Goal: Task Accomplishment & Management: Complete application form

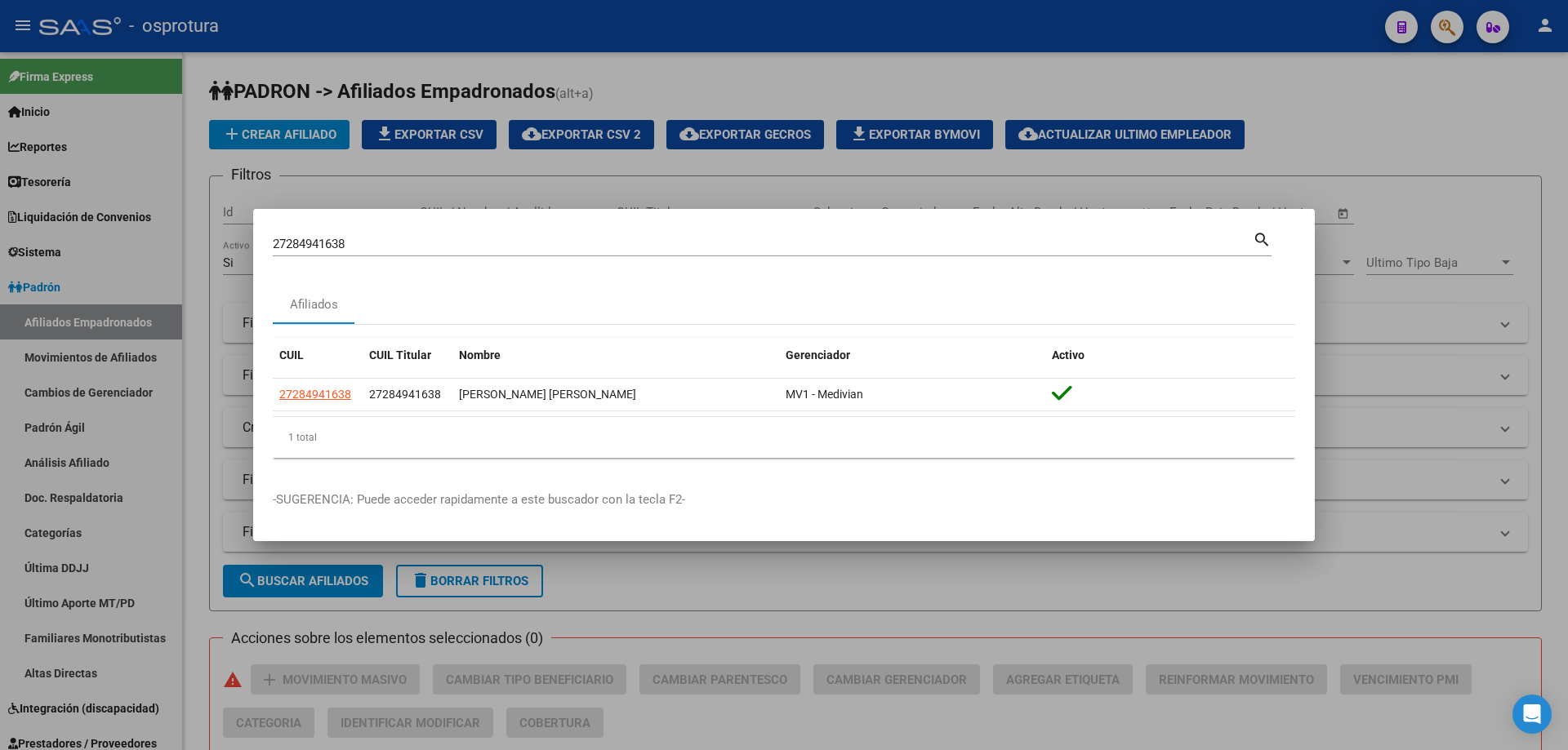
click at [678, 244] on input "27284941638" at bounding box center [762, 244] width 980 height 15
paste input "-28709819-2"
type input "27287098192"
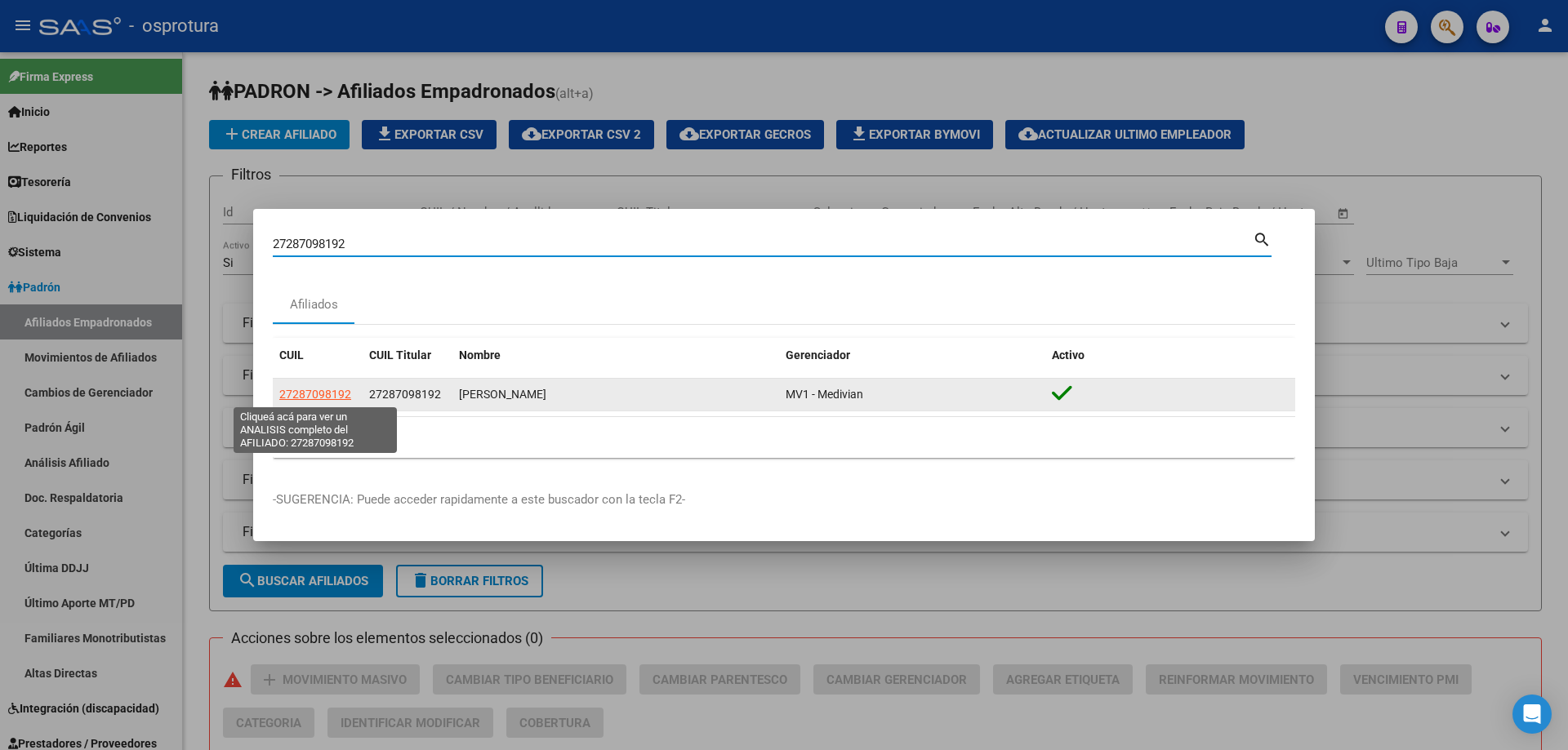
click at [297, 394] on span "27287098192" at bounding box center [315, 394] width 72 height 13
type textarea "27287098192"
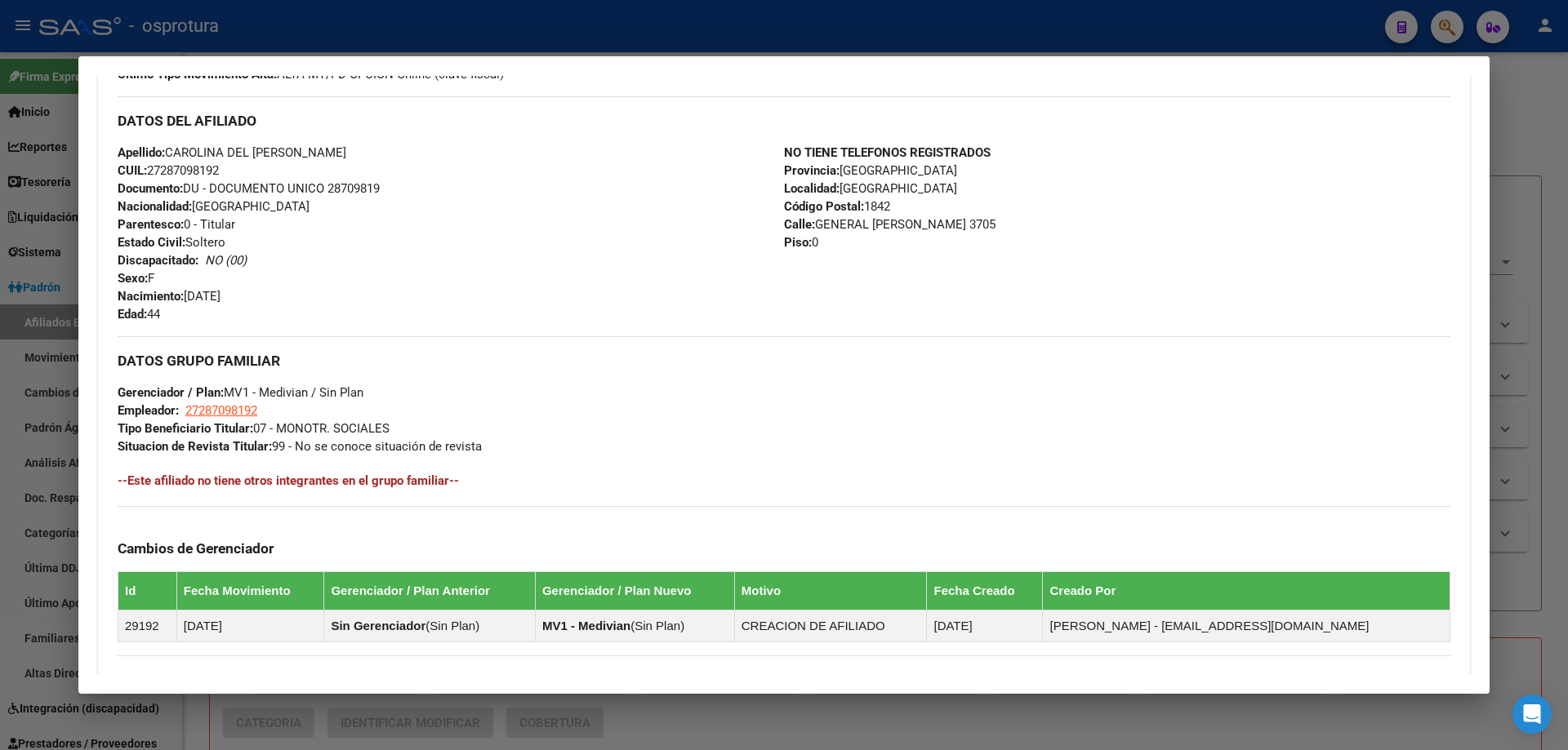
scroll to position [326, 0]
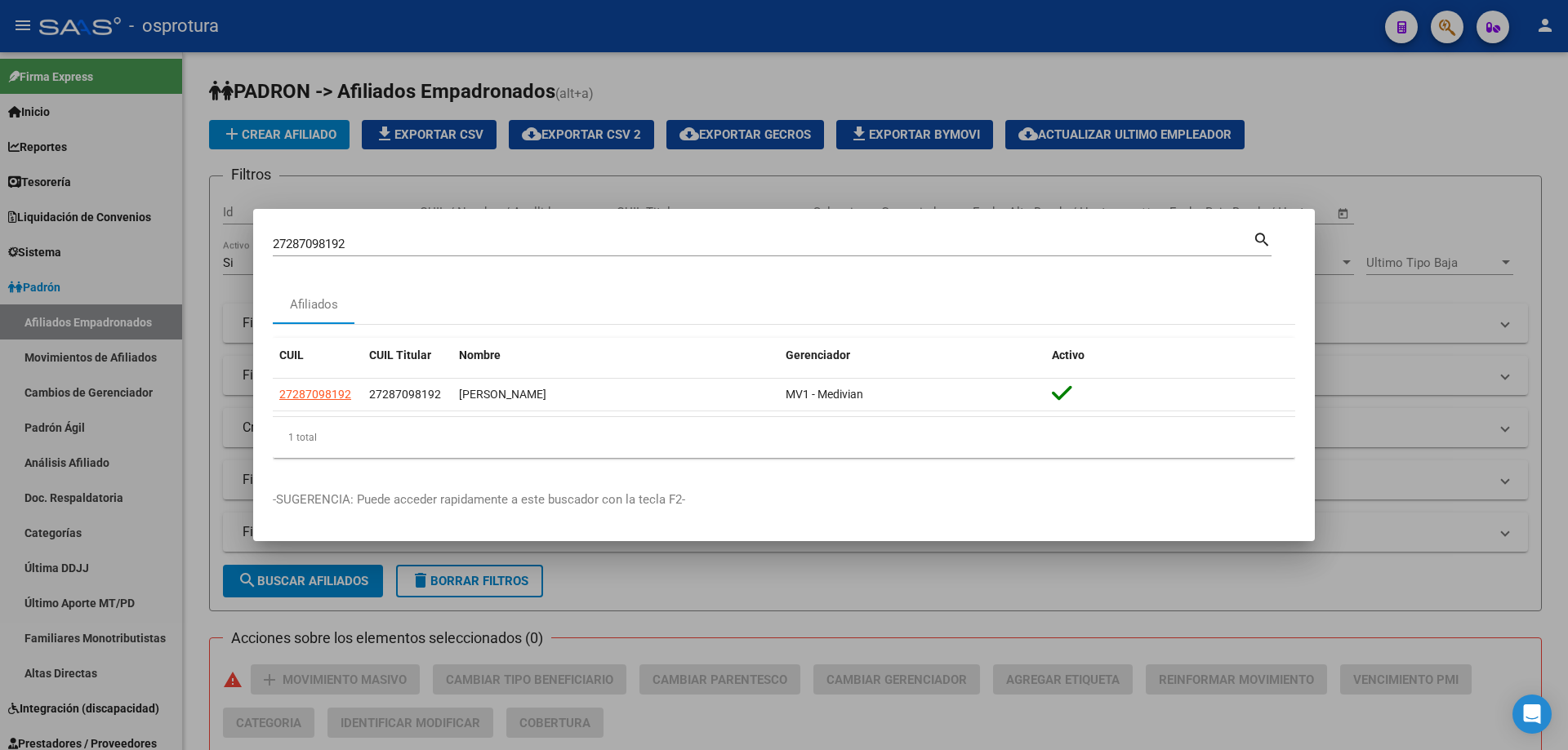
click at [603, 242] on input "27287098192" at bounding box center [762, 244] width 980 height 15
paste input "-29030839-4"
type input "27290308394"
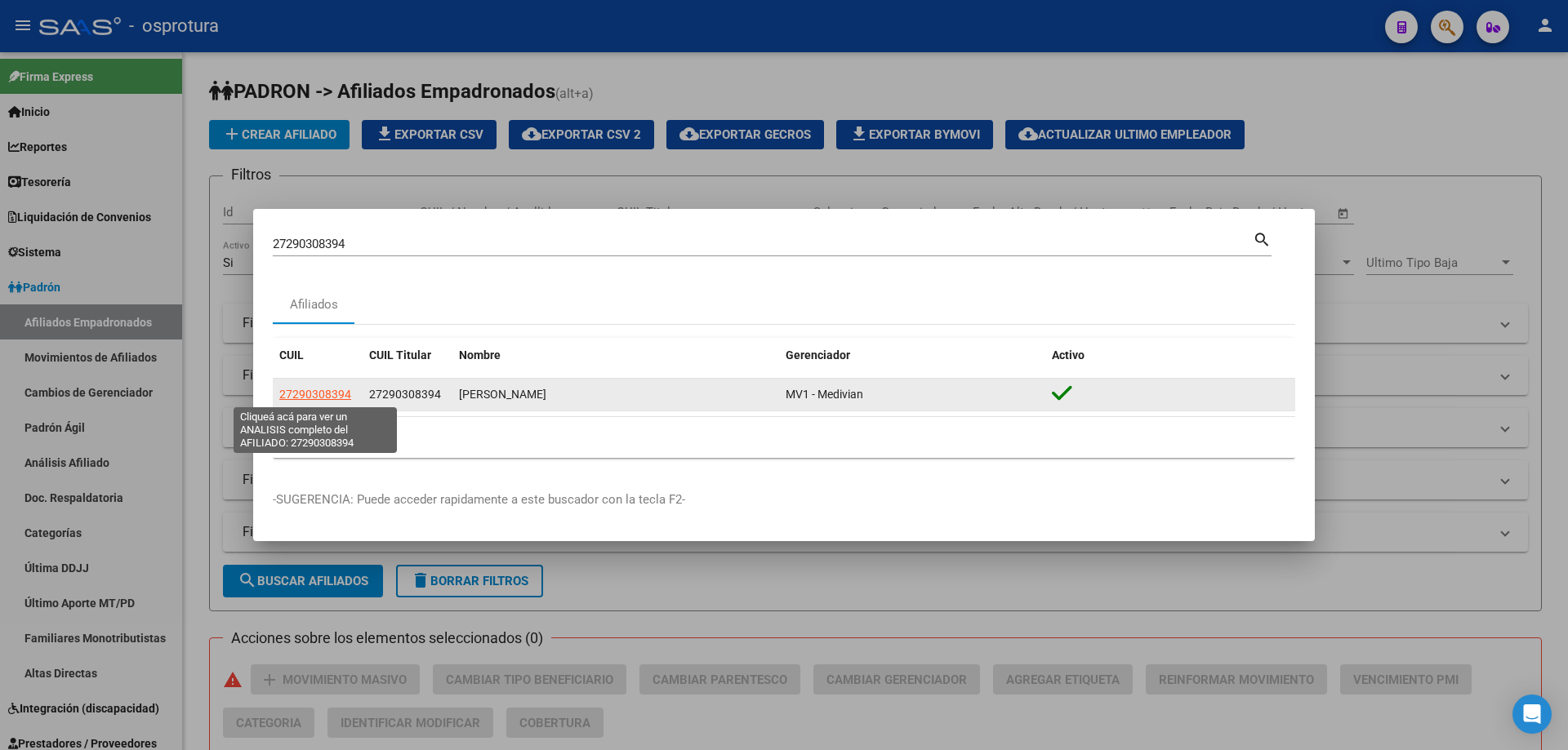
click at [305, 393] on span "27290308394" at bounding box center [315, 394] width 72 height 13
type textarea "27290308394"
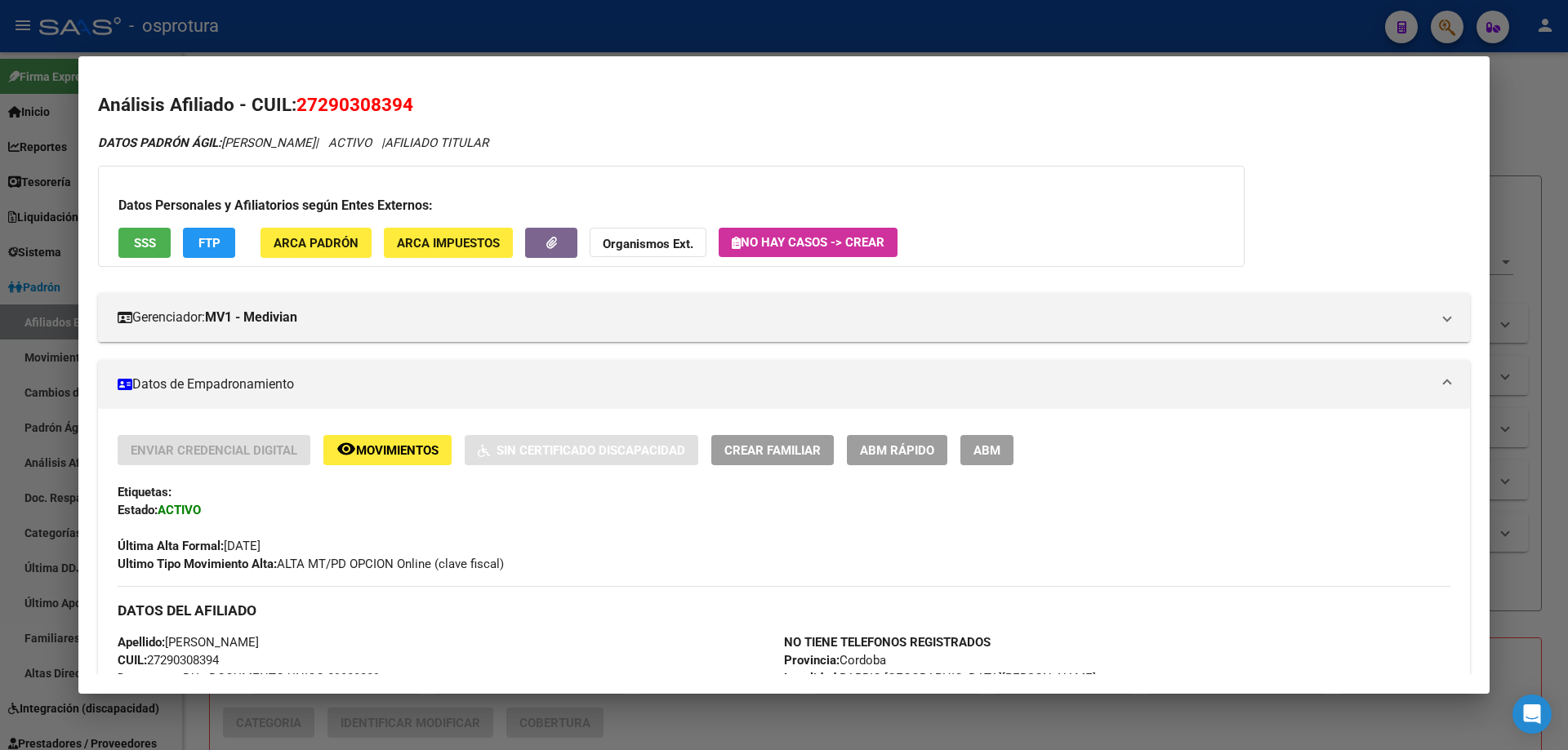
scroll to position [572, 0]
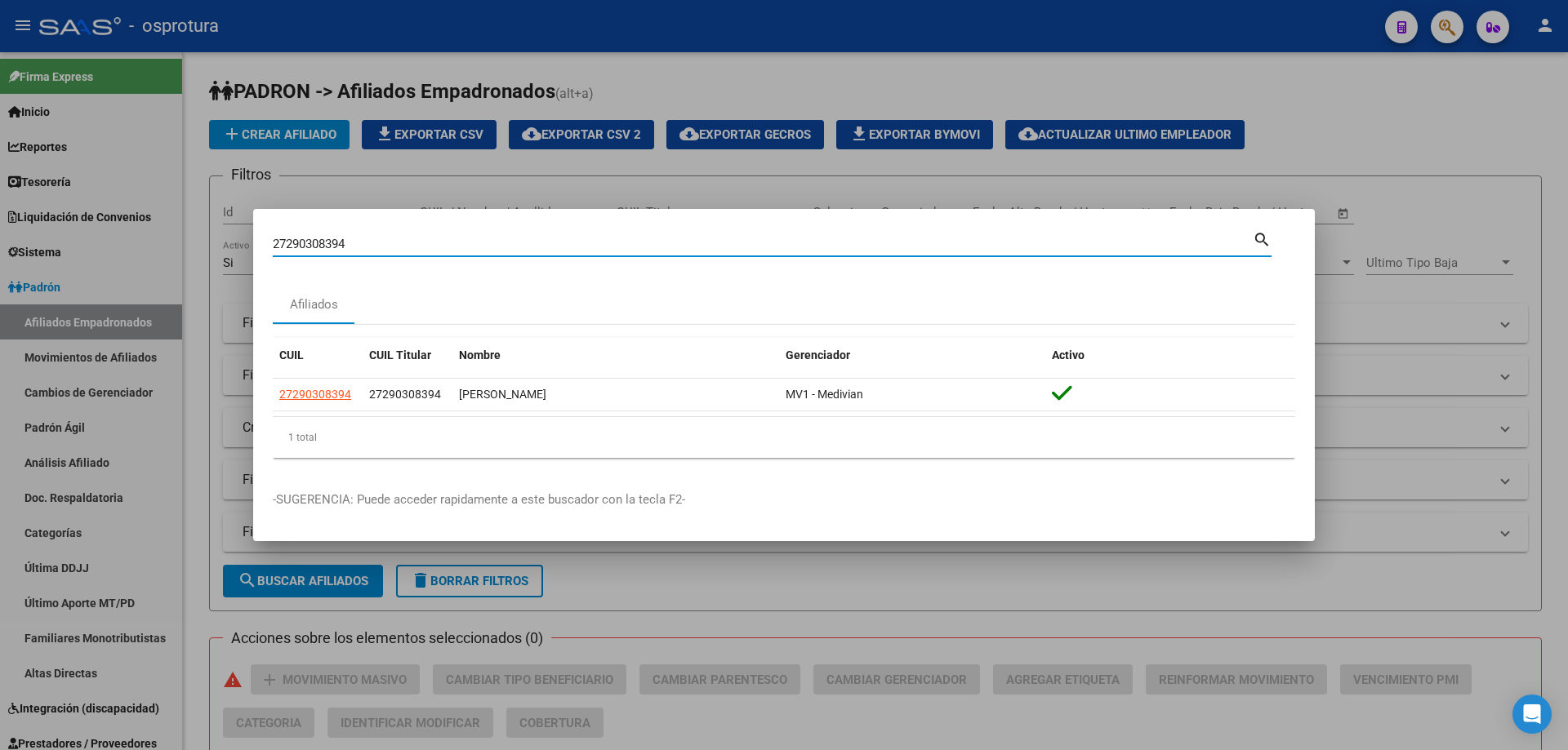
click at [628, 243] on input "27290308394" at bounding box center [762, 244] width 980 height 15
paste input "-29146430-6"
type input "27291464306"
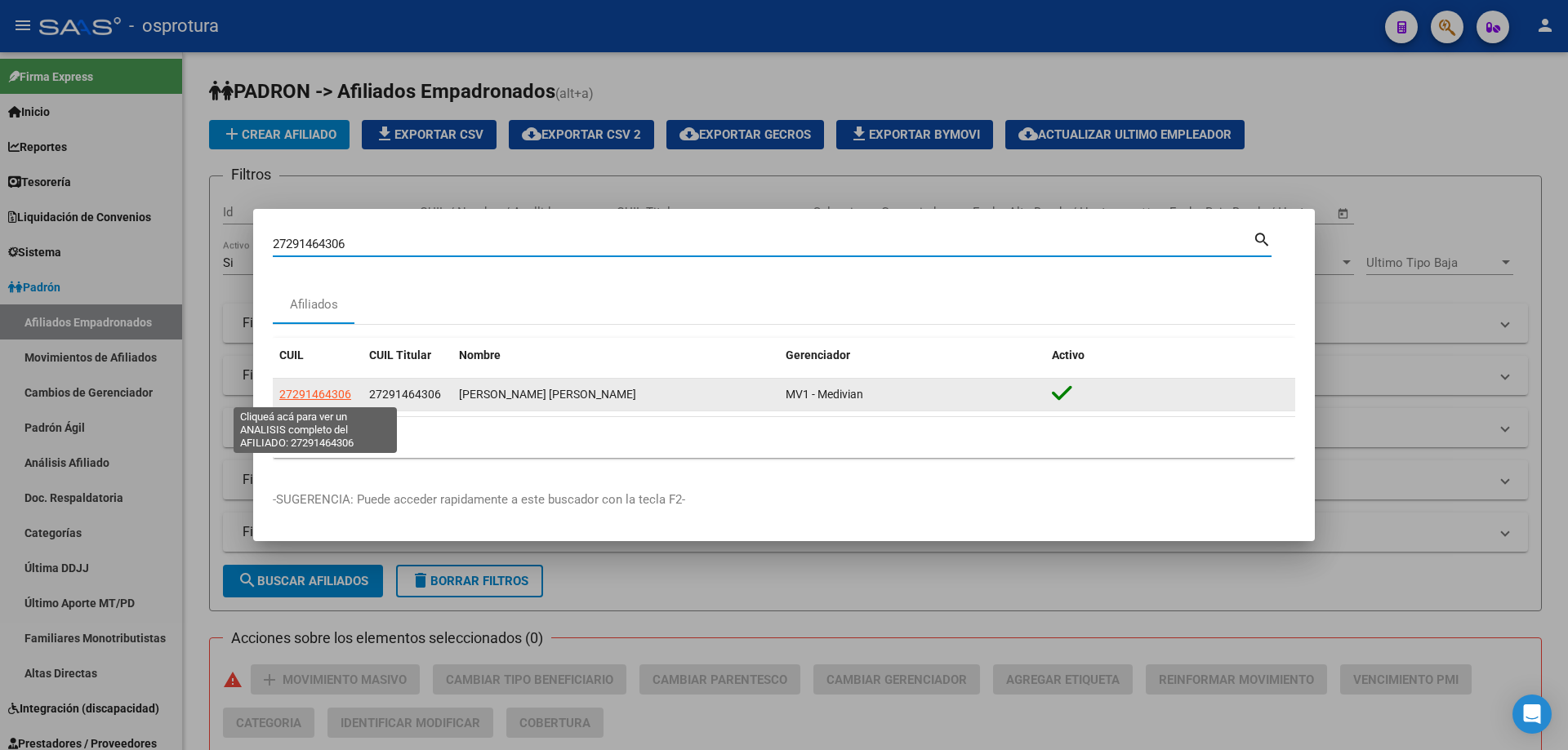
click at [311, 395] on span "27291464306" at bounding box center [315, 394] width 72 height 13
type textarea "27291464306"
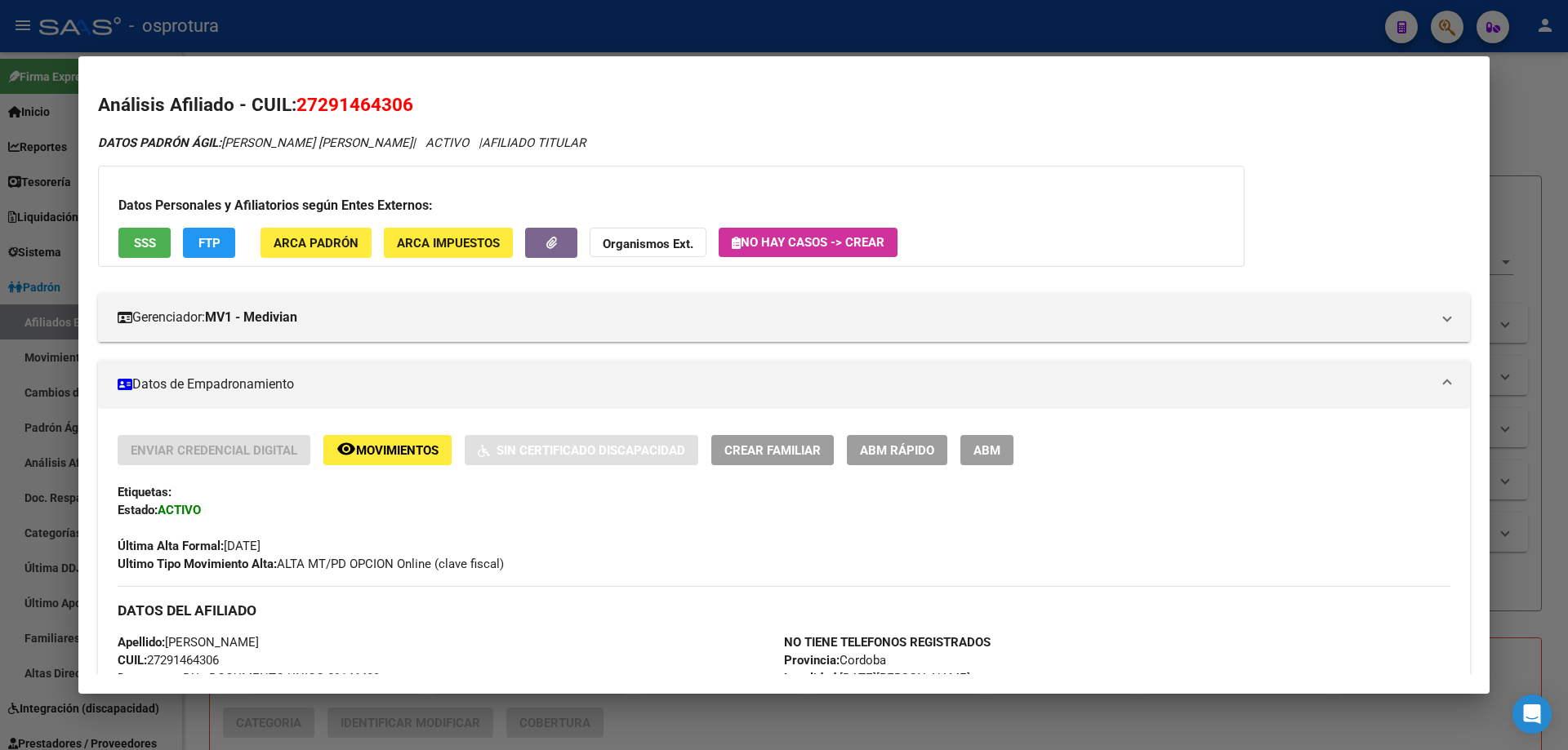
scroll to position [490, 0]
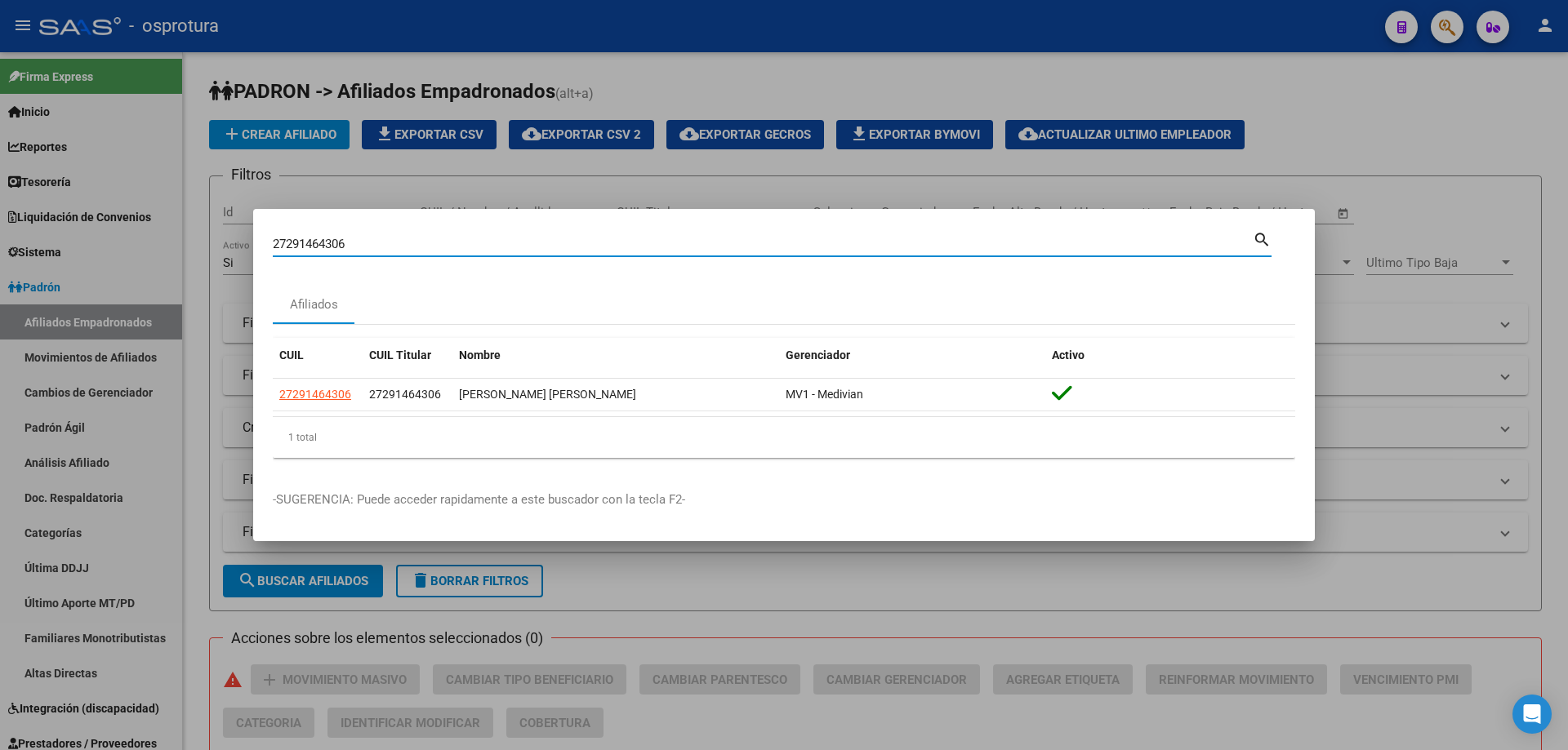
click at [425, 245] on input "27291464306" at bounding box center [762, 244] width 980 height 15
paste input "-29369309-4"
type input "27293693094"
click at [271, 396] on mat-dialog-content "27293693094 Buscar (apellido, dni, cuil, nro traspaso, cuit, obra social) searc…" at bounding box center [784, 349] width 1062 height 242
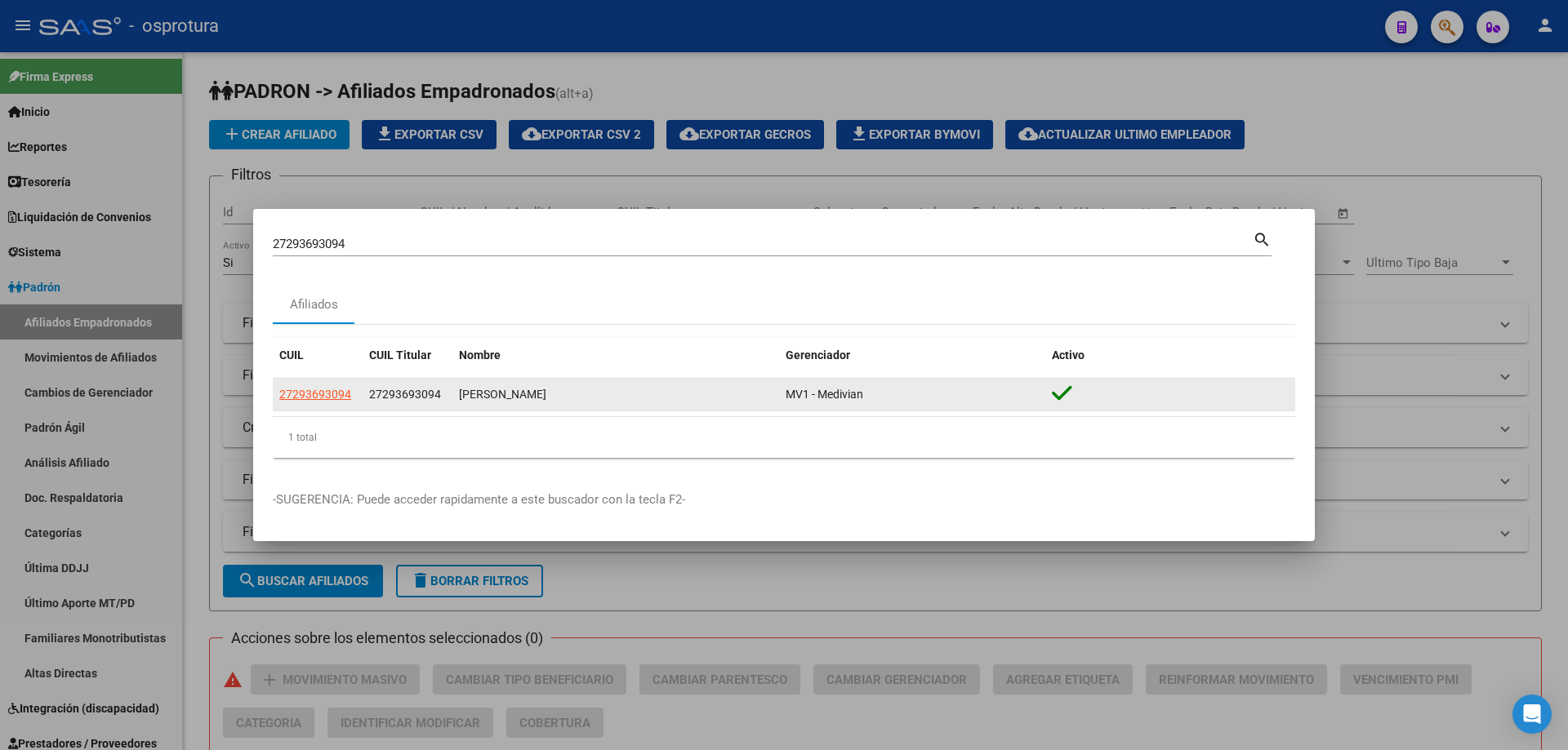
click at [297, 387] on app-link-go-to "27293693094" at bounding box center [315, 394] width 72 height 19
click at [302, 401] on app-link-go-to "27293693094" at bounding box center [315, 394] width 72 height 19
click at [302, 401] on app-link-go-to "27293693094" at bounding box center [315, 394] width 72 height 19
click at [304, 398] on span "27293693094" at bounding box center [315, 394] width 72 height 13
type textarea "27293693094"
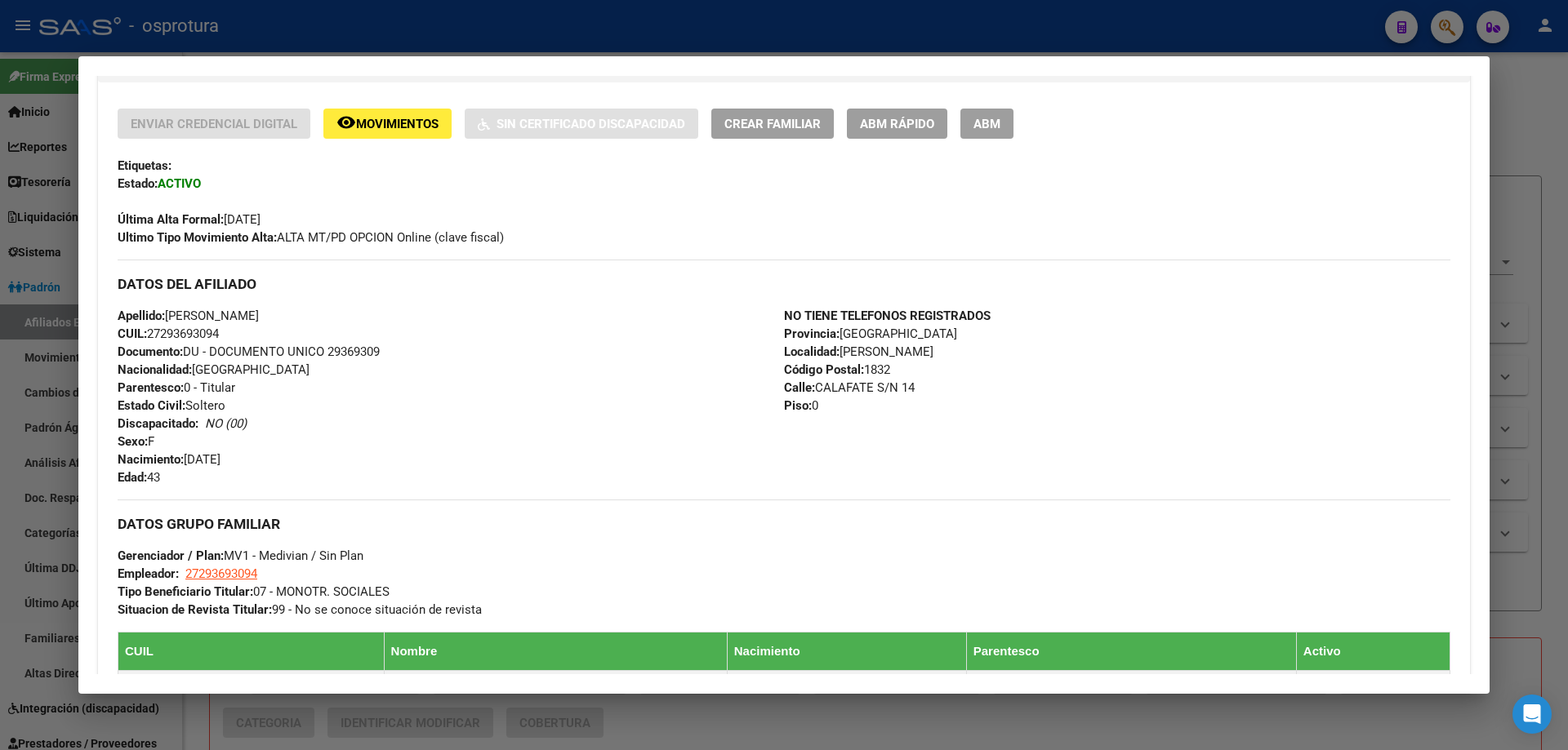
scroll to position [572, 0]
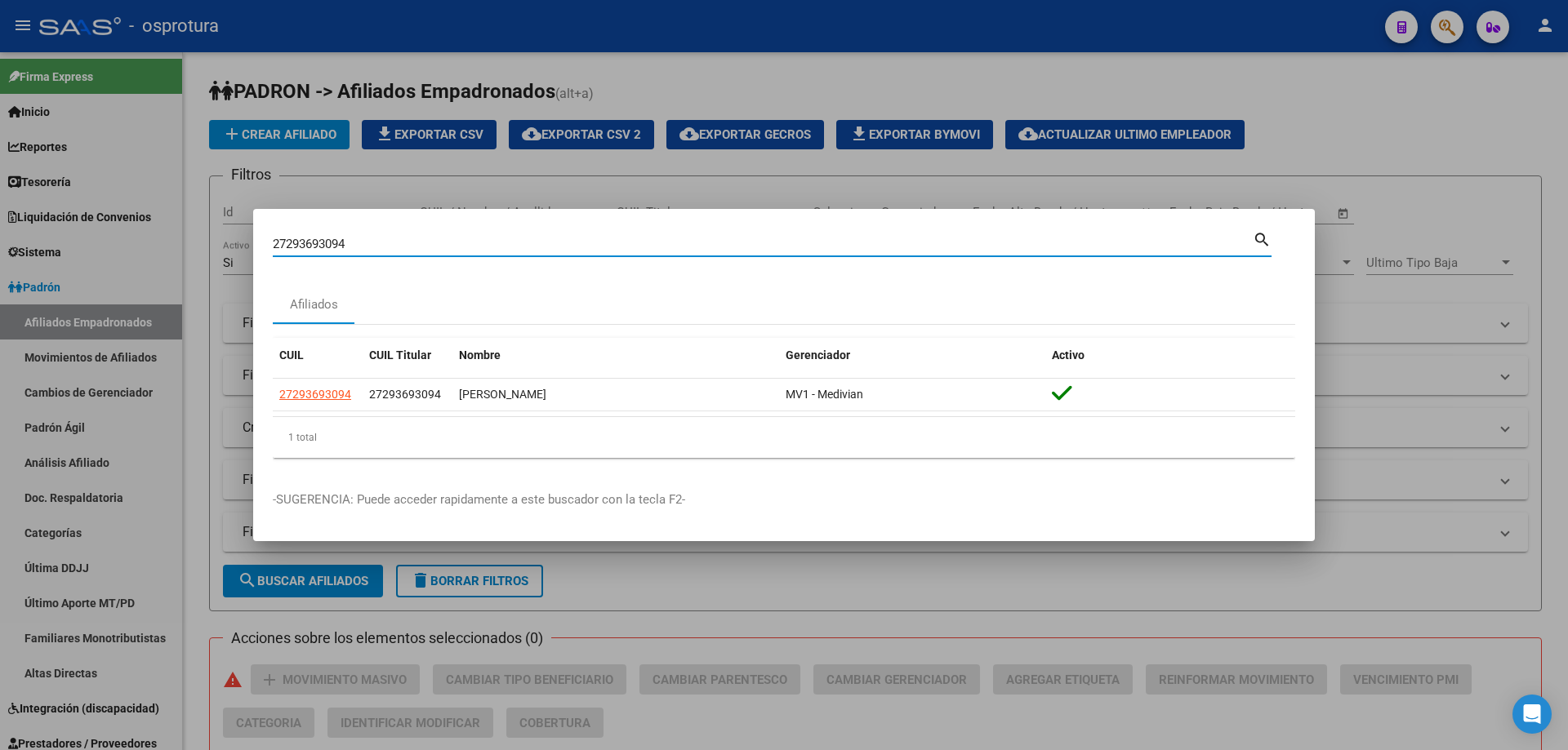
click at [519, 252] on input "27293693094" at bounding box center [762, 244] width 980 height 15
paste input "-29443387-8"
type input "27294433878"
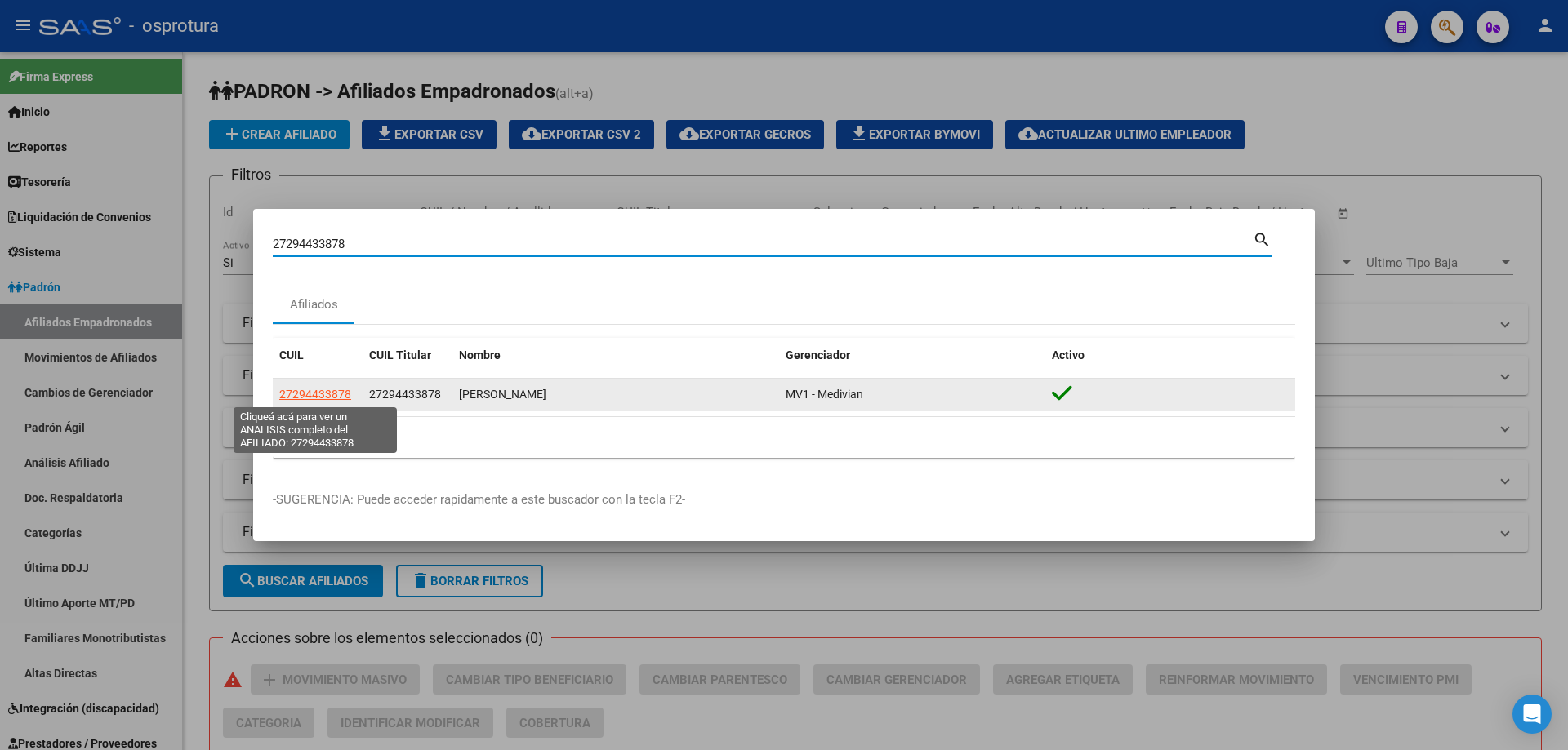
click at [312, 398] on span "27294433878" at bounding box center [315, 394] width 72 height 13
type textarea "27294433878"
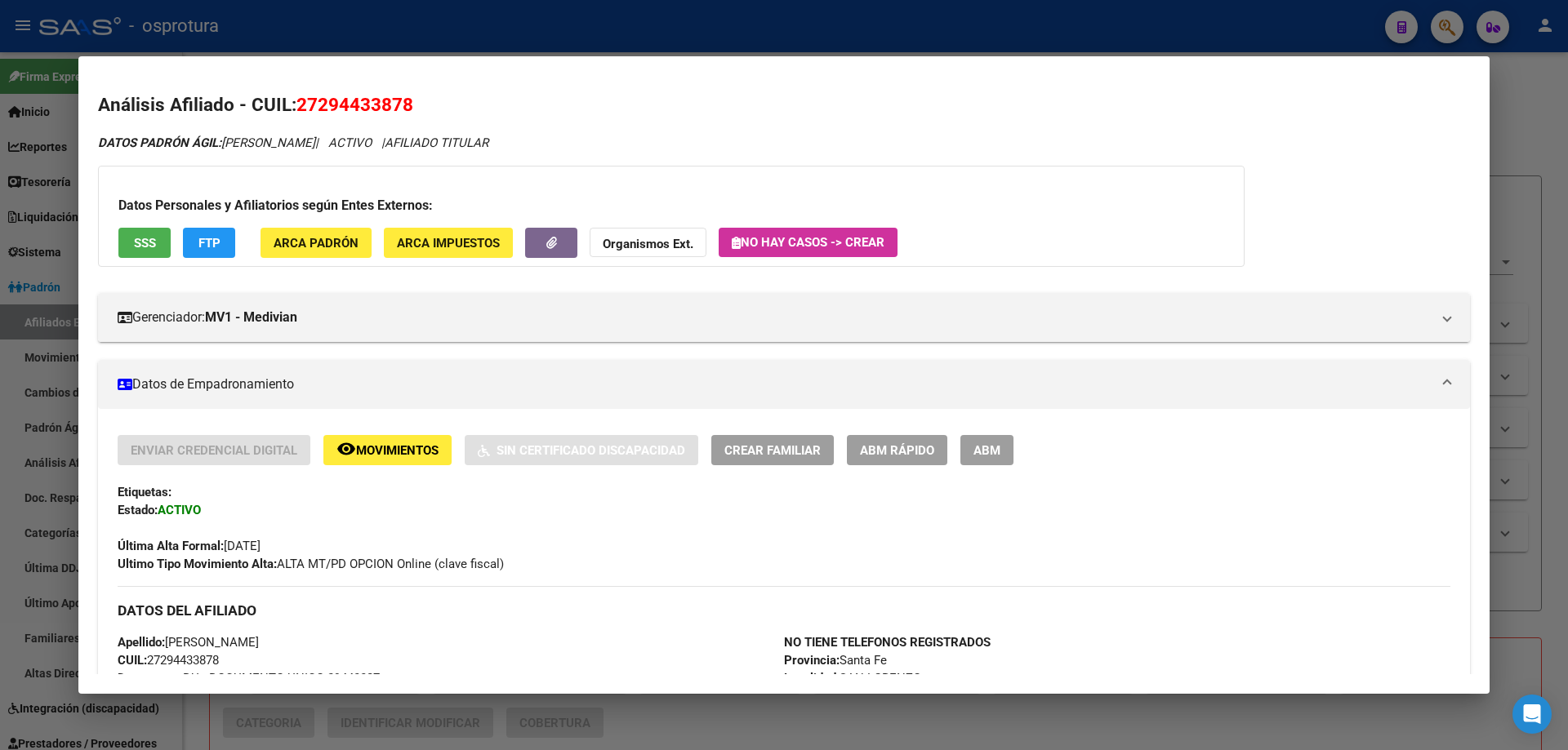
scroll to position [490, 0]
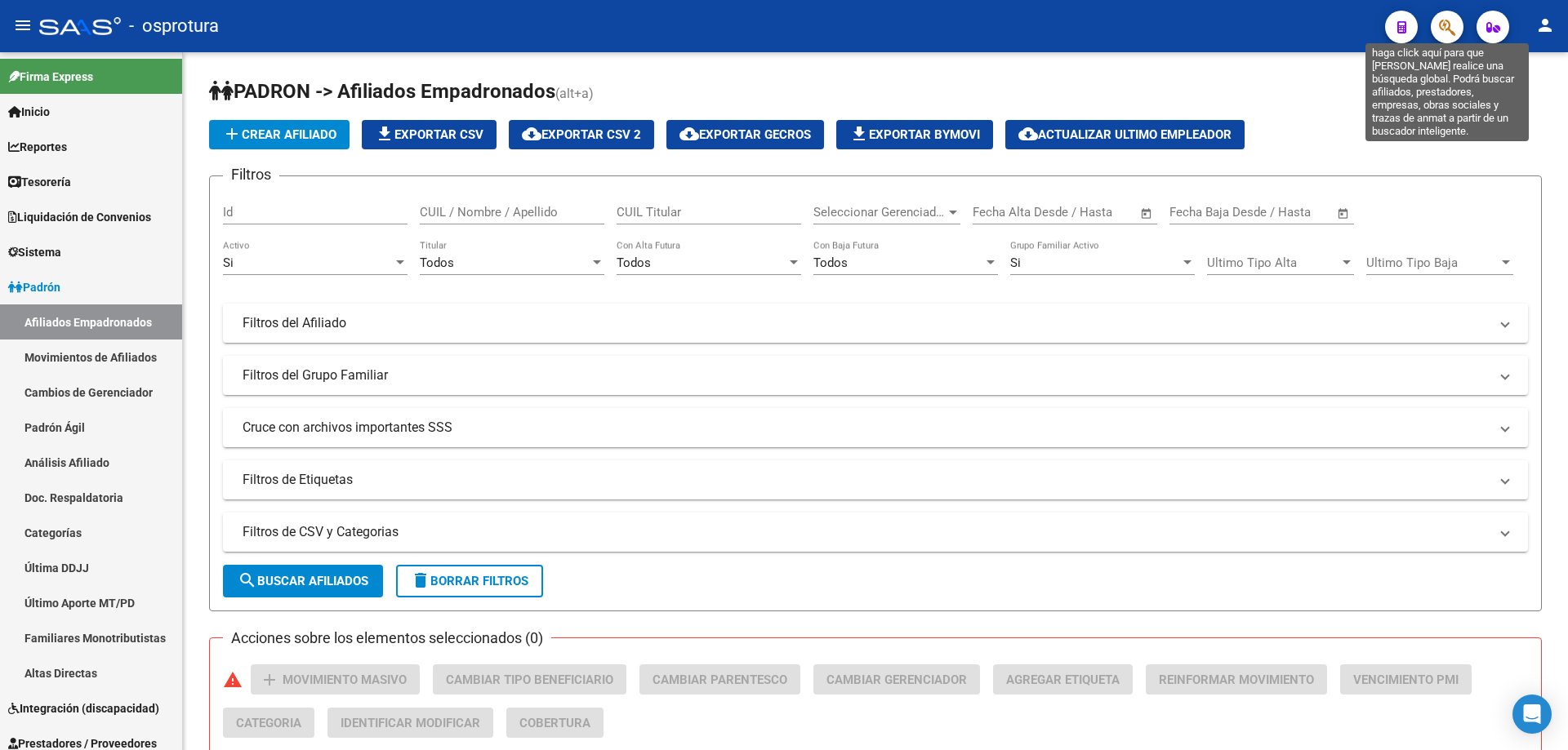
click at [1440, 22] on icon "button" at bounding box center [1447, 28] width 16 height 19
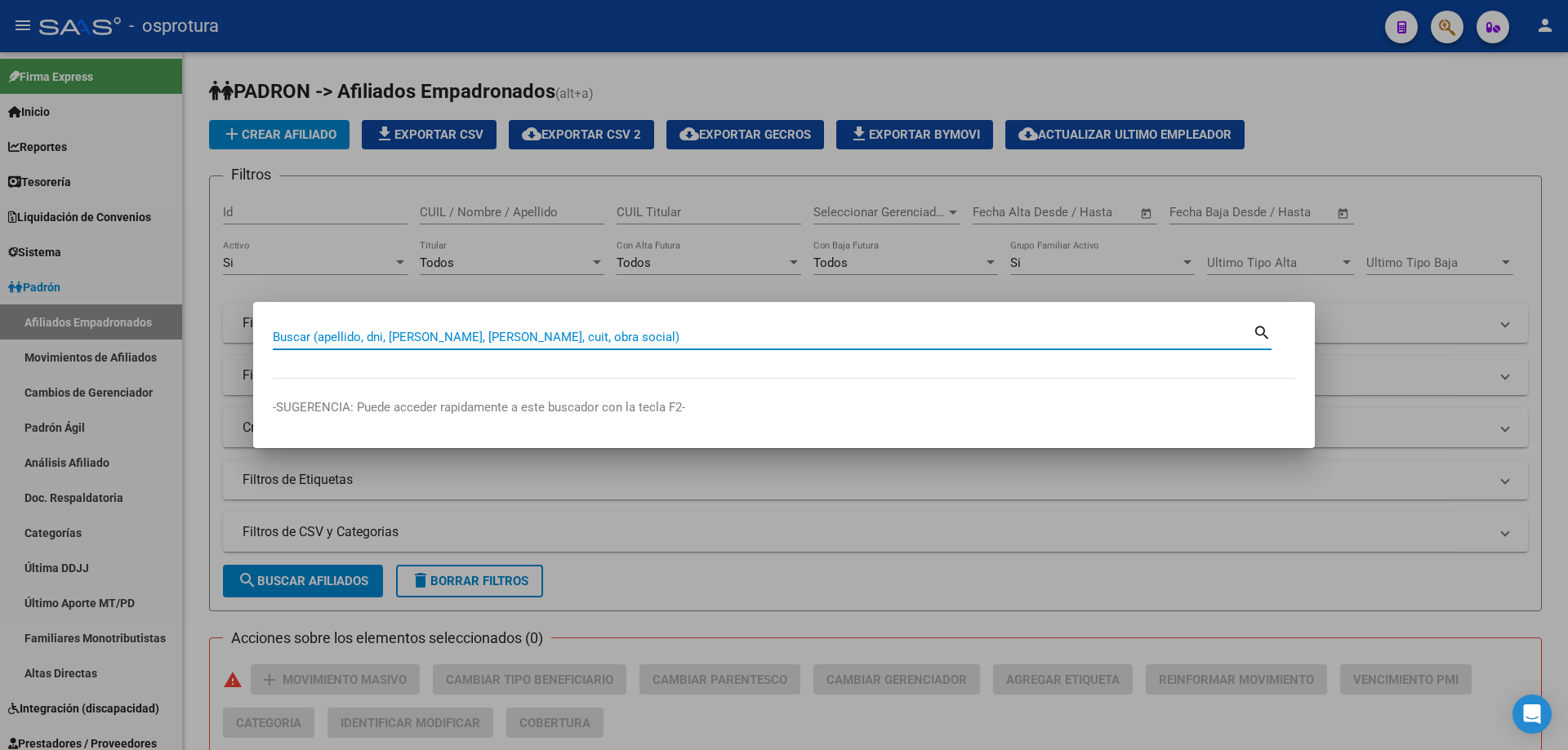
click at [552, 334] on input "Buscar (apellido, dni, [PERSON_NAME], [PERSON_NAME], cuit, obra social)" at bounding box center [762, 337] width 980 height 15
paste input "27-29633461-3"
type input "27296334613"
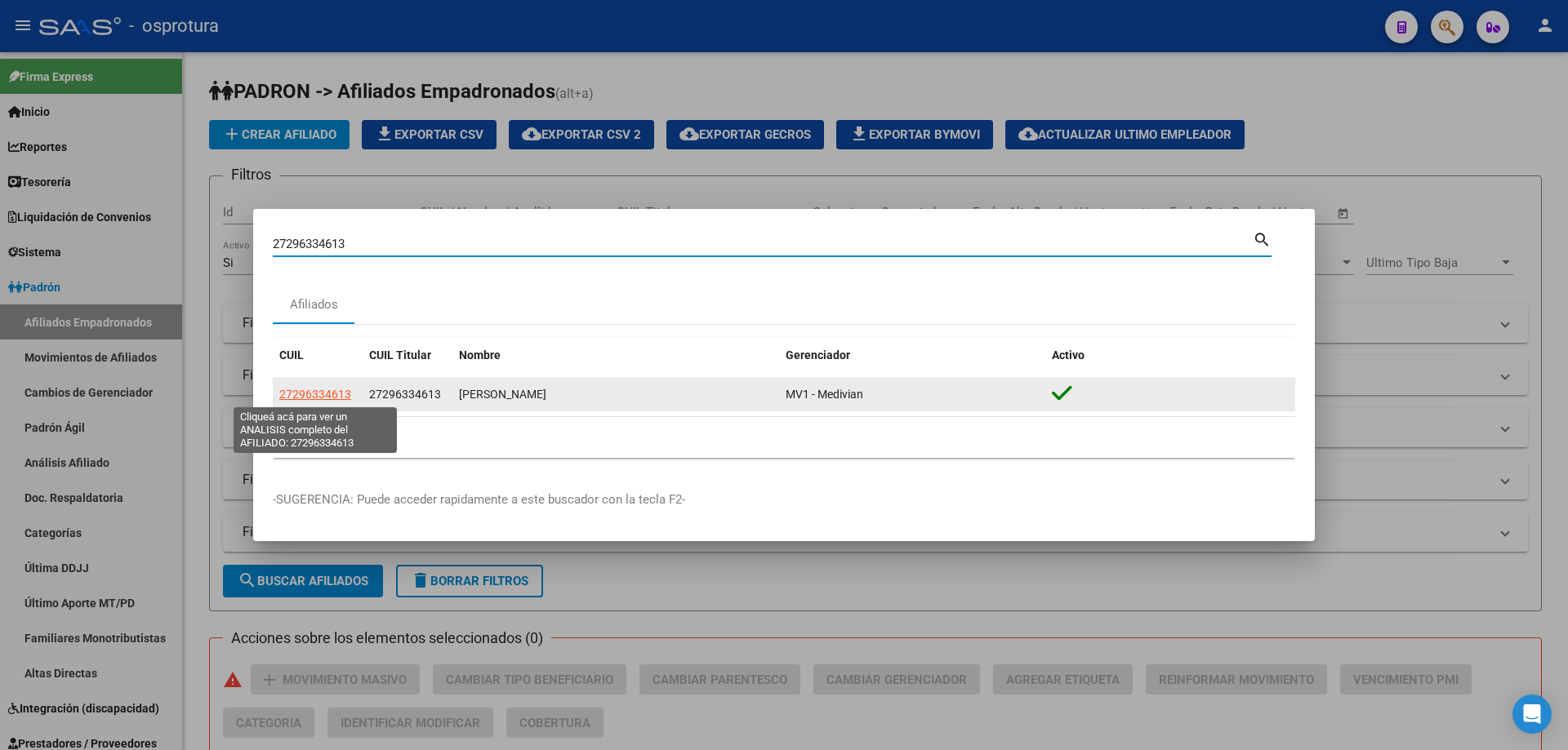
click at [315, 388] on span "27296334613" at bounding box center [315, 394] width 72 height 13
type textarea "27296334613"
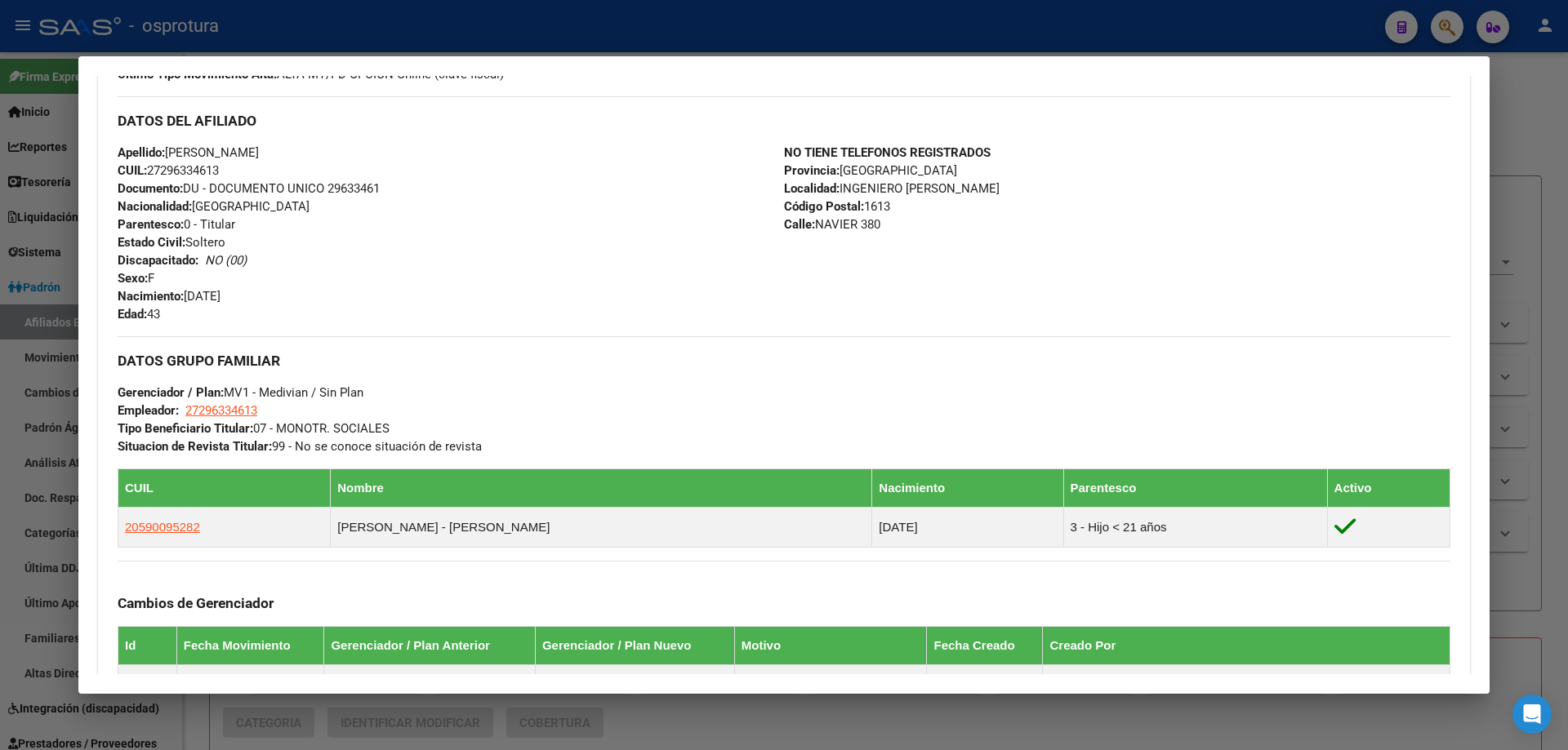
scroll to position [572, 0]
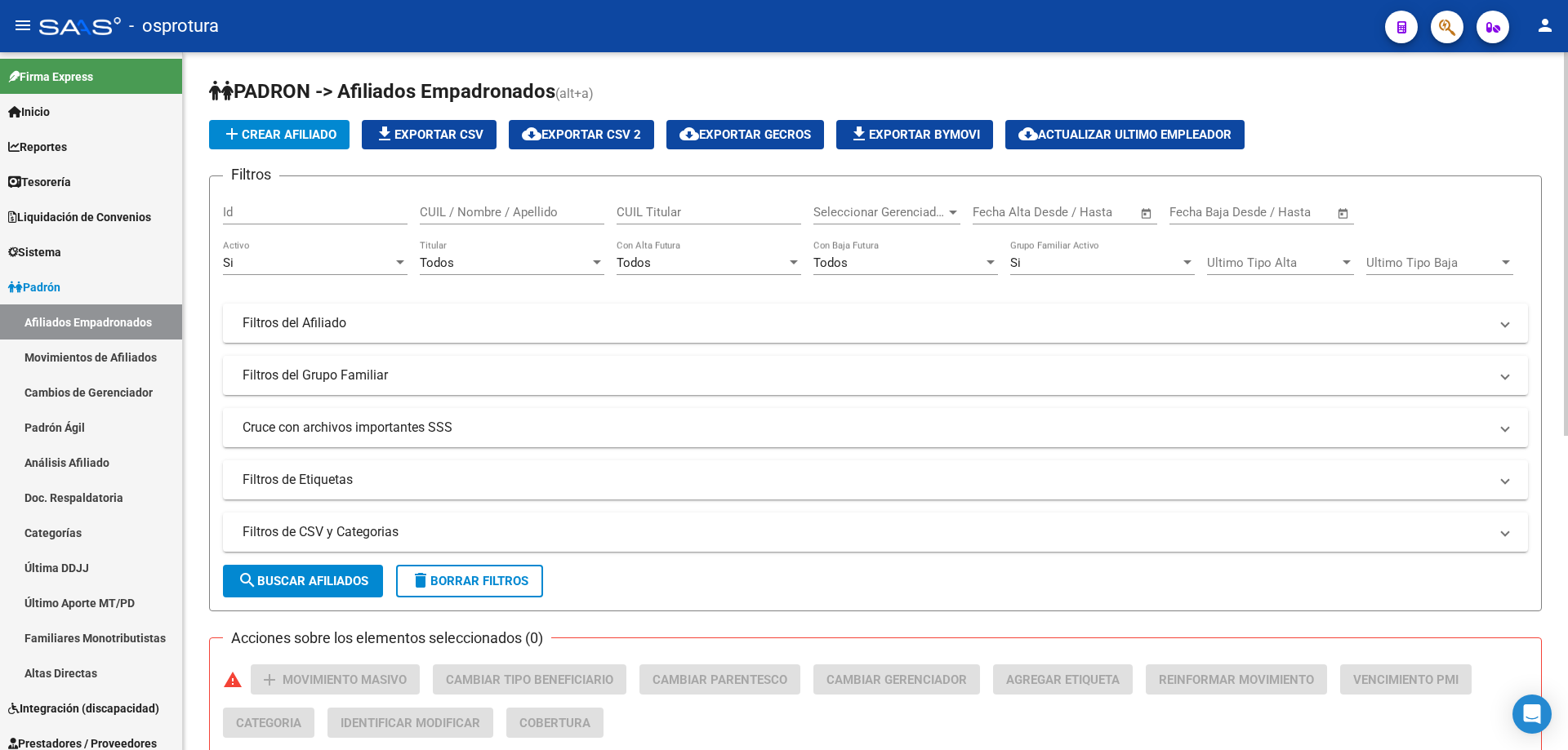
click at [483, 572] on button "delete Borrar Filtros" at bounding box center [470, 581] width 147 height 33
click at [853, 205] on span "Seleccionar Gerenciador" at bounding box center [879, 212] width 132 height 15
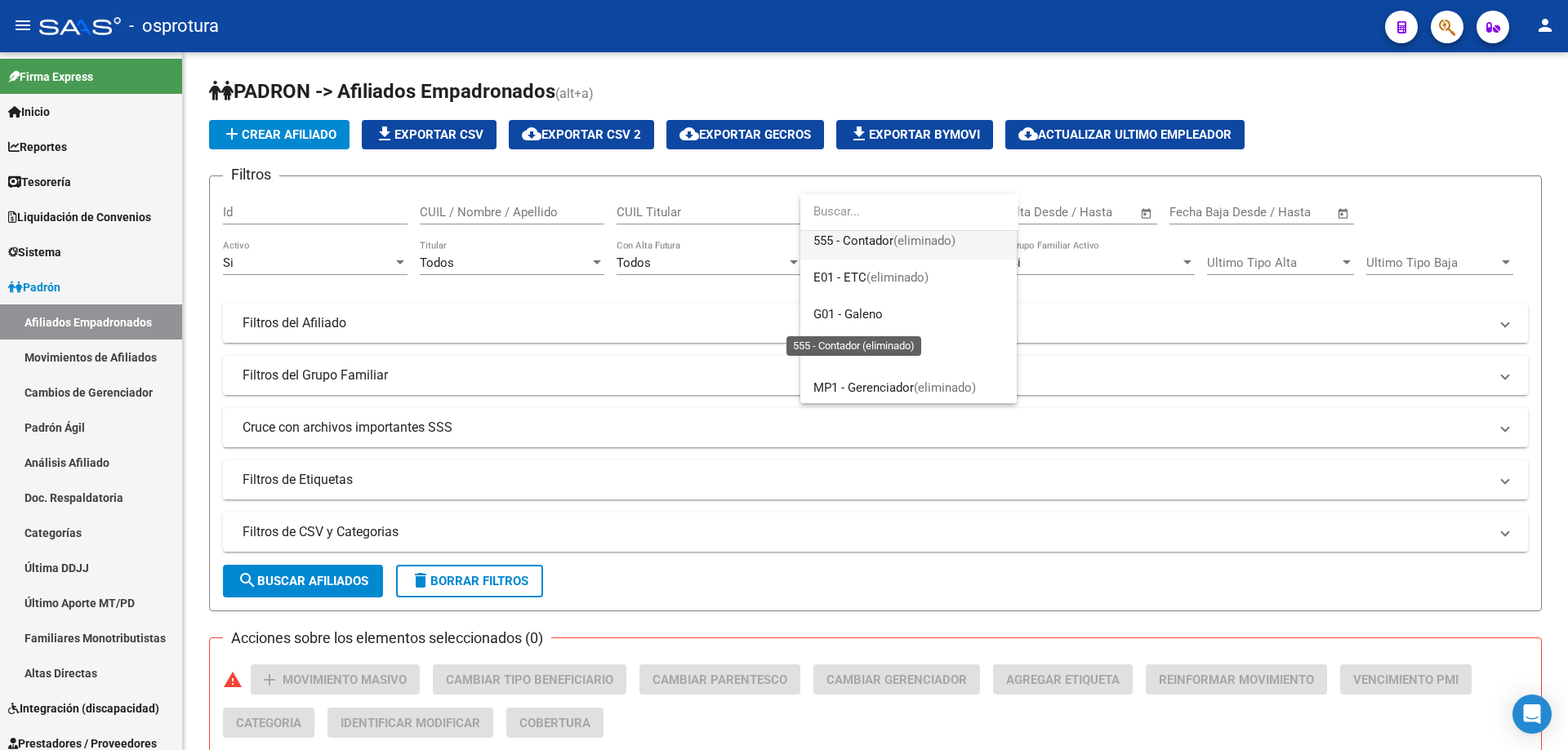
scroll to position [163, 0]
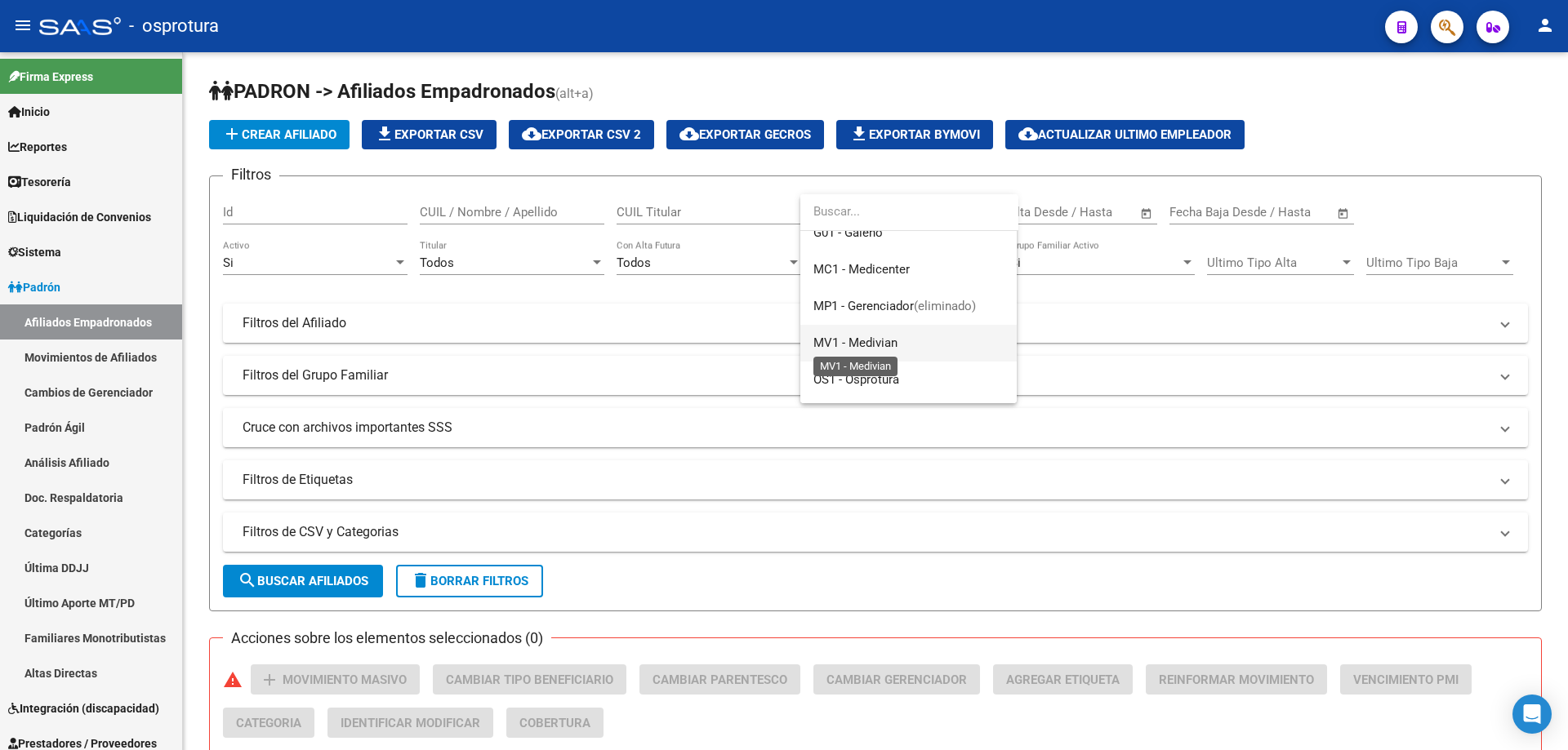
click at [880, 343] on span "MV1 - Medivian" at bounding box center [855, 343] width 84 height 15
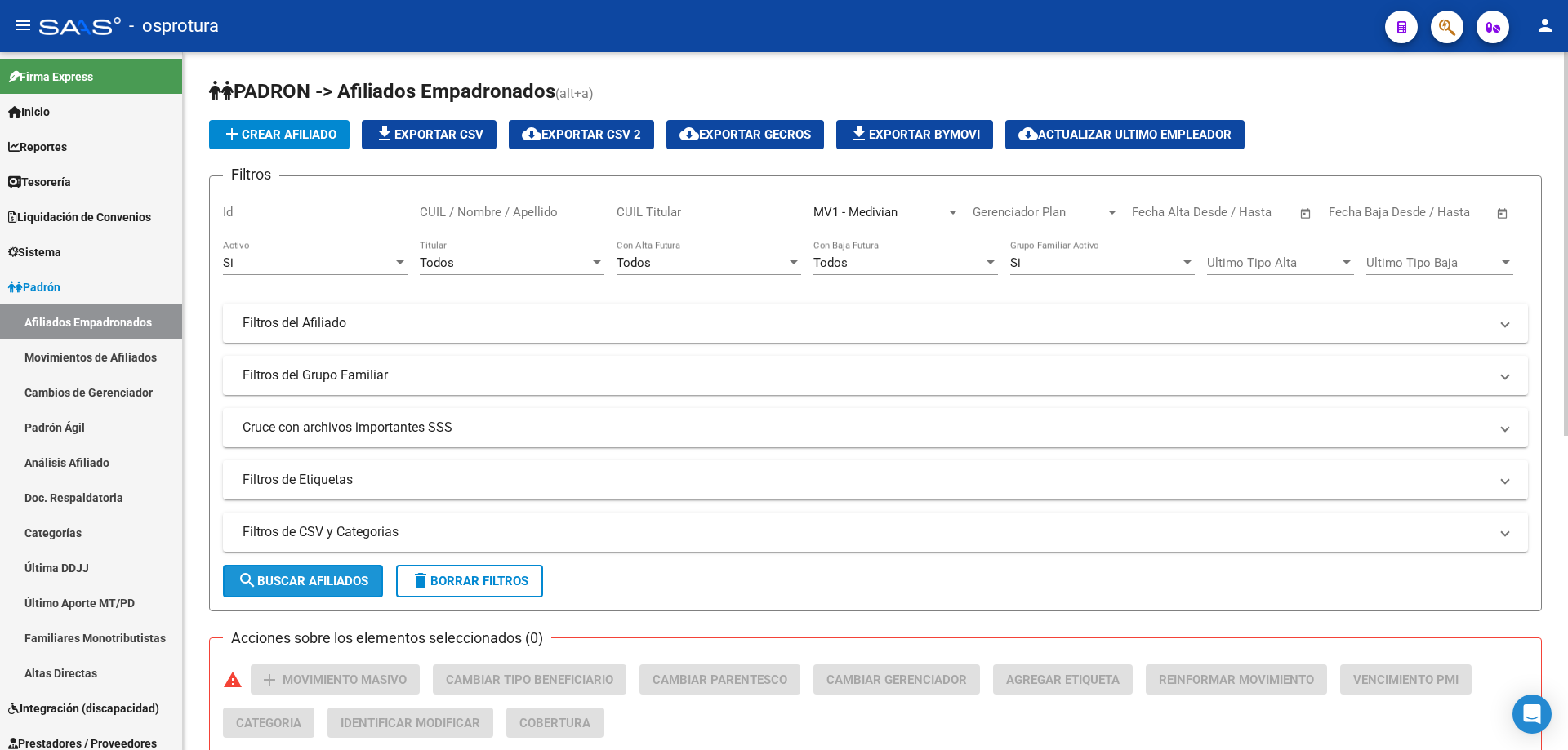
click at [252, 580] on mat-icon "search" at bounding box center [247, 580] width 20 height 20
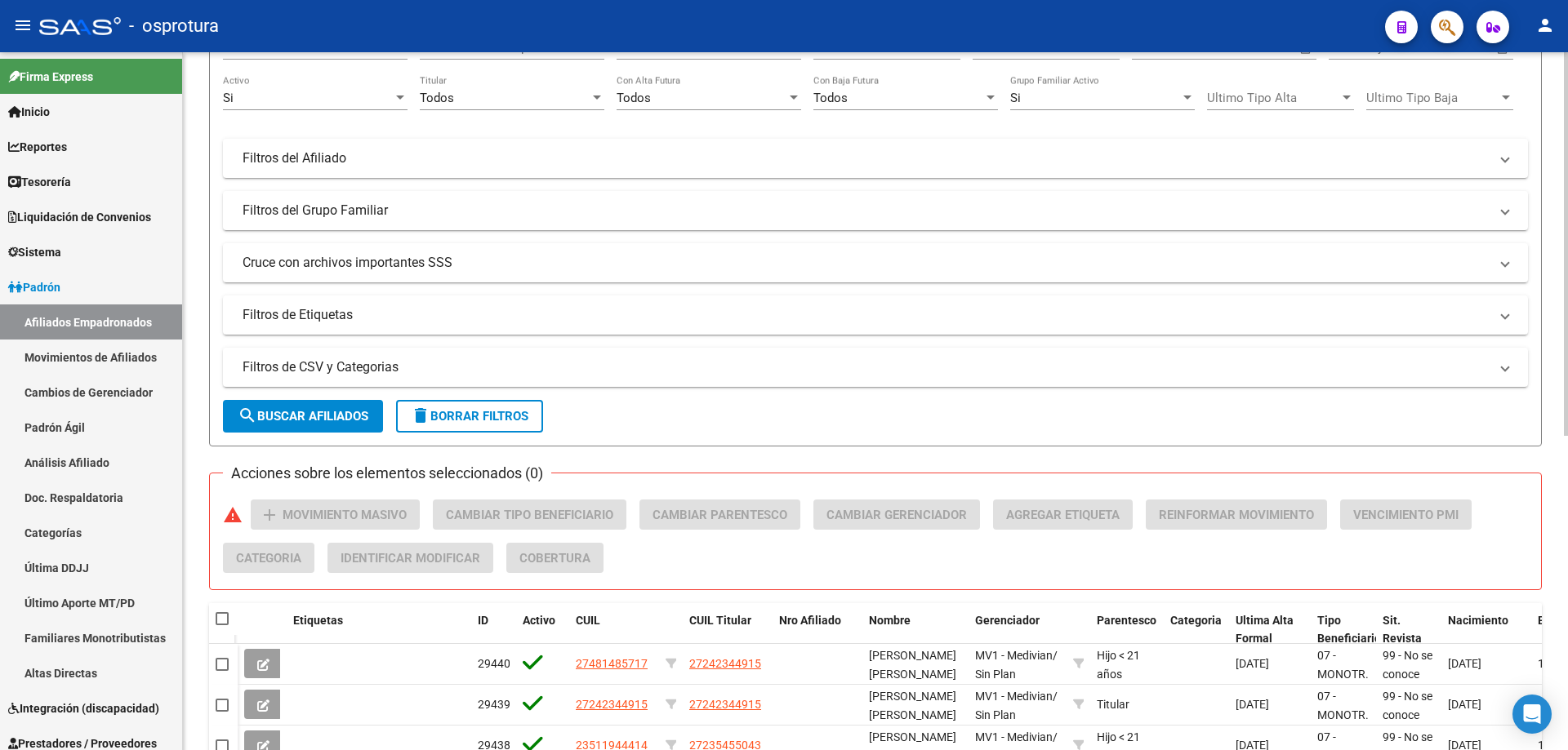
scroll to position [0, 0]
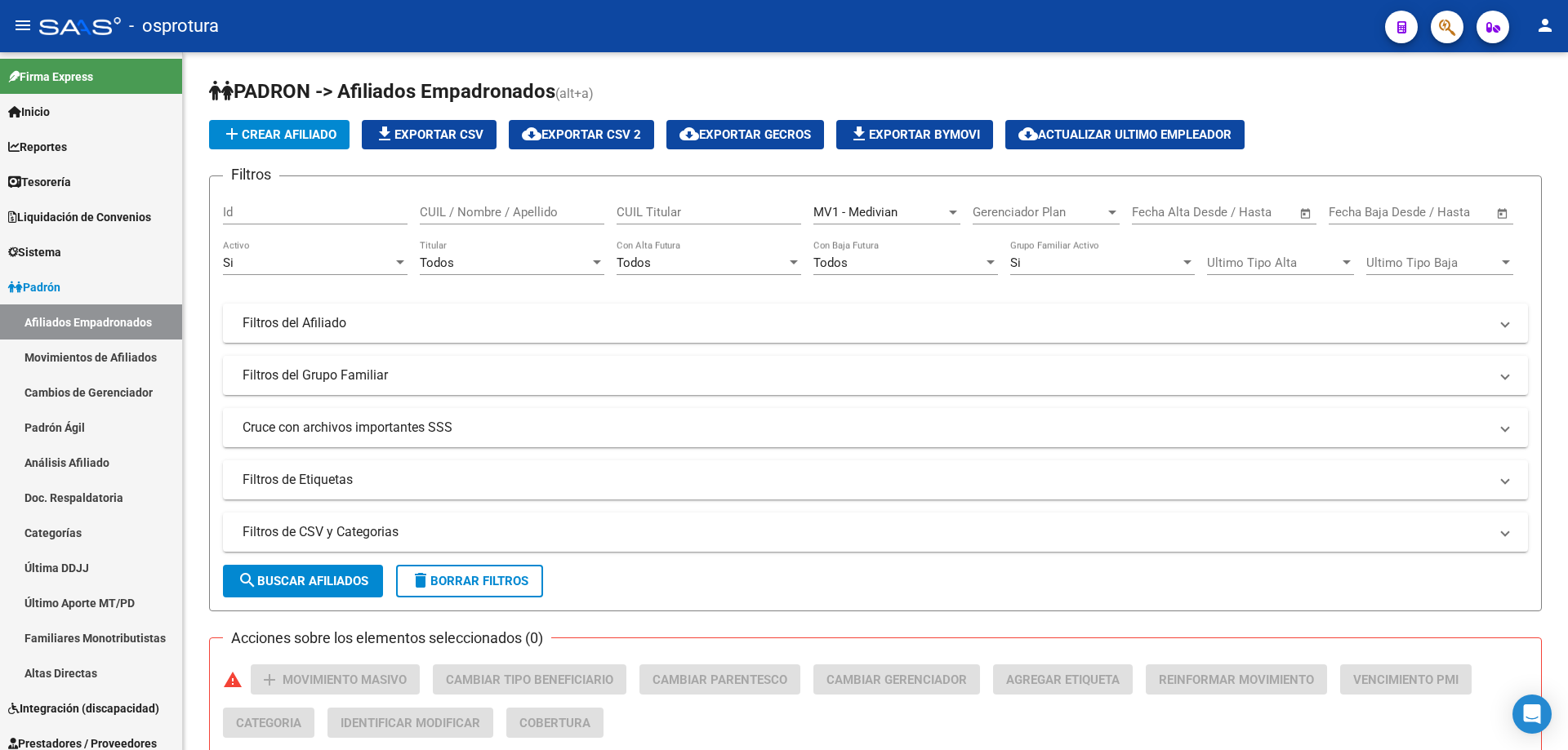
click at [1461, 33] on button "button" at bounding box center [1447, 27] width 33 height 33
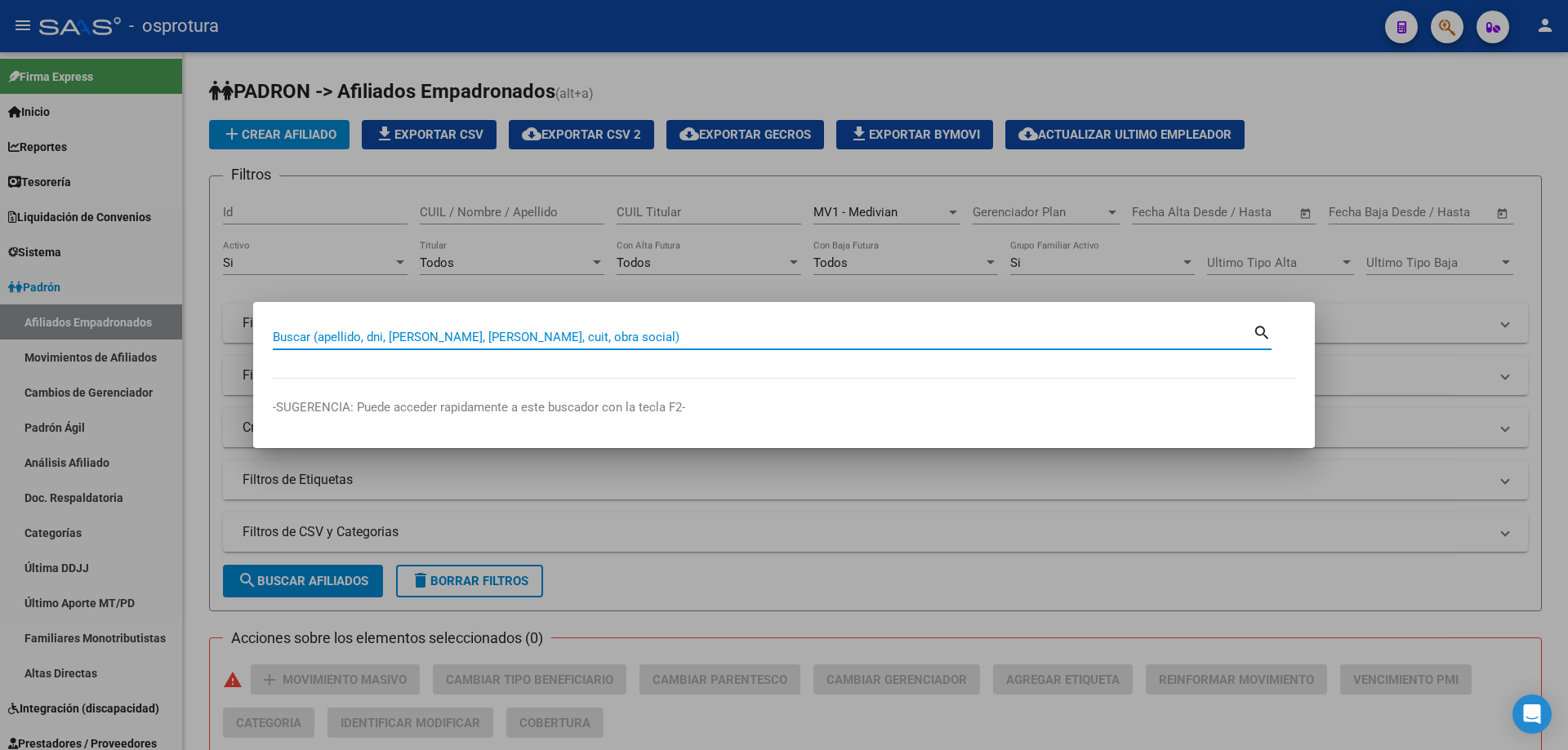
click at [641, 337] on input "Buscar (apellido, dni, [PERSON_NAME], [PERSON_NAME], cuit, obra social)" at bounding box center [762, 337] width 980 height 15
paste input "27-29696631-8"
type input "27296966318"
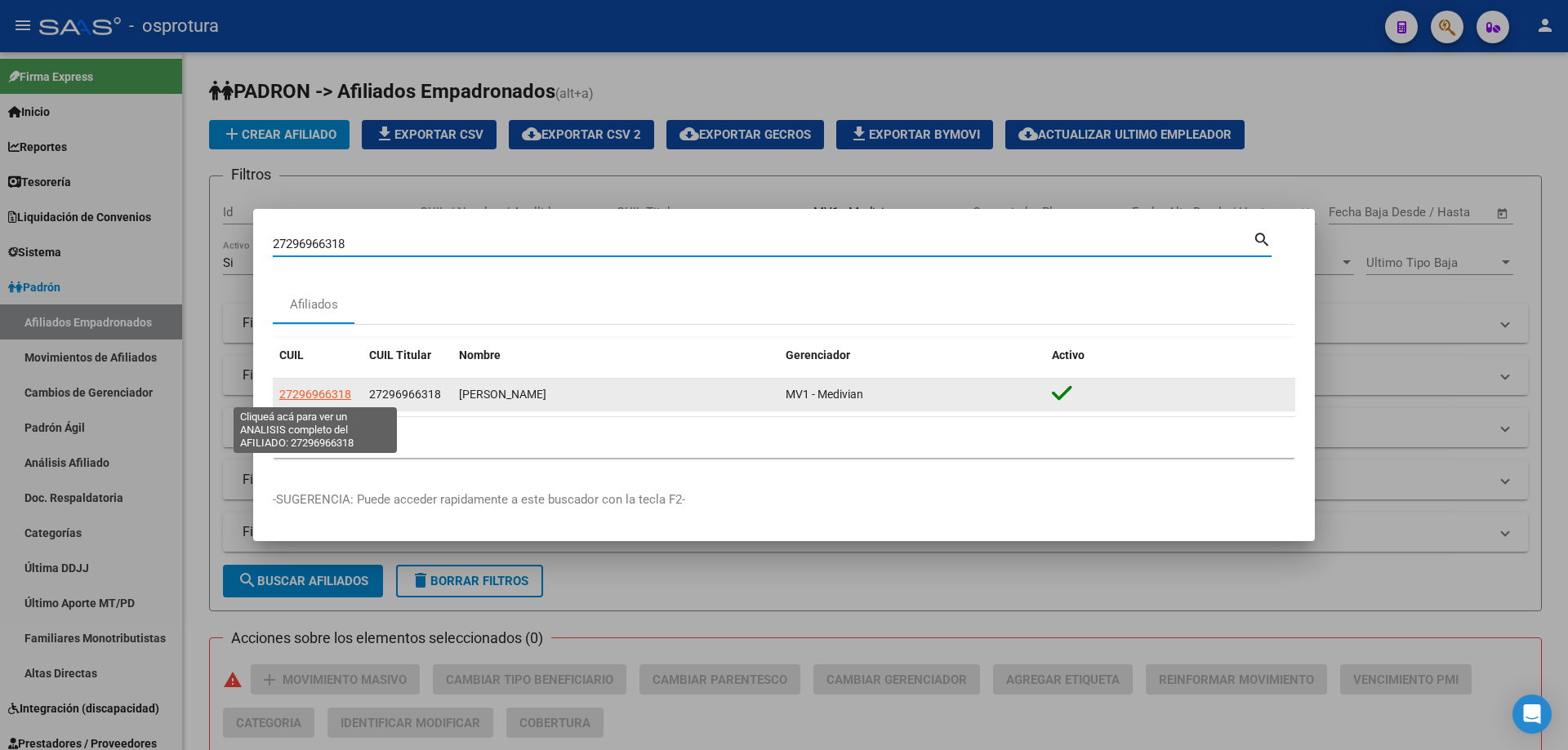
click at [336, 394] on span "27296966318" at bounding box center [315, 394] width 72 height 13
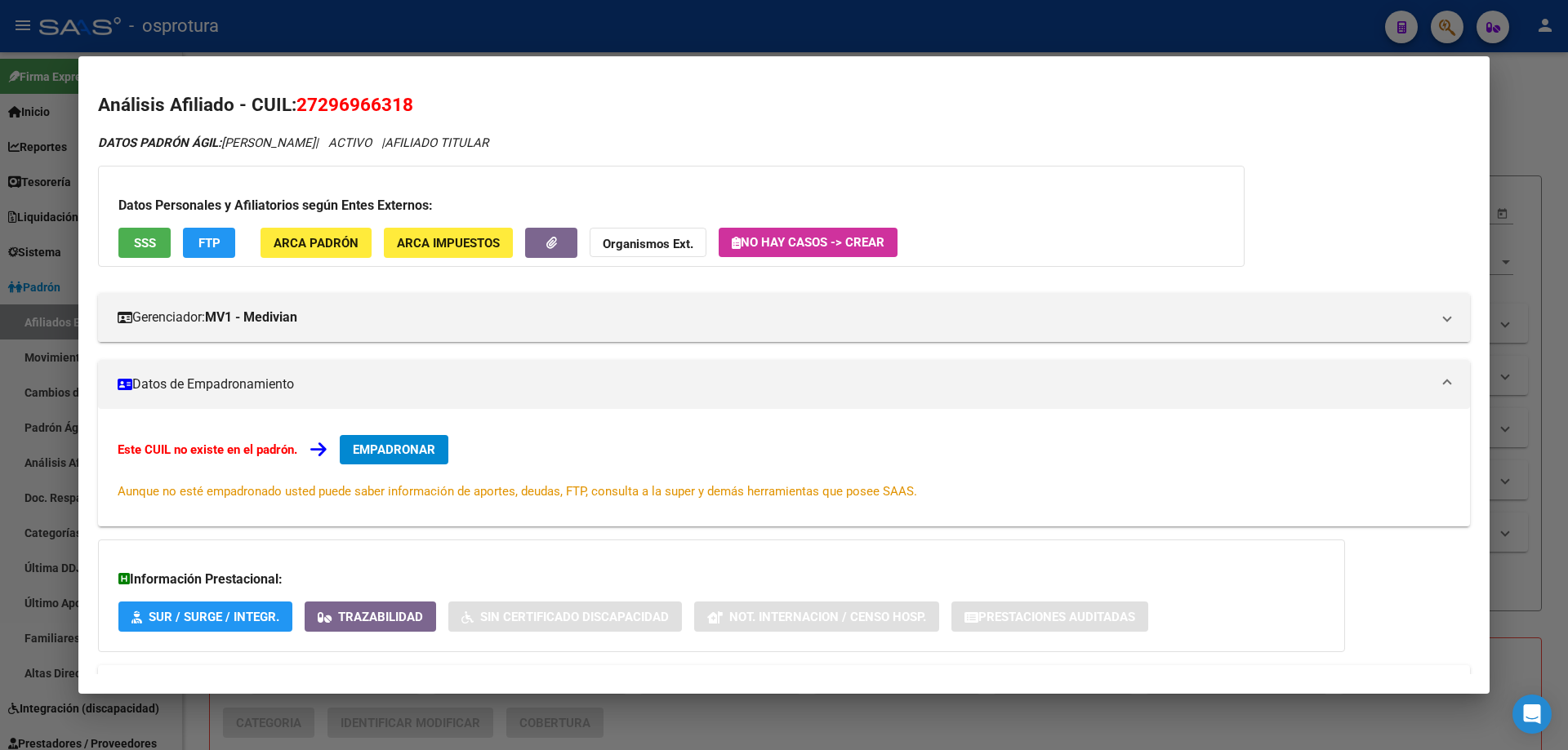
click at [392, 450] on span "EMPADRONAR" at bounding box center [394, 449] width 82 height 15
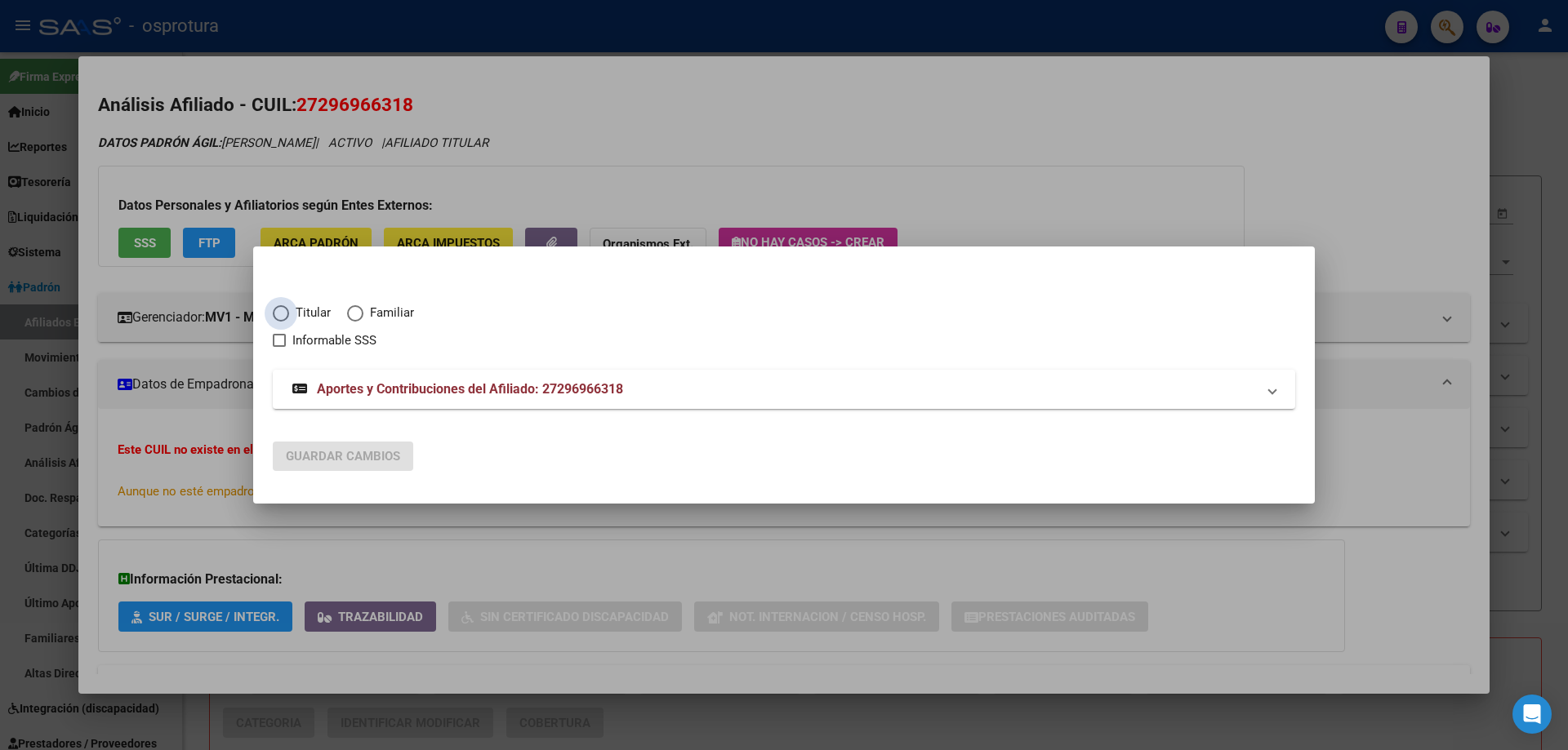
click at [294, 316] on span "Titular" at bounding box center [310, 313] width 42 height 19
click at [289, 316] on input "Titular" at bounding box center [280, 313] width 16 height 16
radio input "true"
checkbox input "true"
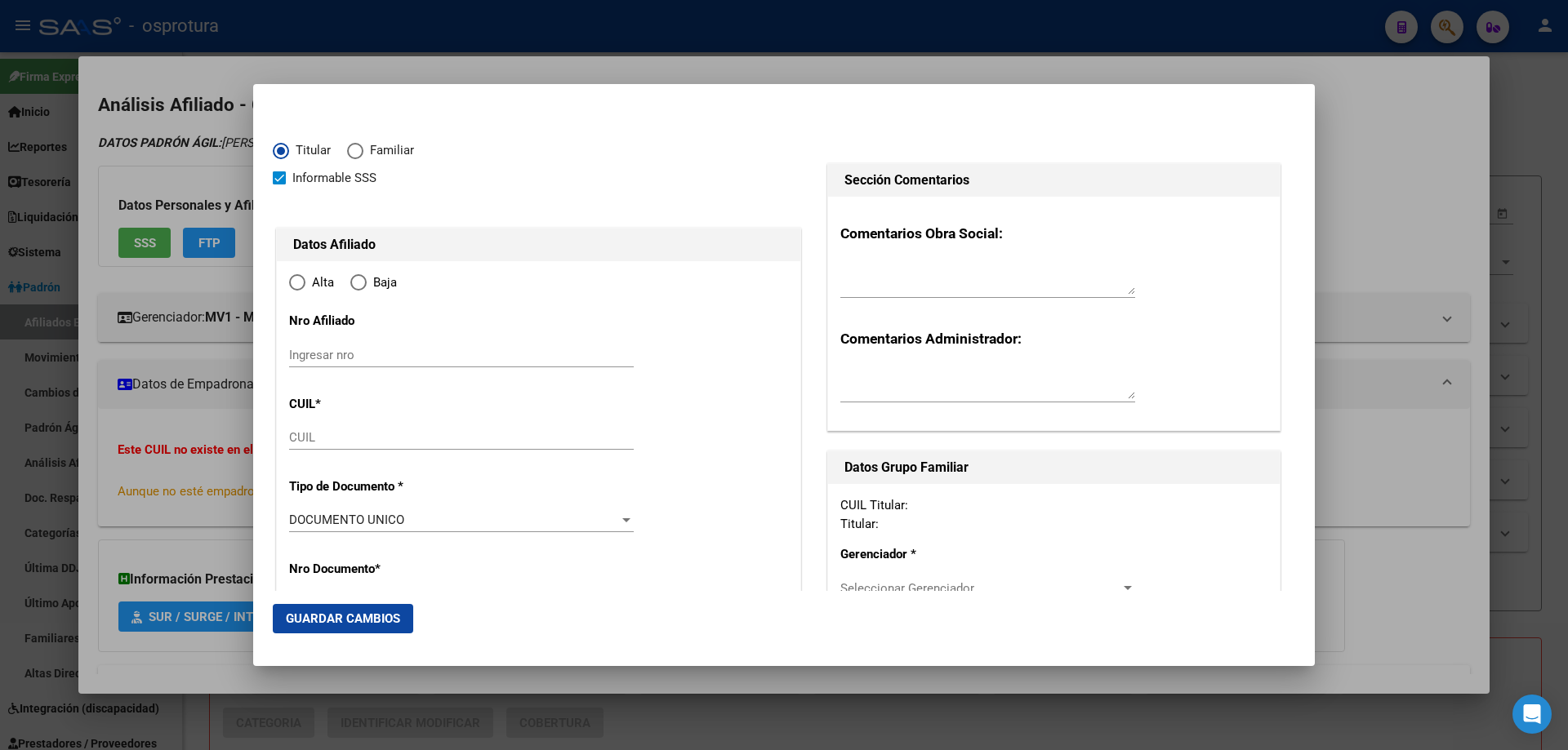
type input "27-29696631-8"
radio input "true"
type input "29696631"
type input "[PERSON_NAME]"
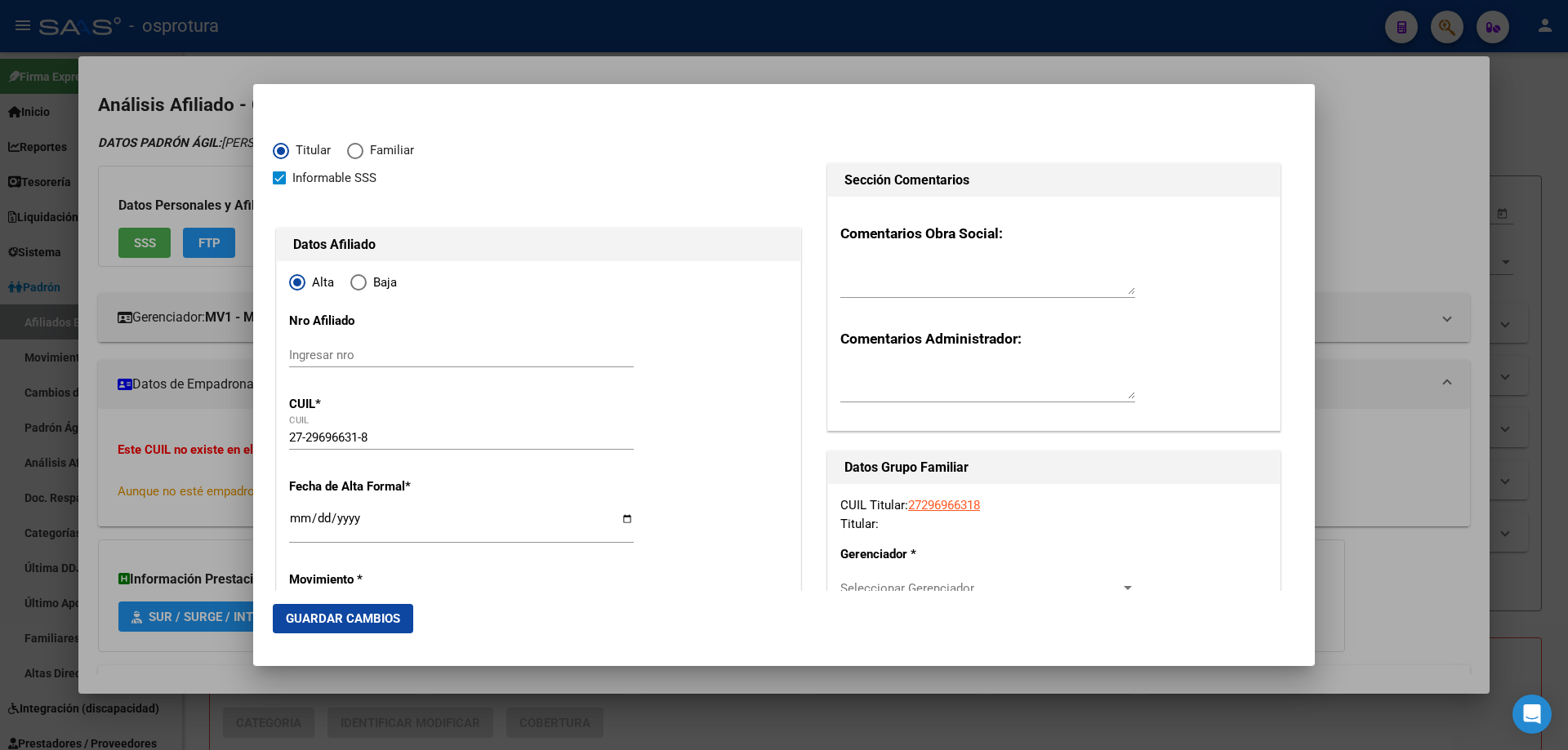
type input "[DATE]"
type input "GRAND BOURG"
type input "1615"
type input "[PERSON_NAME]"
type input "837"
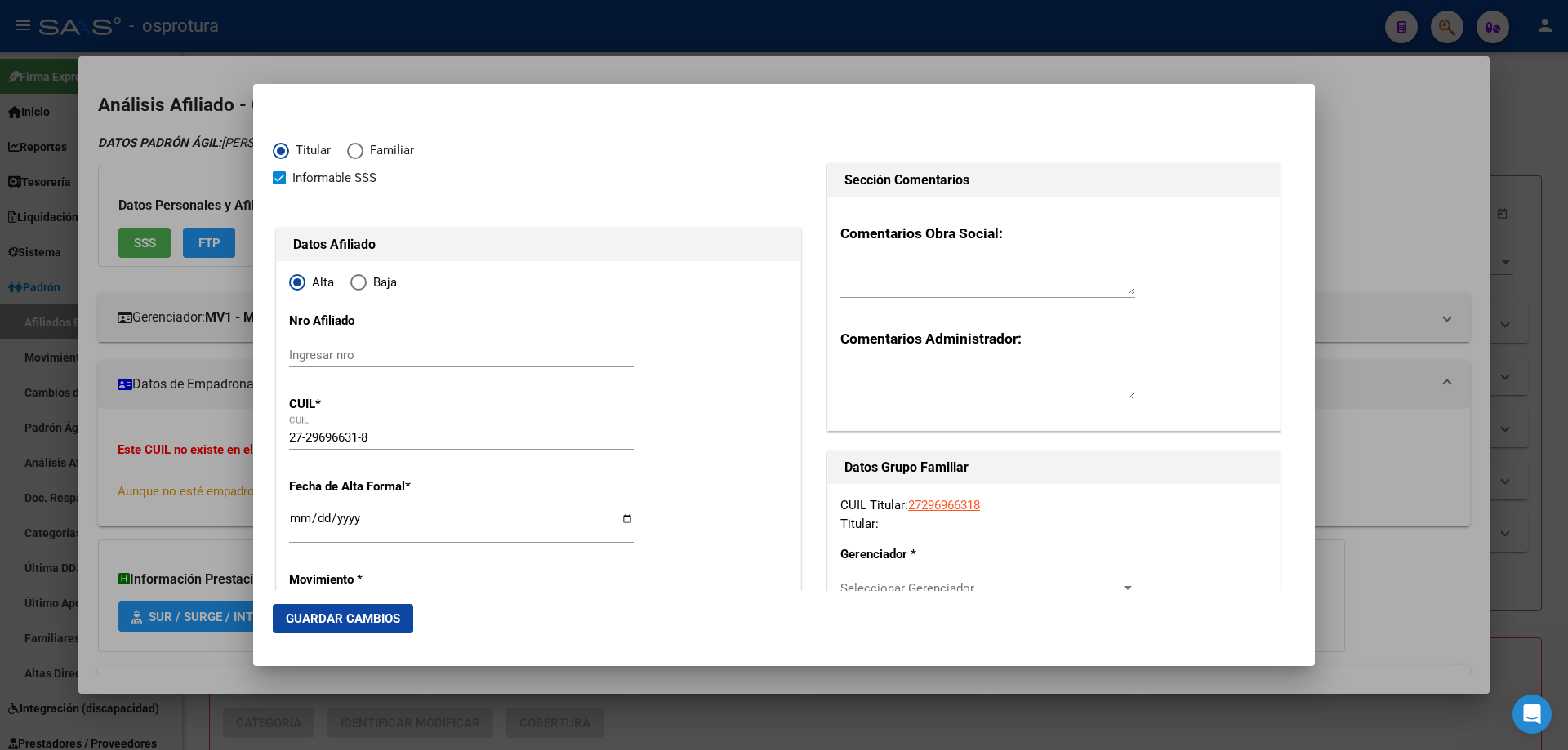
type input "0"
type input "GRAND BOURG"
click at [297, 520] on input "Ingresar fecha" at bounding box center [461, 525] width 344 height 26
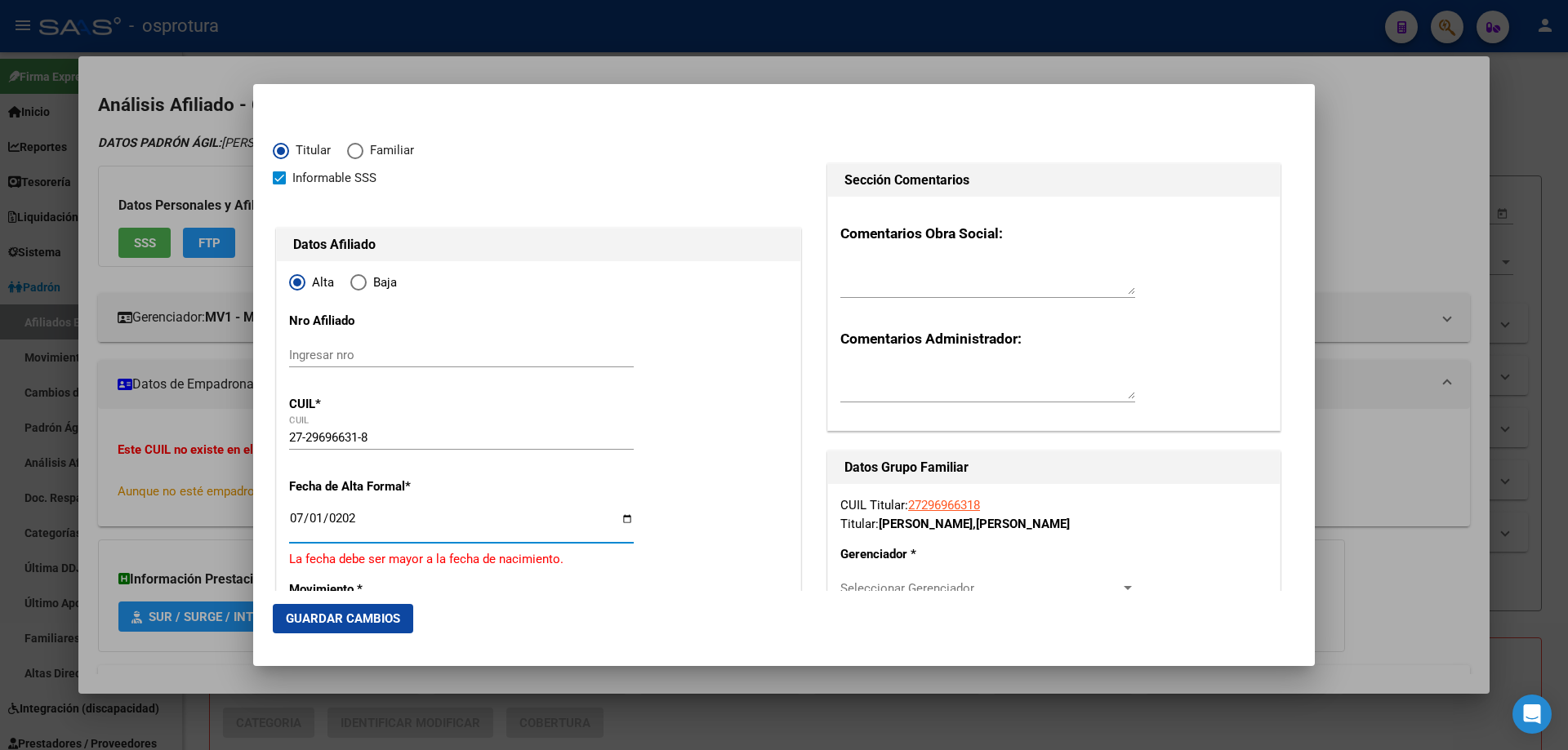
type input "[DATE]"
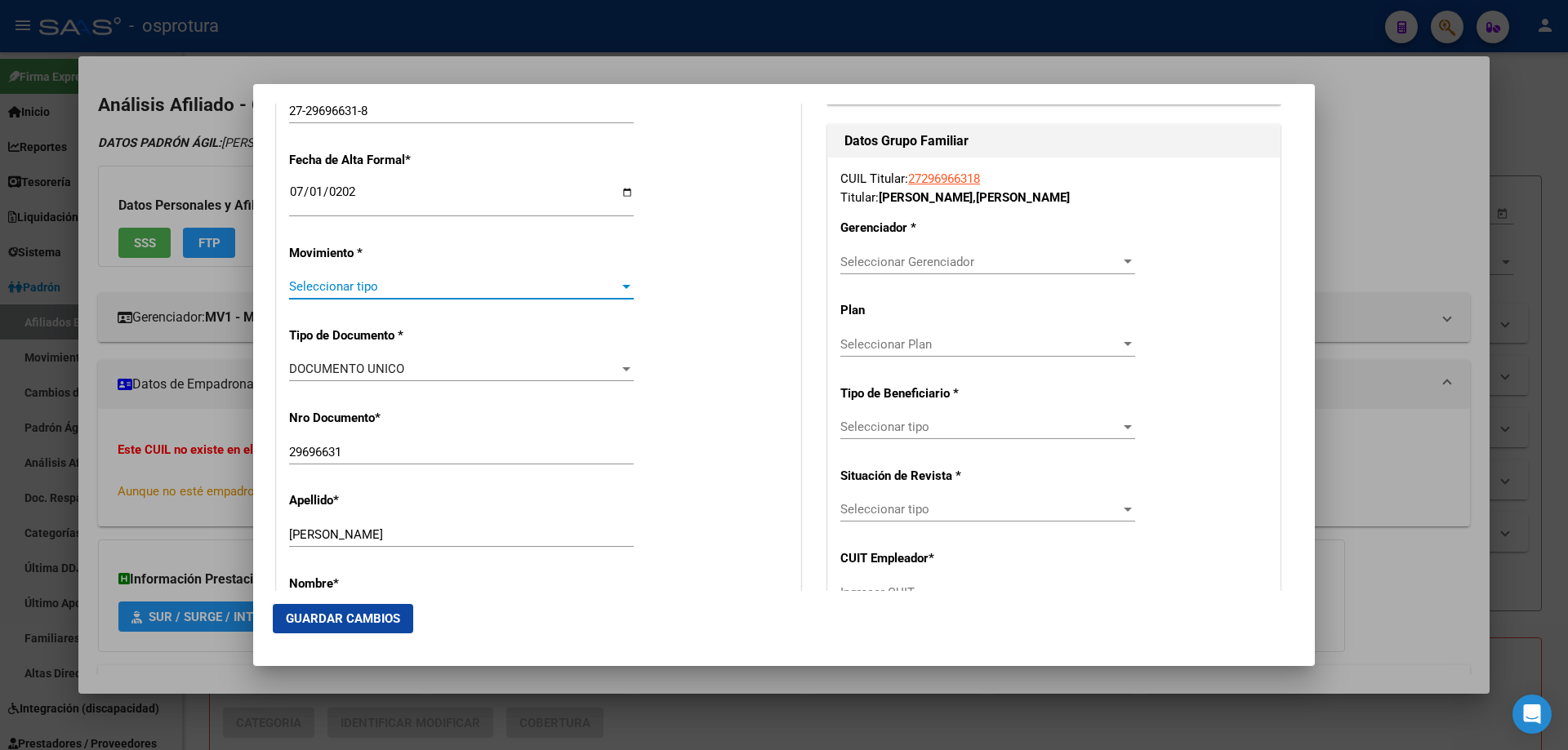
click at [375, 288] on span "Seleccionar tipo" at bounding box center [453, 286] width 330 height 15
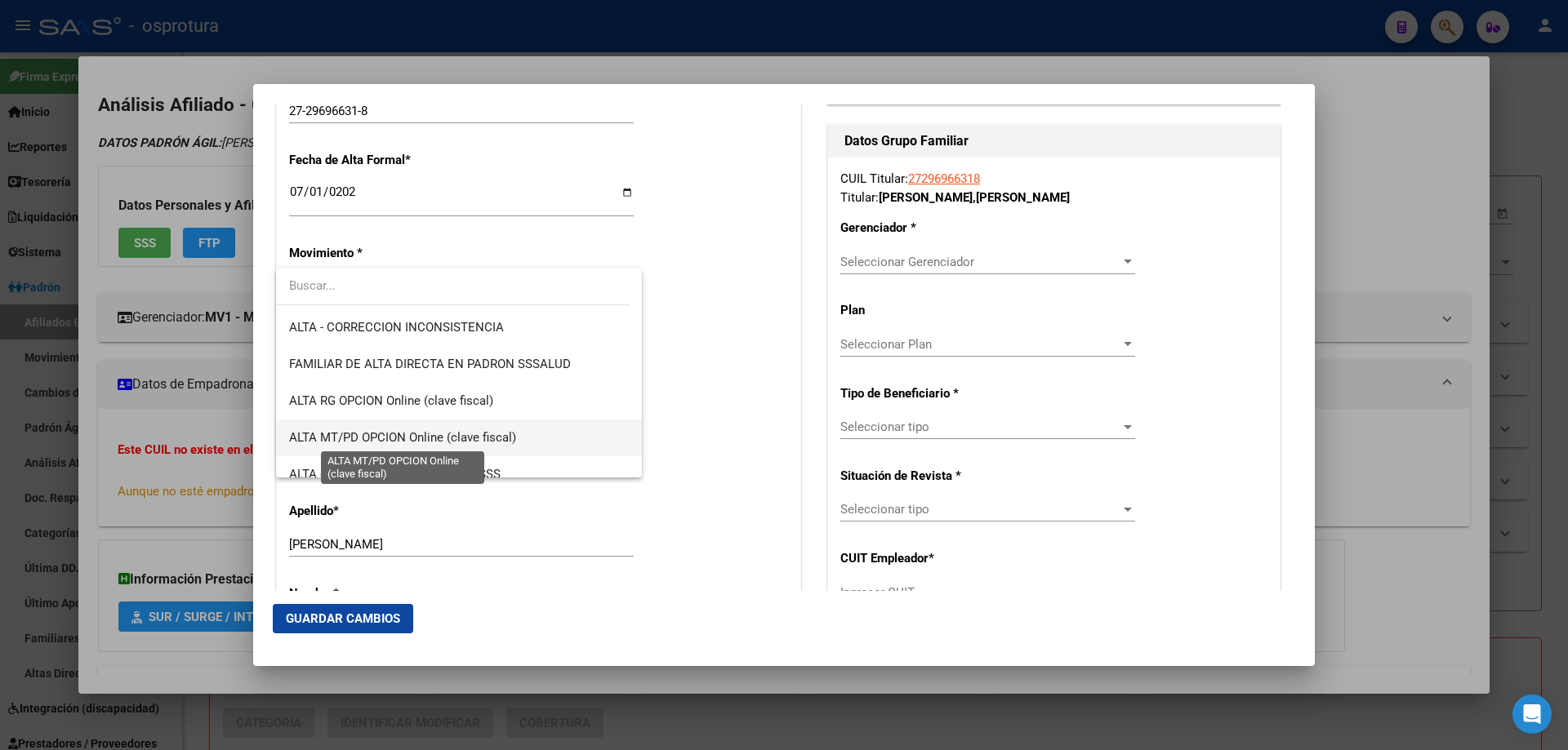
click at [402, 445] on span "ALTA MT/PD OPCION Online (clave fiscal)" at bounding box center [402, 437] width 227 height 15
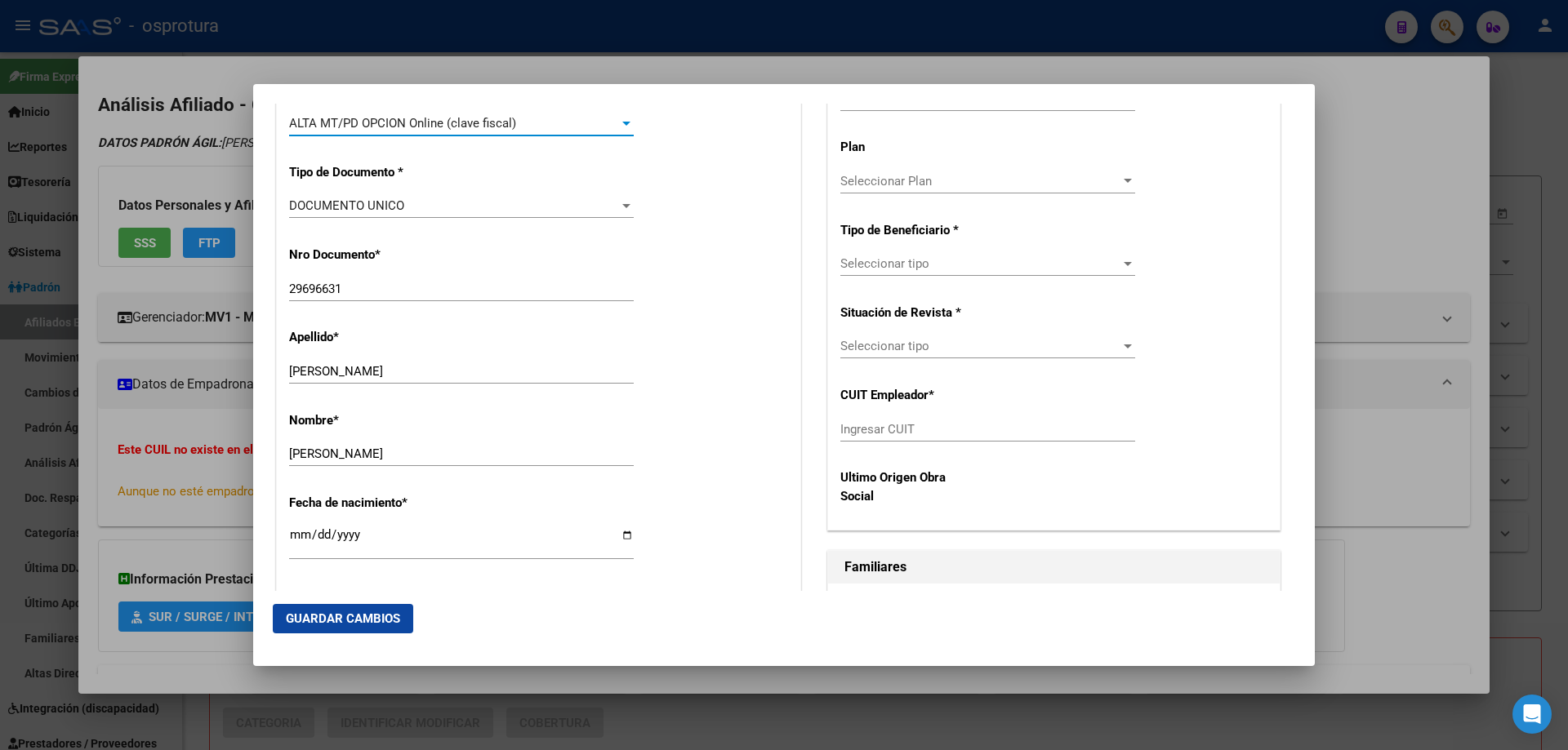
scroll to position [653, 0]
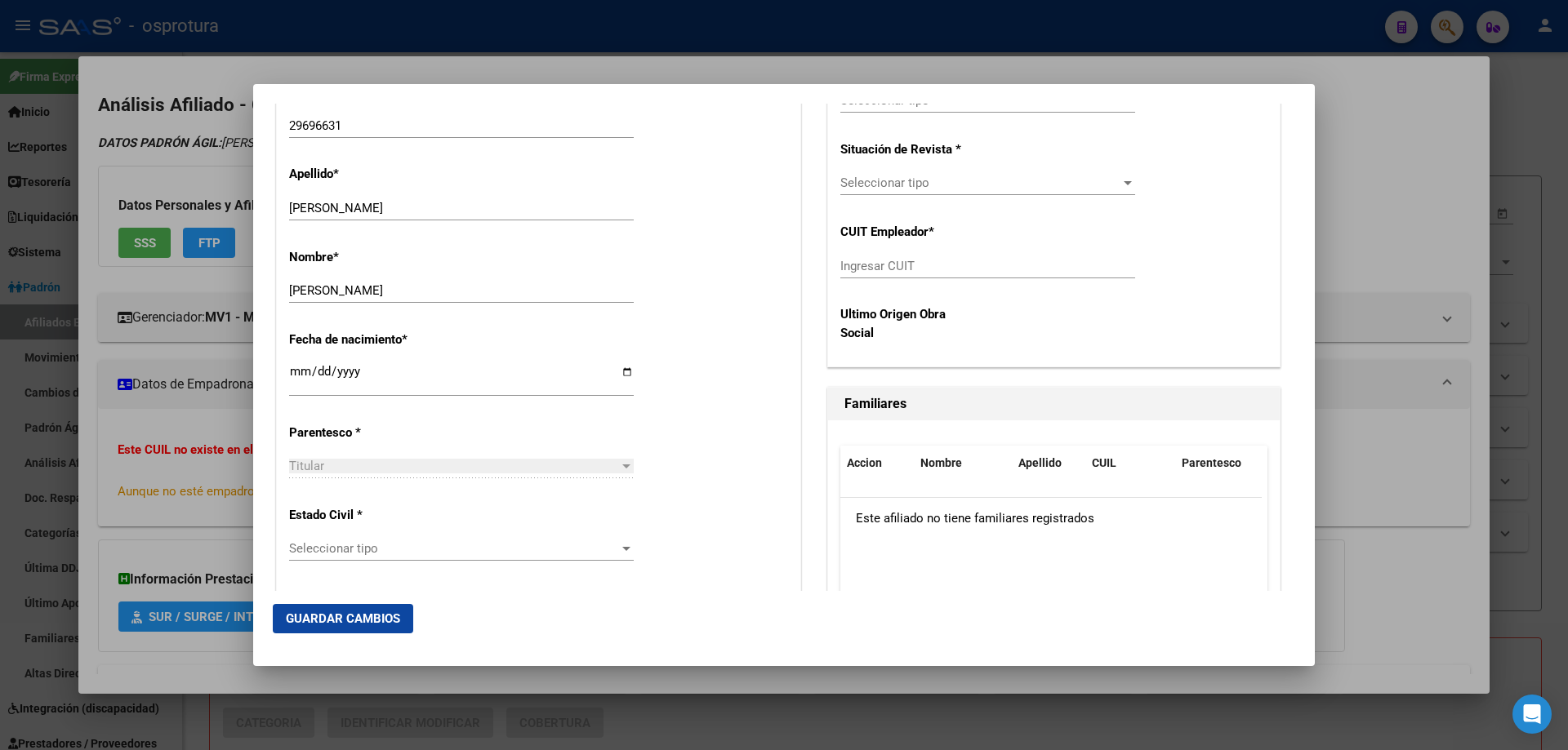
click at [396, 549] on span "Seleccionar tipo" at bounding box center [453, 548] width 330 height 15
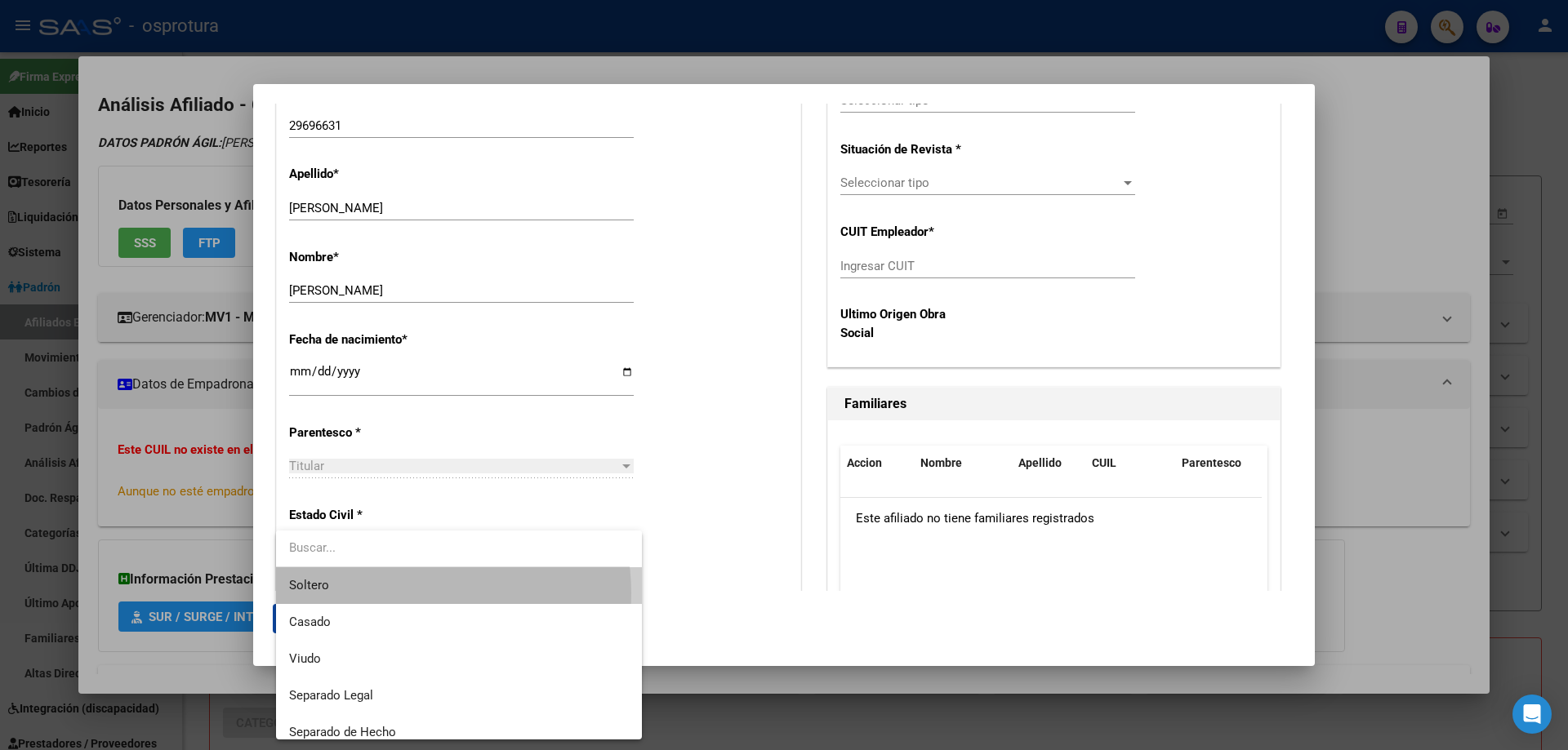
click at [400, 593] on span "Soltero" at bounding box center [459, 586] width 340 height 36
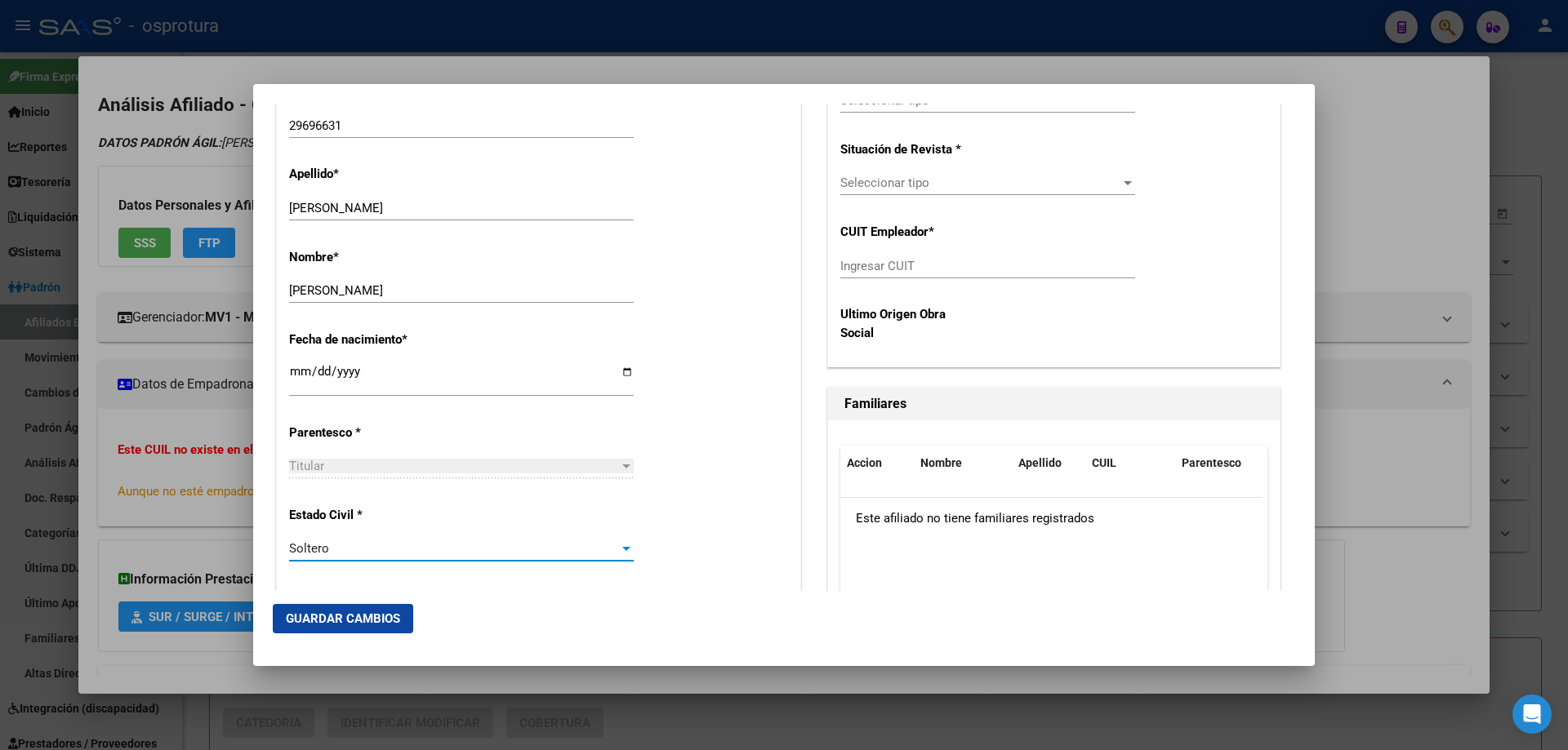
scroll to position [408, 0]
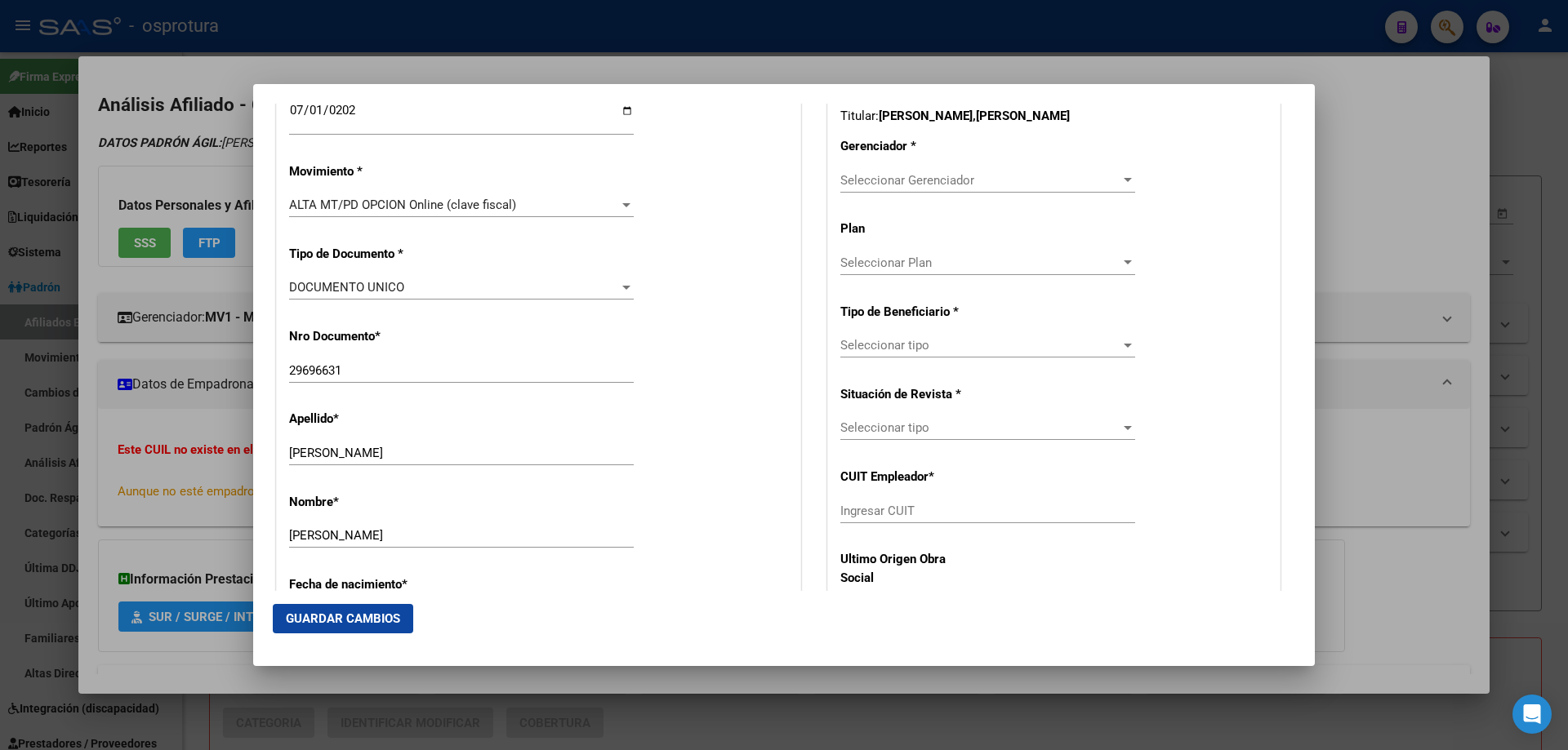
click at [890, 187] on span "Seleccionar Gerenciador" at bounding box center [980, 180] width 280 height 15
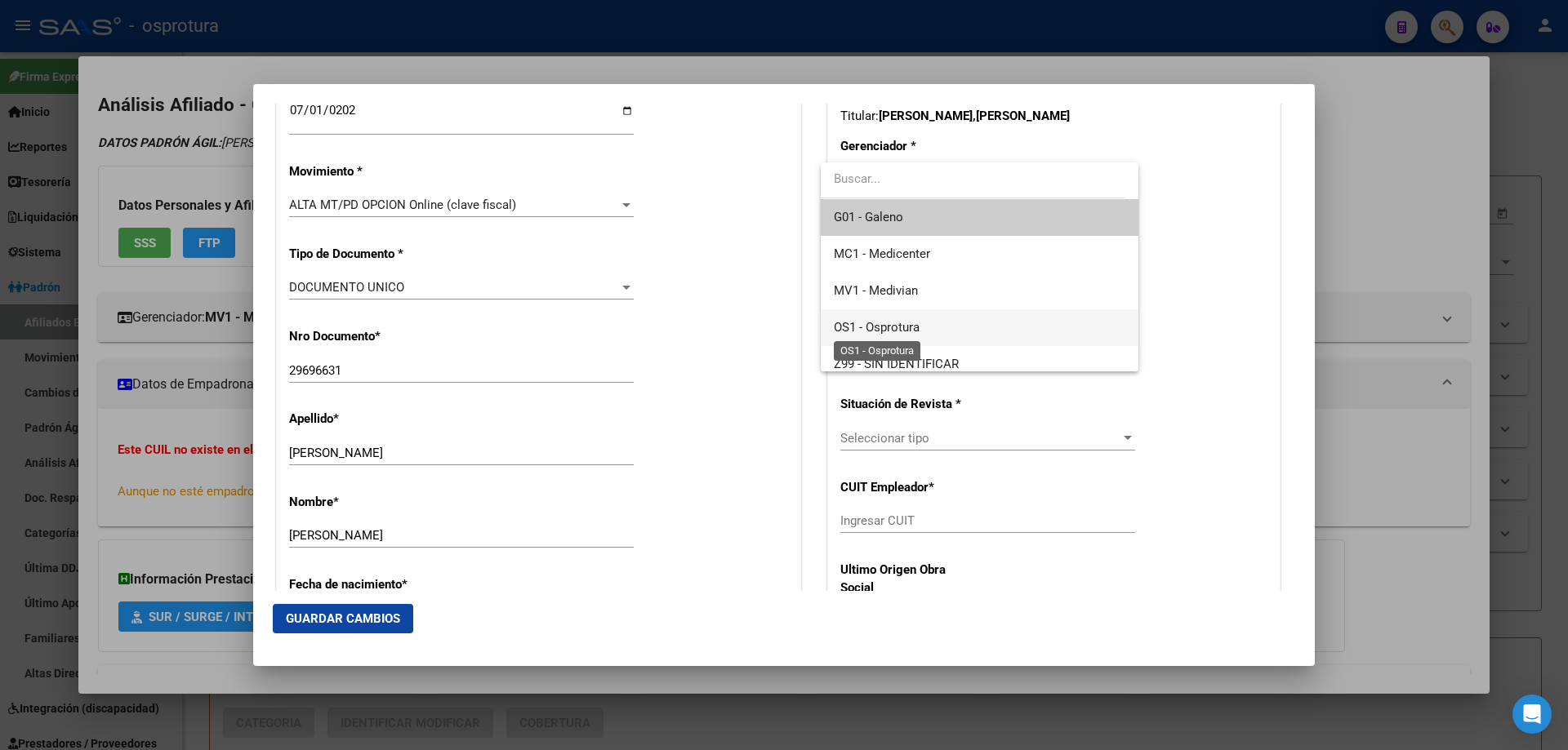
scroll to position [11, 0]
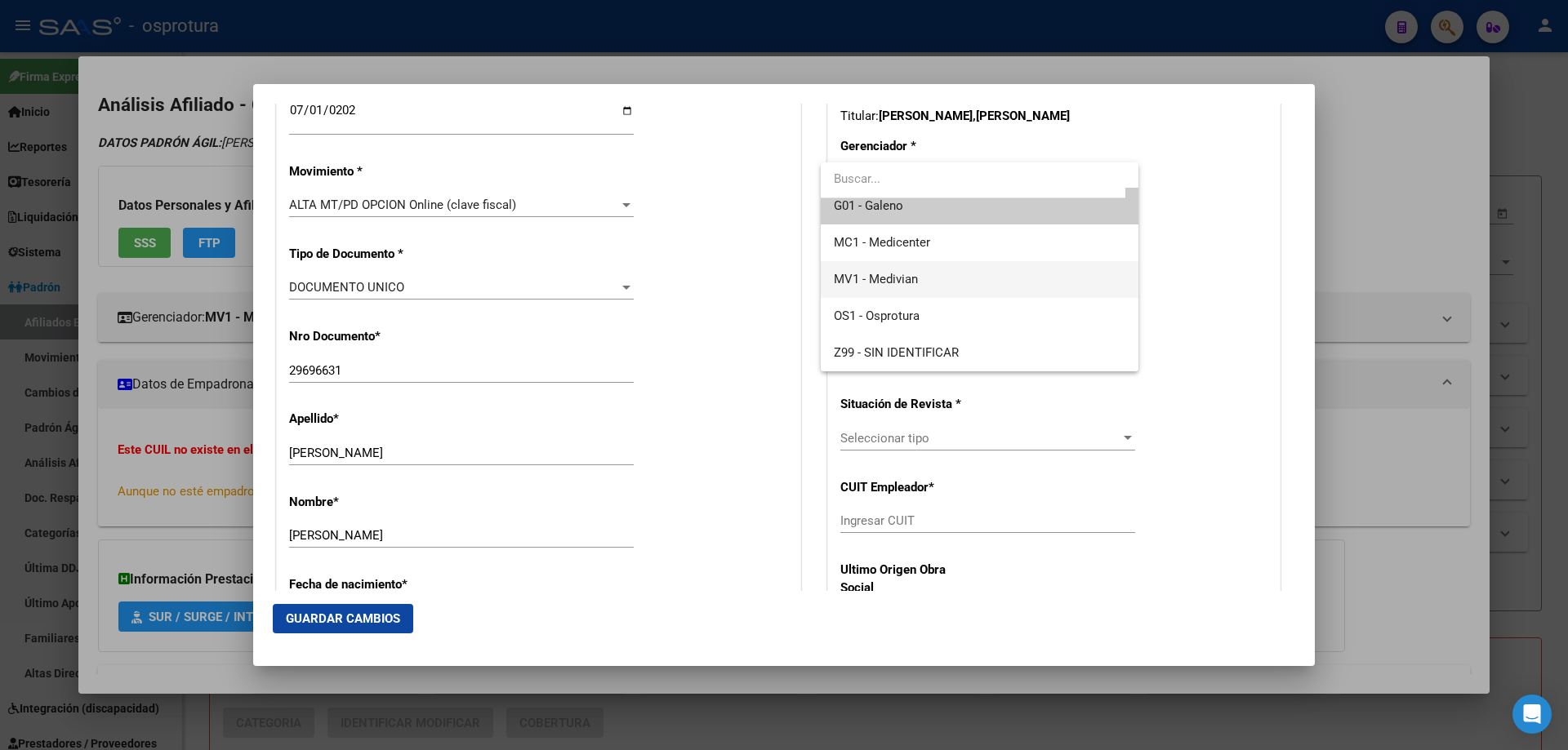
click at [898, 289] on span "MV1 - Medivian" at bounding box center [979, 279] width 291 height 36
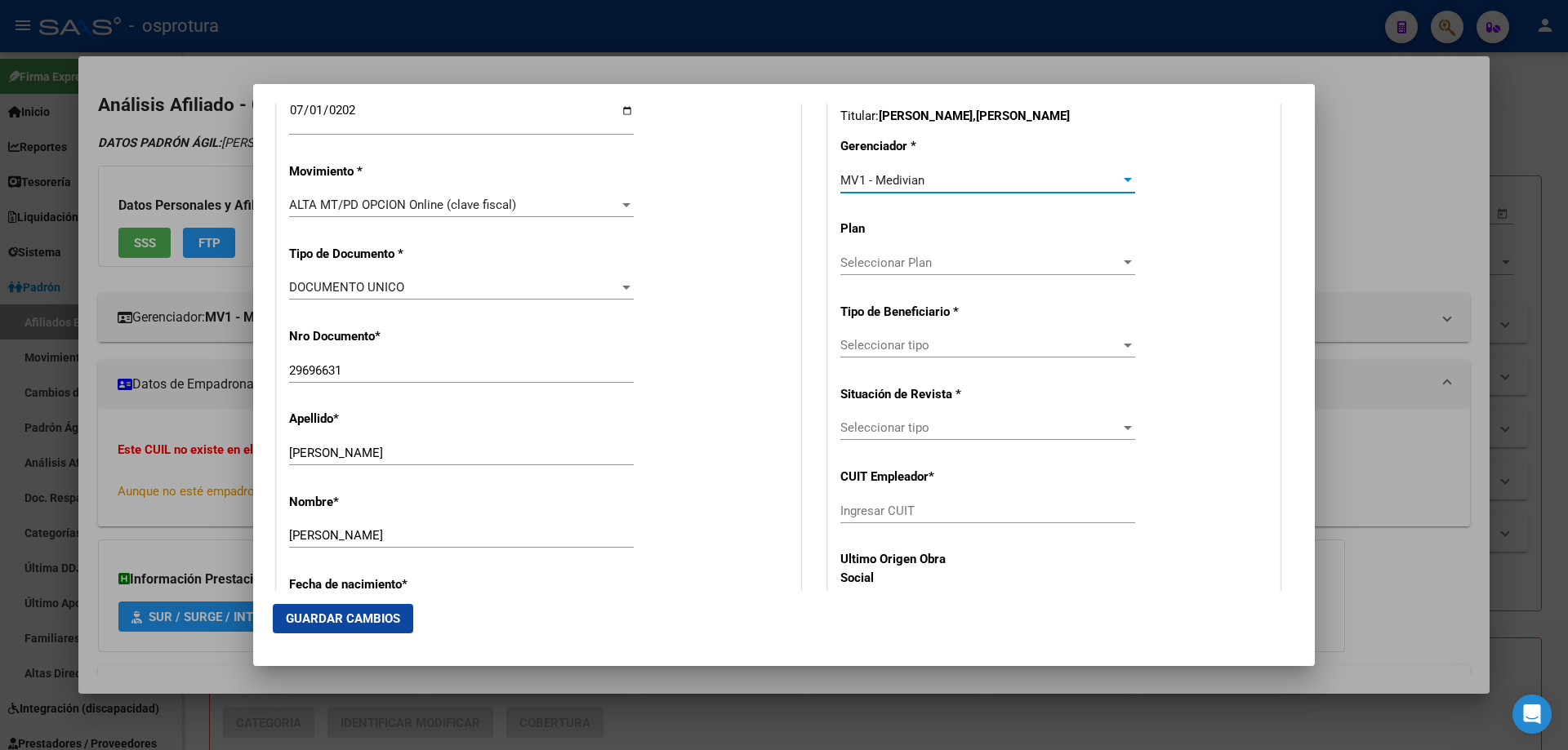
click at [895, 349] on span "Seleccionar tipo" at bounding box center [980, 345] width 280 height 15
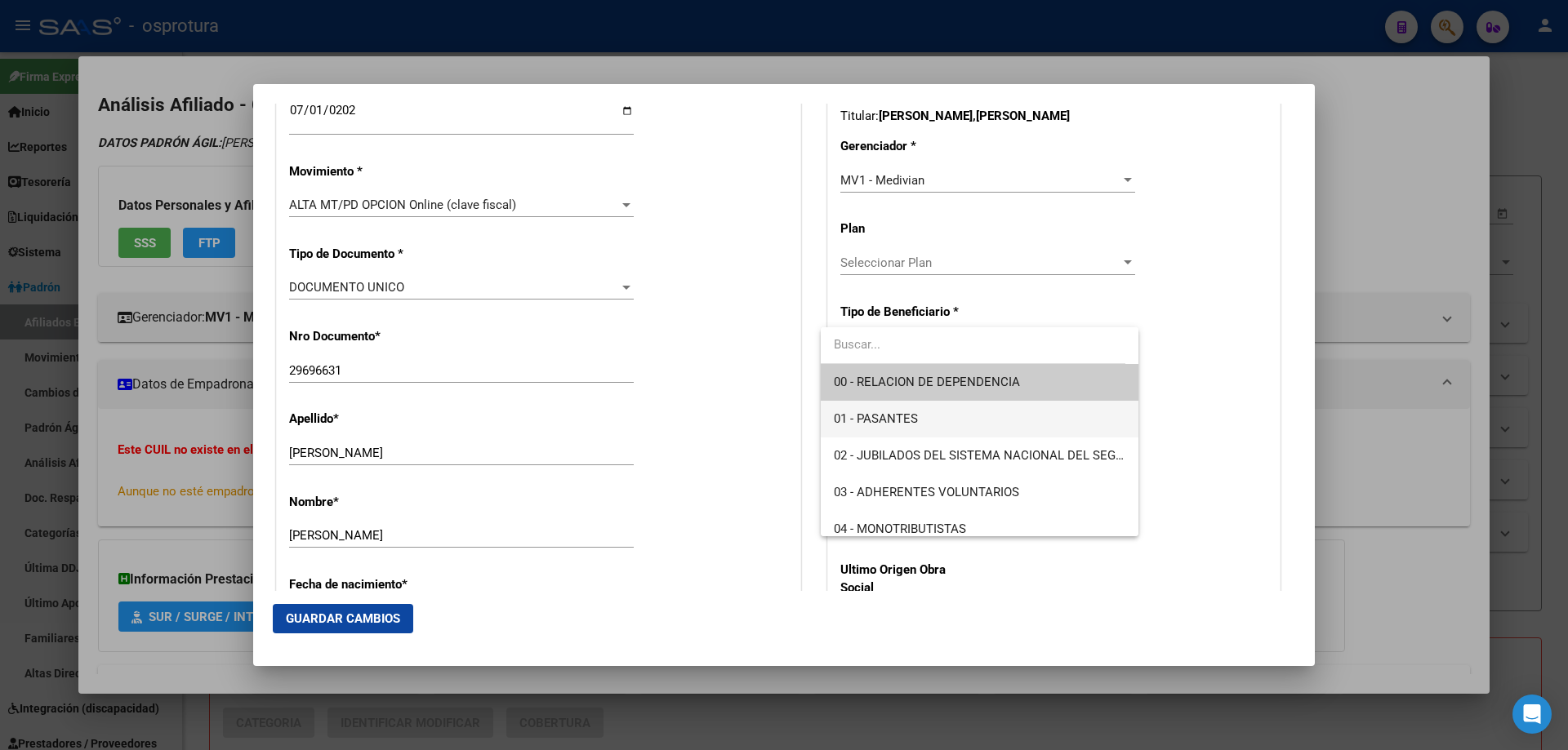
scroll to position [163, 0]
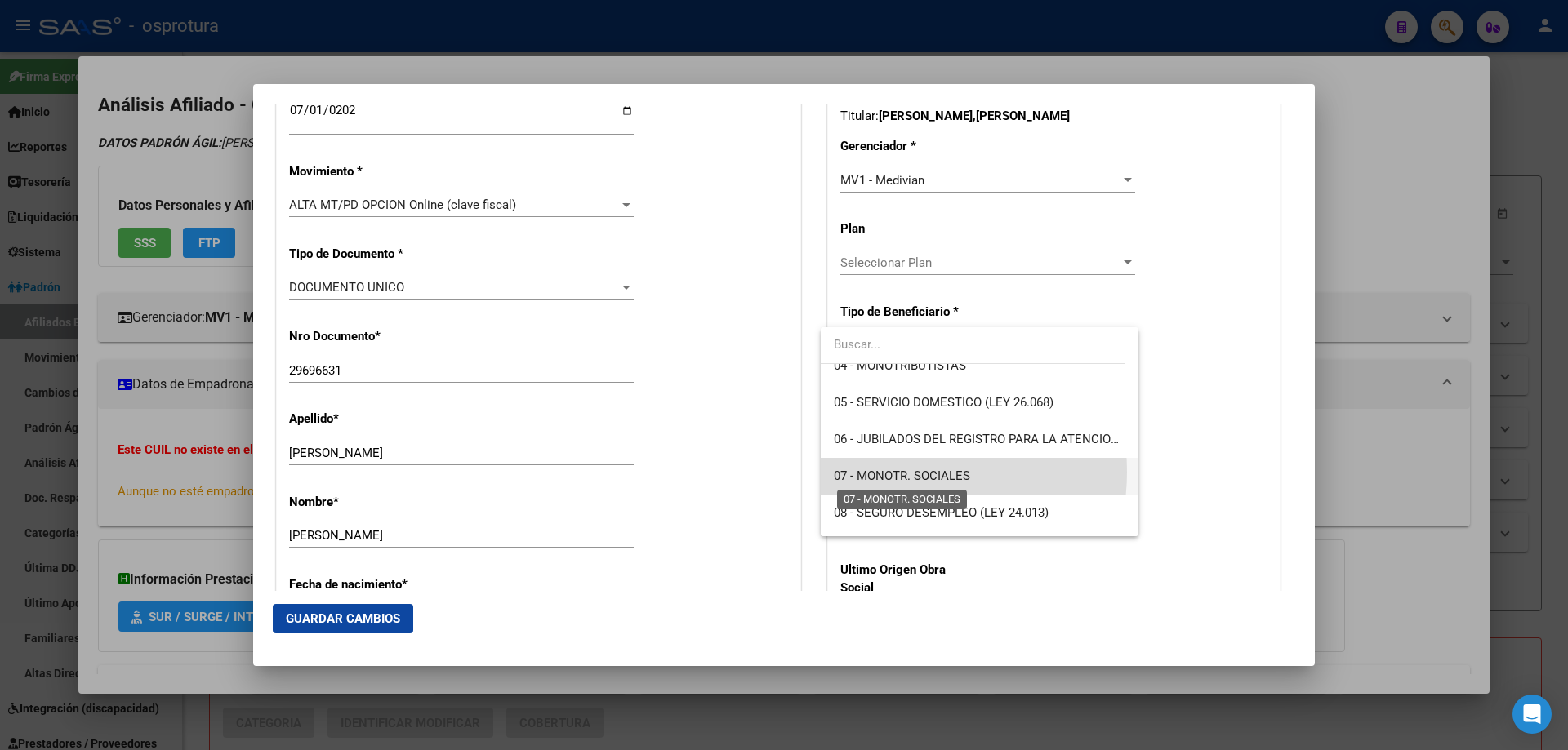
click at [890, 471] on span "07 - MONOTR. SOCIALES" at bounding box center [902, 476] width 137 height 15
type input "27-29696631-8"
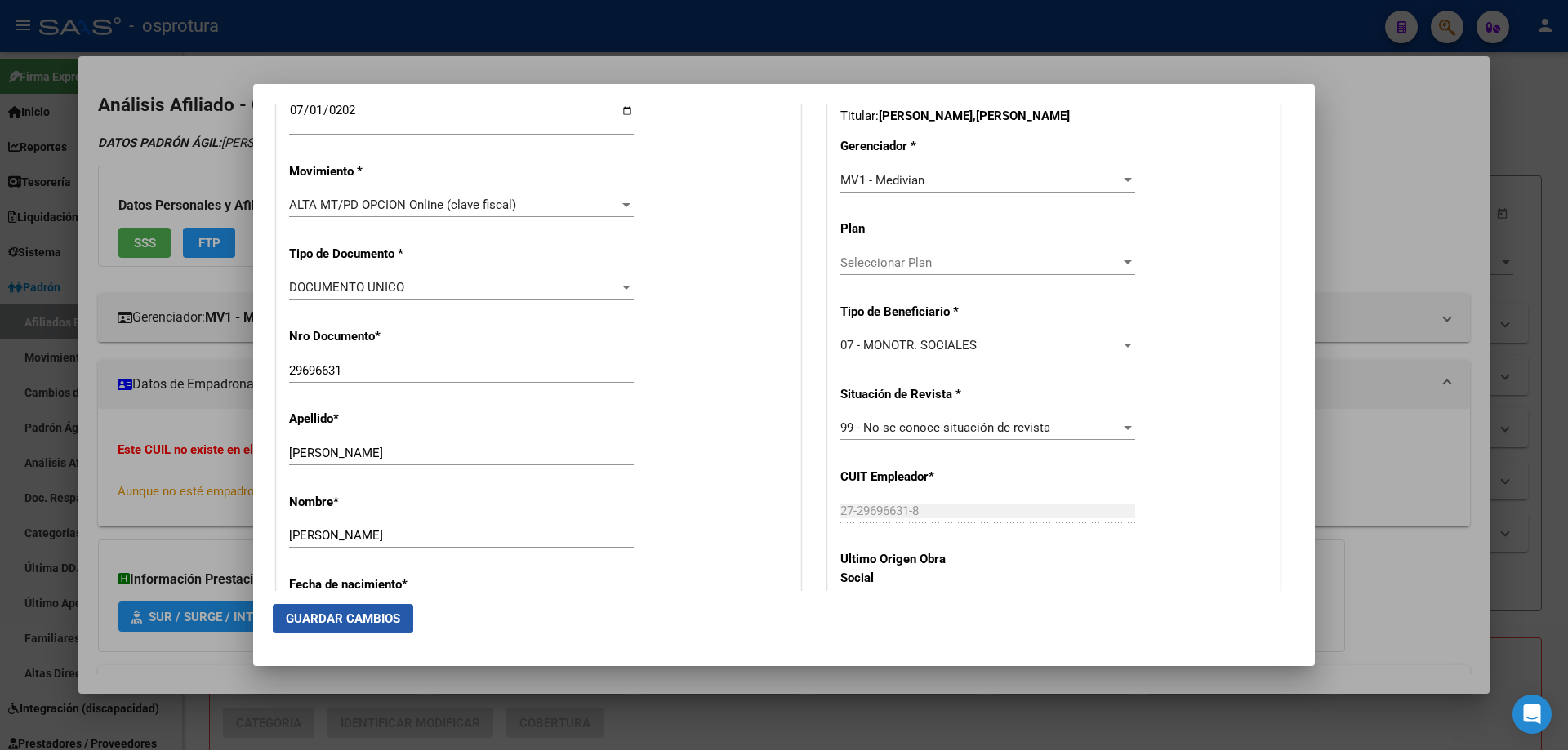
click at [317, 629] on button "Guardar Cambios" at bounding box center [343, 619] width 140 height 29
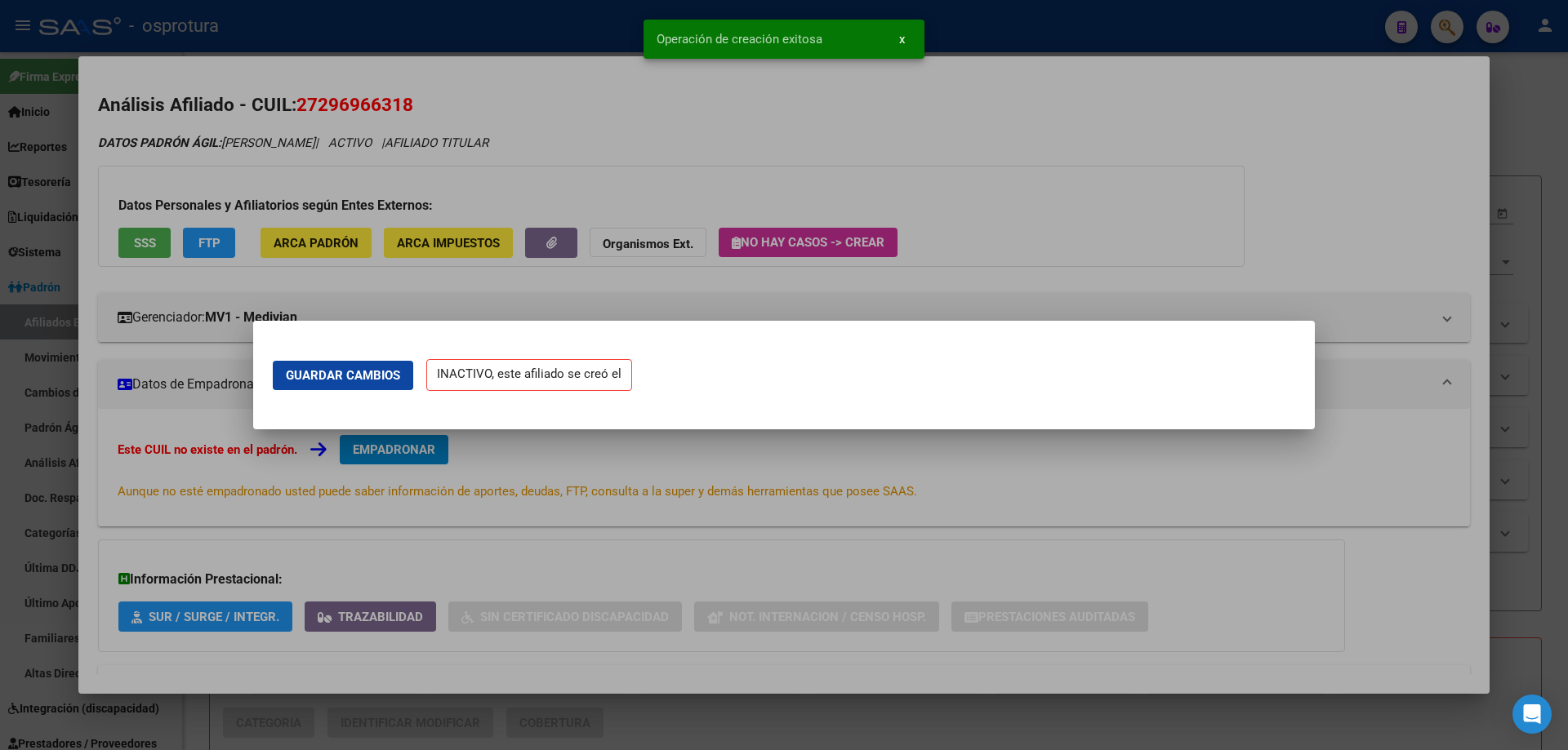
scroll to position [0, 0]
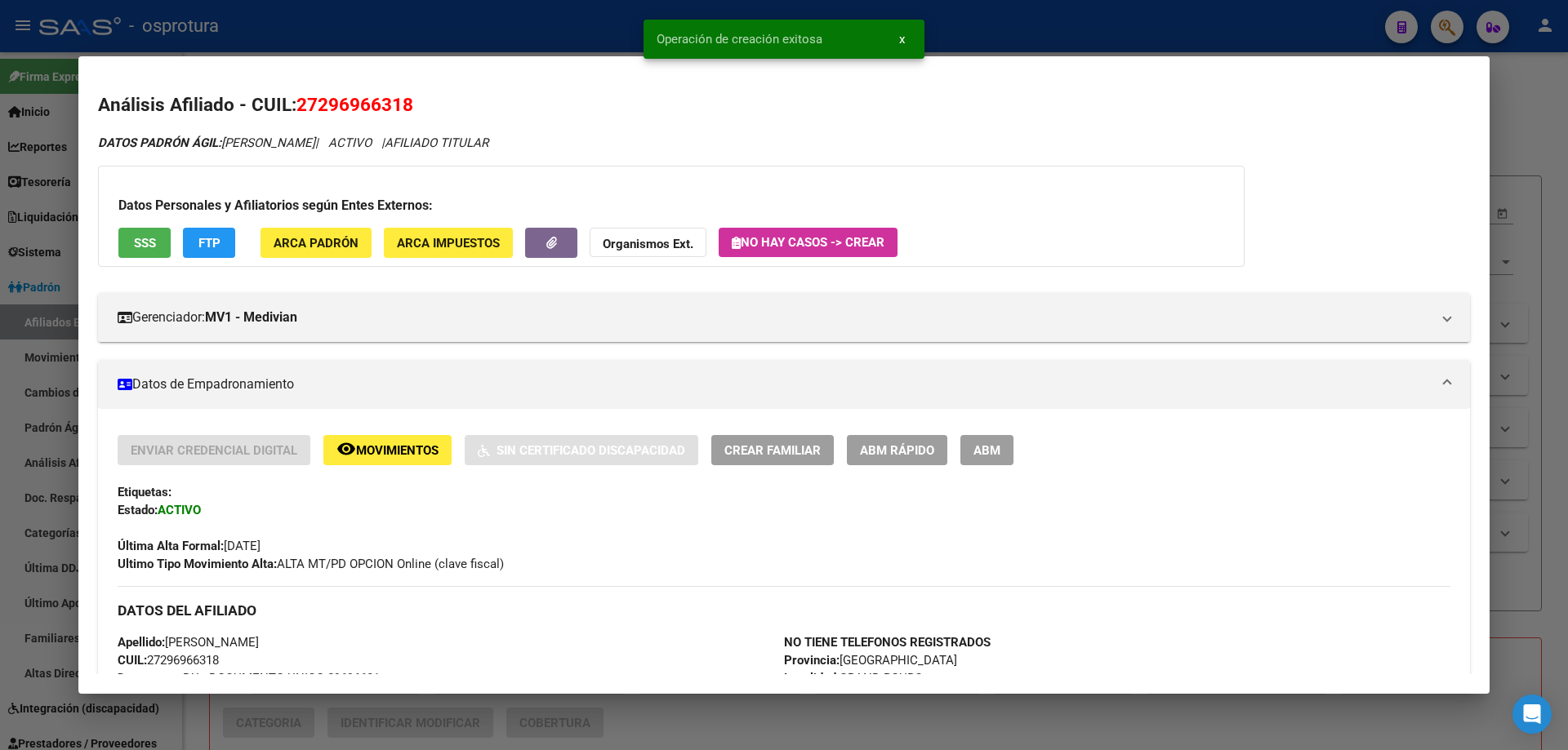
click at [753, 447] on span "Crear Familiar" at bounding box center [772, 450] width 96 height 15
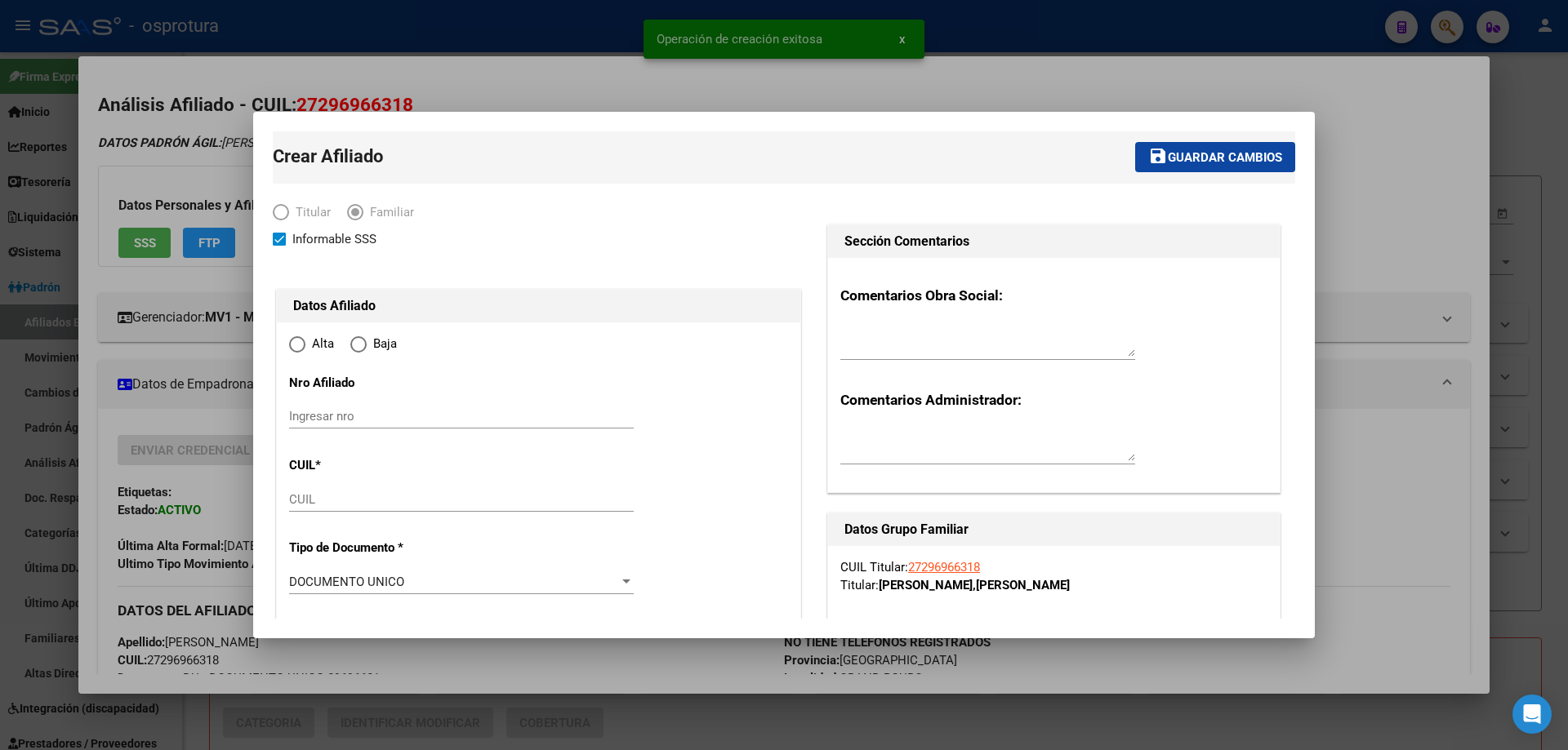
type input "GRAND BOURG"
type input "1615"
type input "[PERSON_NAME]"
type input "837"
type input "0"
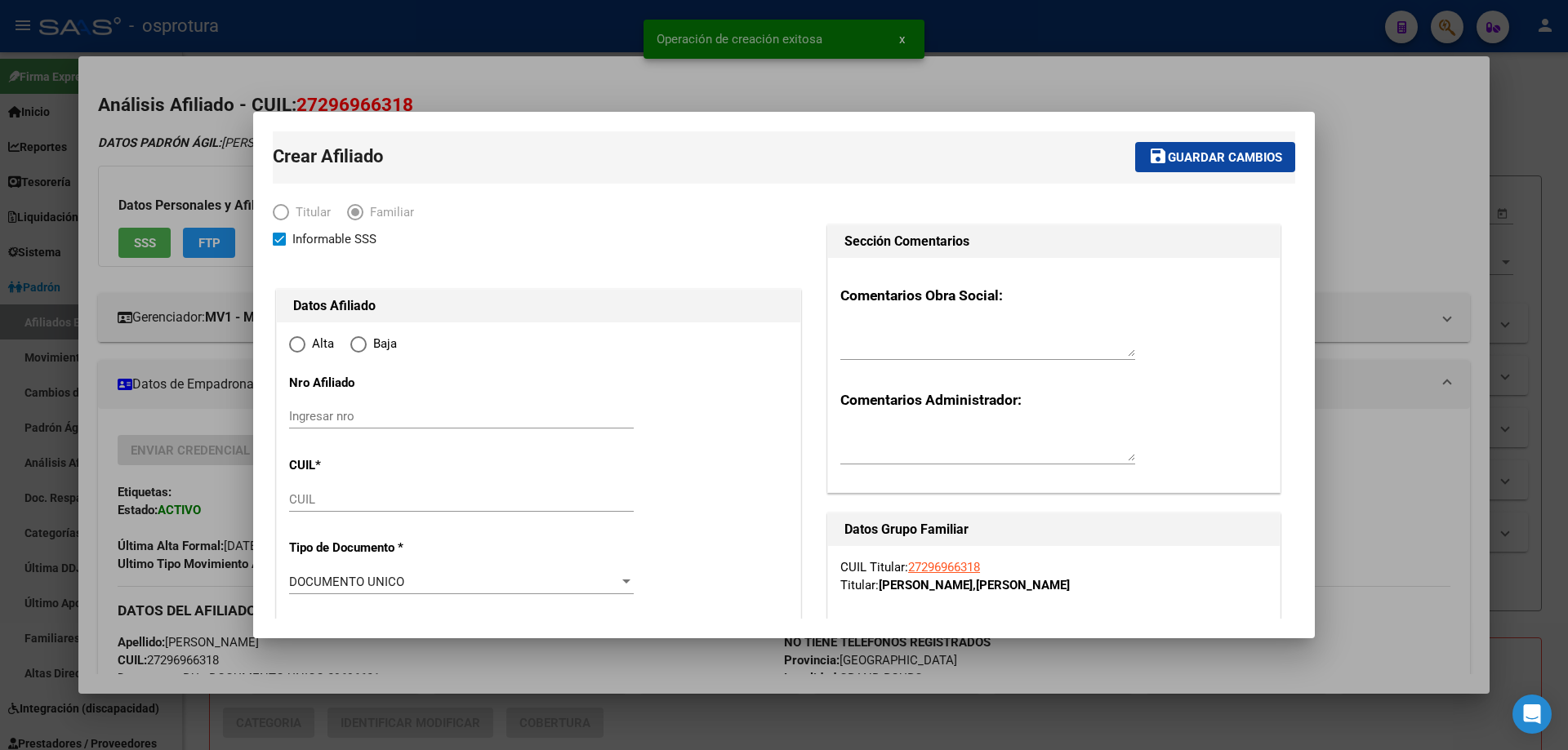
radio input "true"
type input "27-29696631-8"
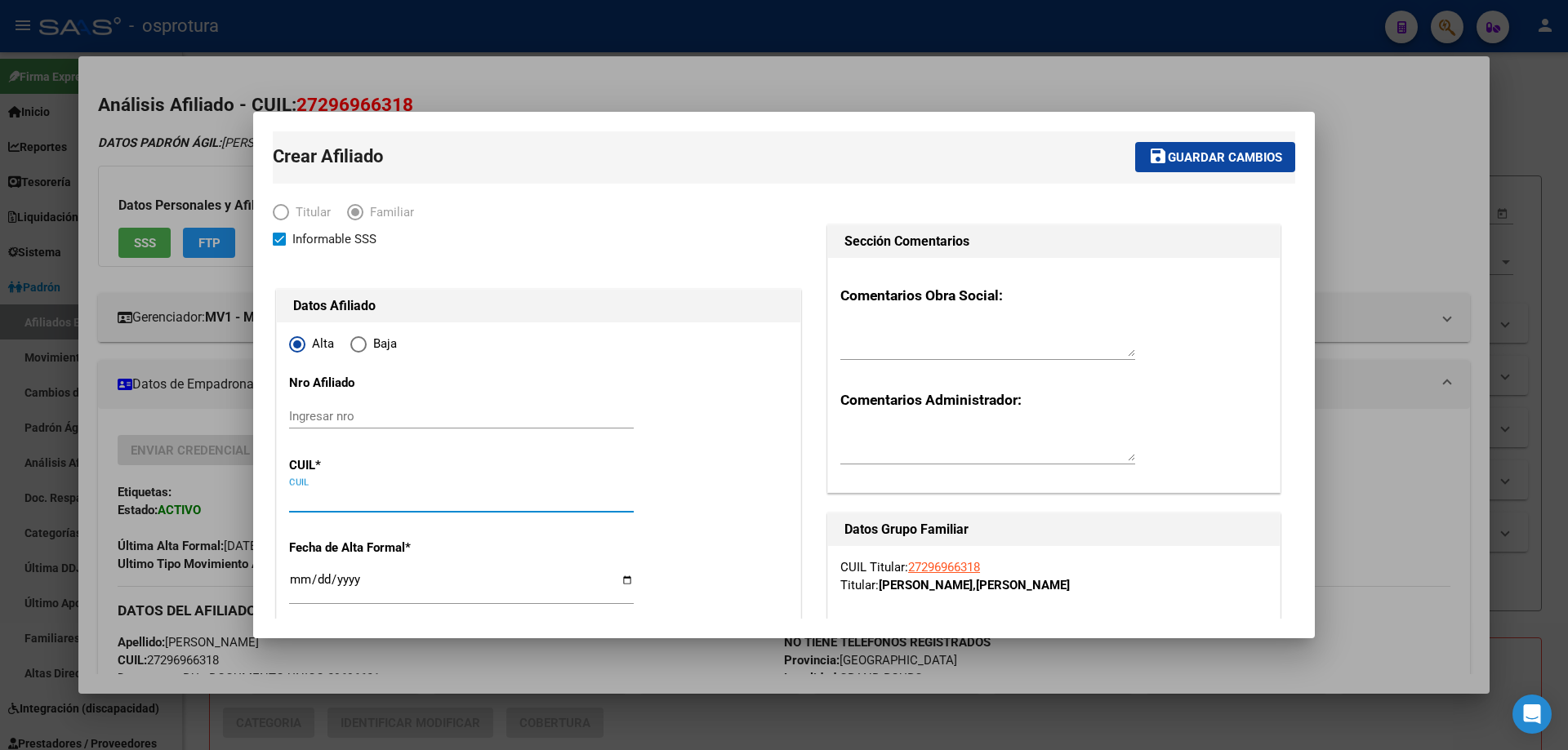
click at [308, 505] on input "CUIL" at bounding box center [461, 499] width 344 height 15
paste input "20-52140600-4"
type input "20-52140600-4"
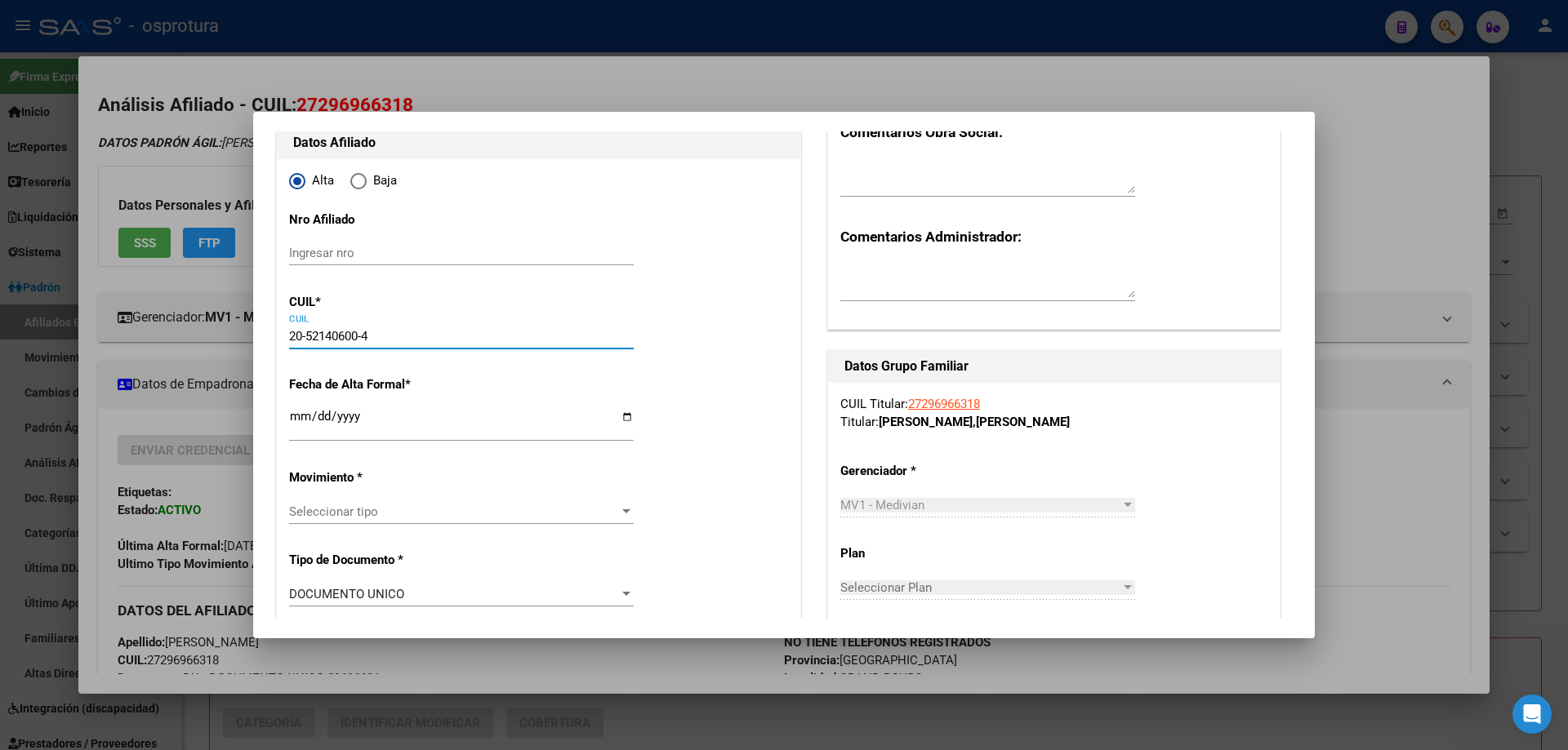
type input "52140600"
type input "[PERSON_NAME]"
type input "[DATE]"
type input "GRAND BOURG"
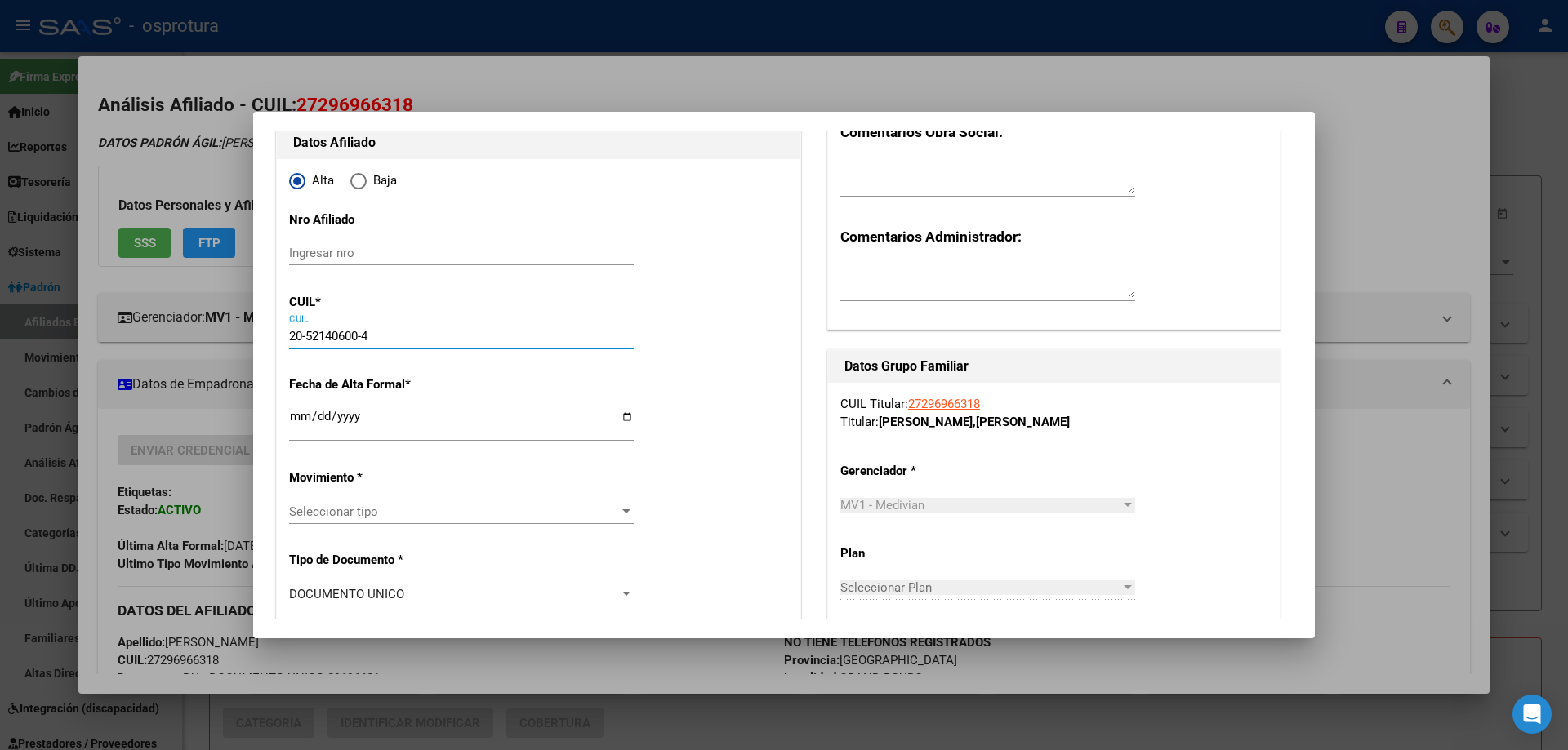
type input "20-52140600-4"
click at [292, 414] on input "Ingresar fecha" at bounding box center [461, 423] width 344 height 26
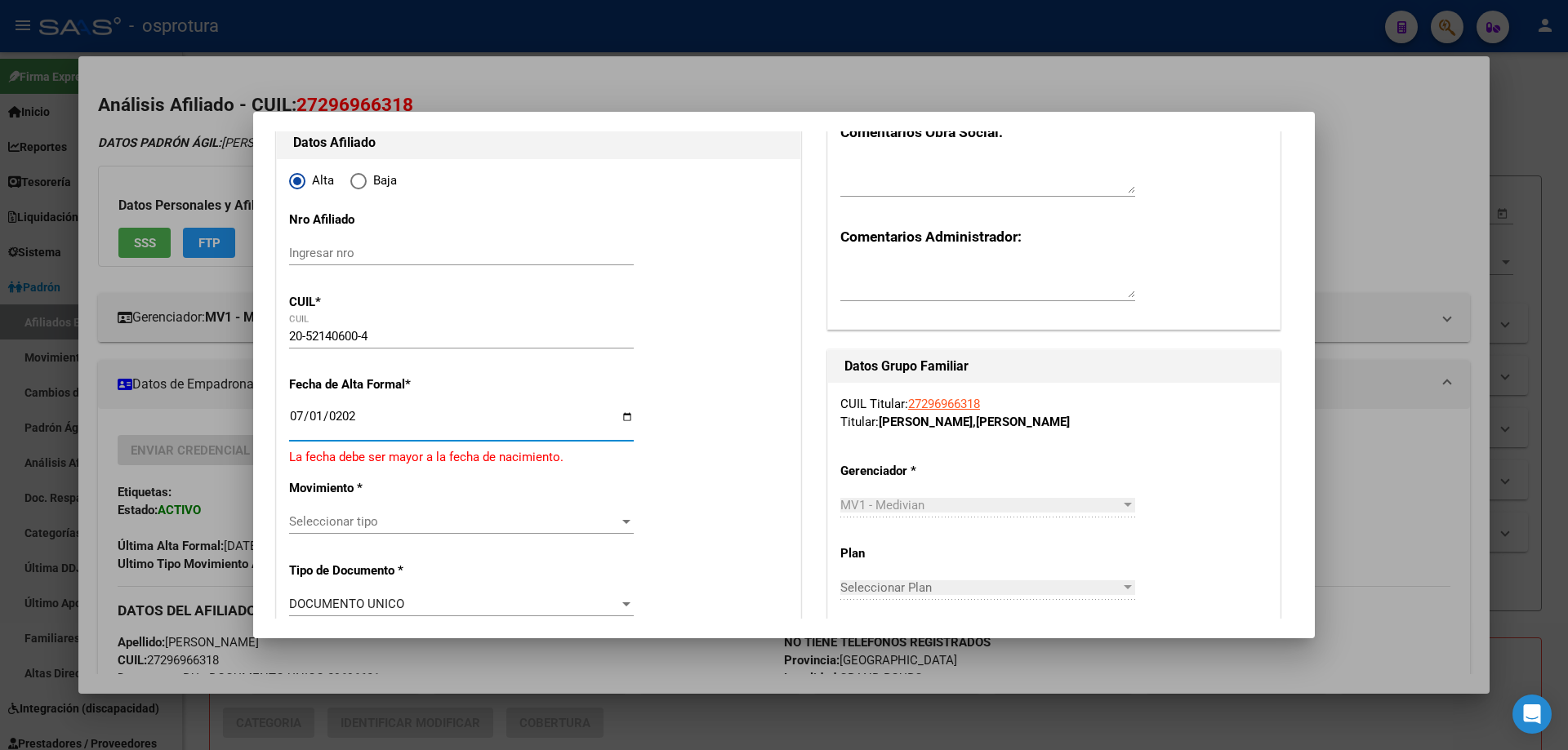
type input "[DATE]"
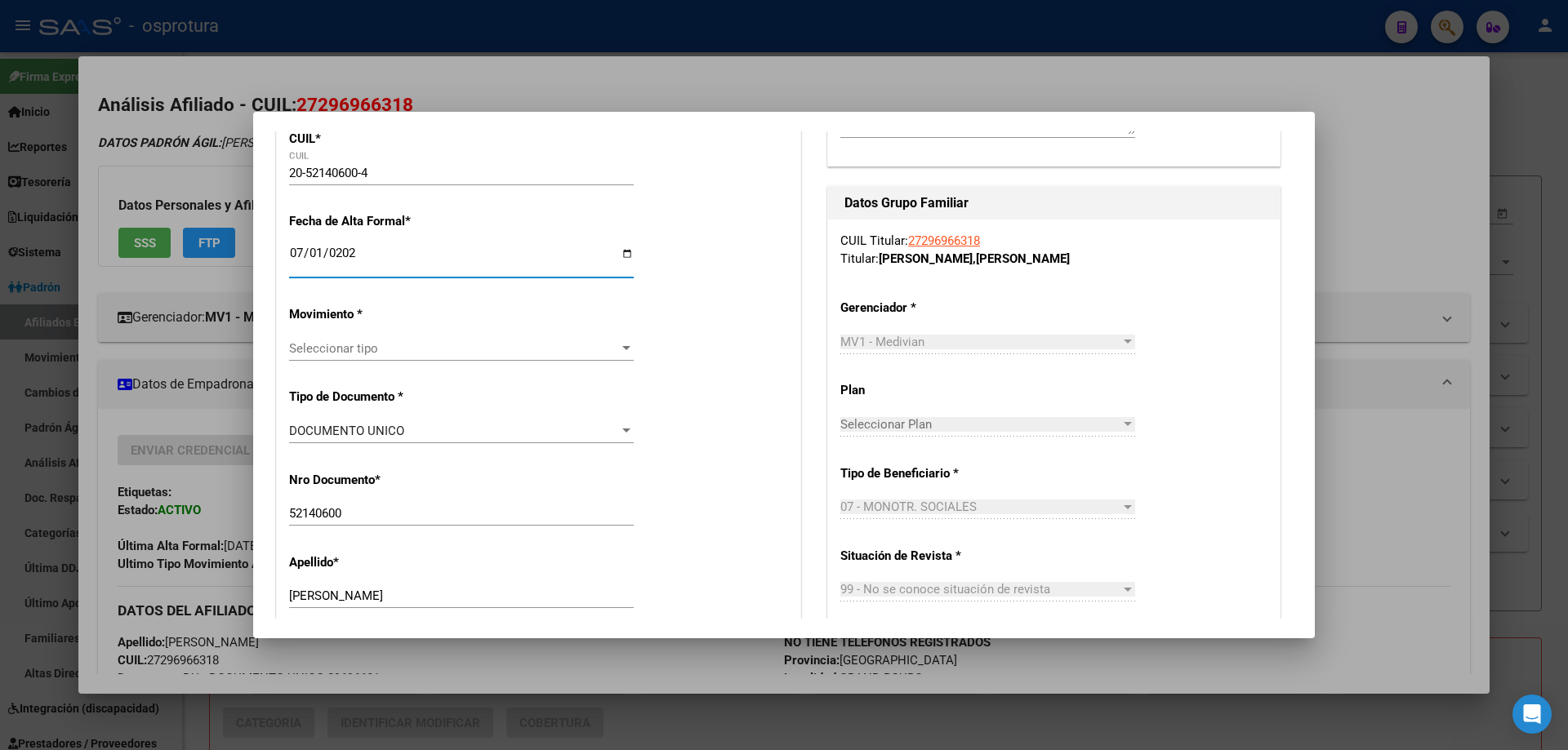
scroll to position [408, 0]
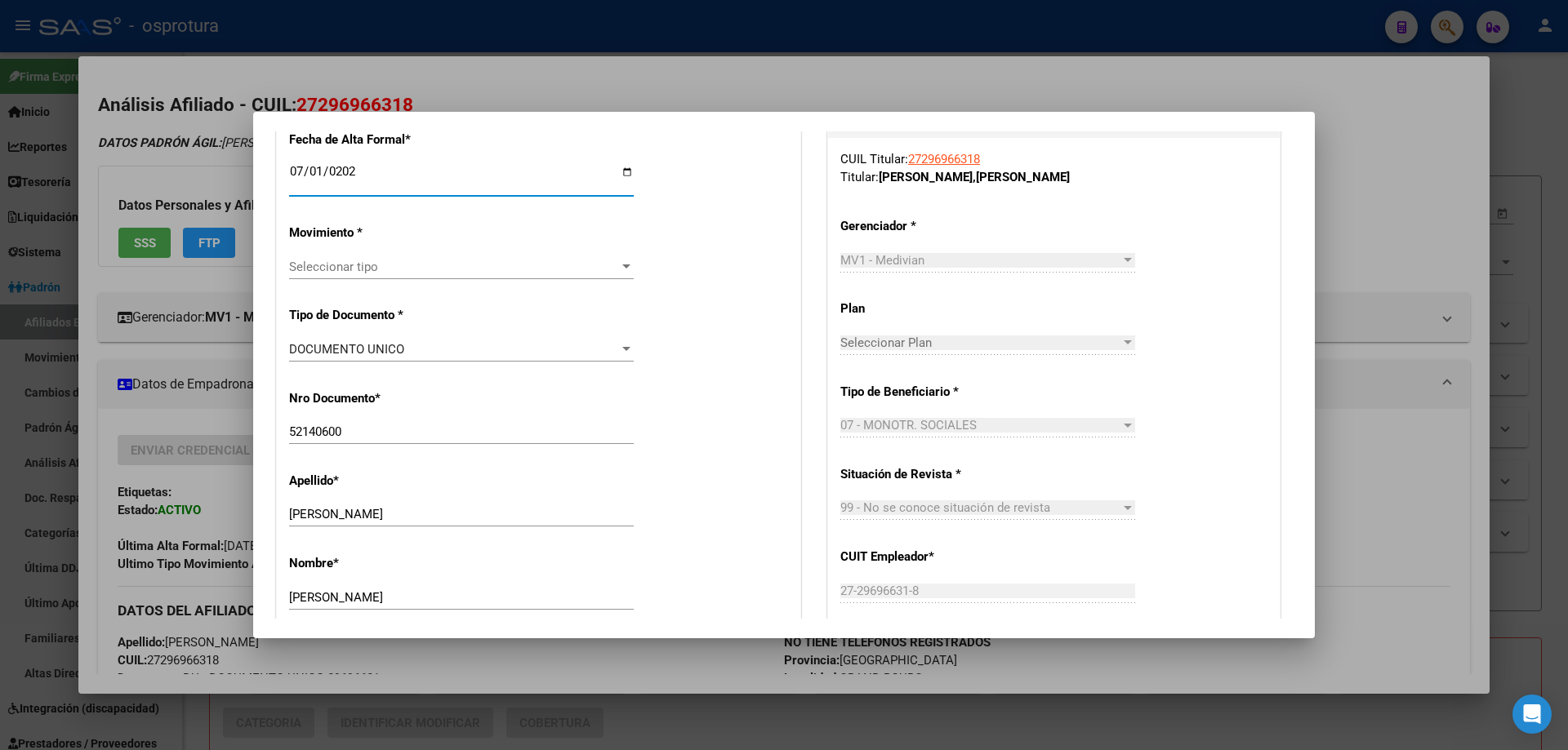
click at [364, 258] on div "Seleccionar tipo Seleccionar tipo" at bounding box center [461, 266] width 344 height 24
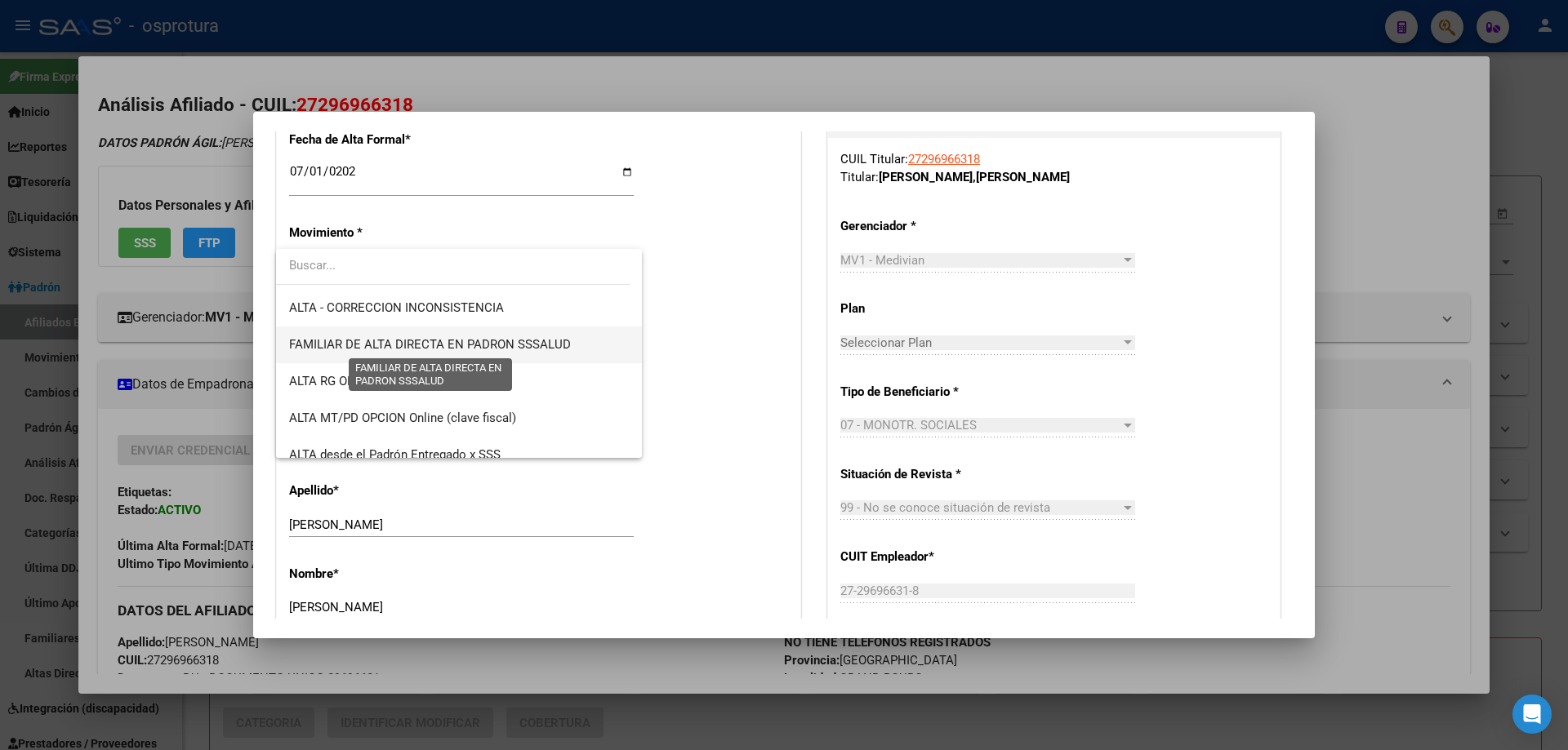
scroll to position [163, 0]
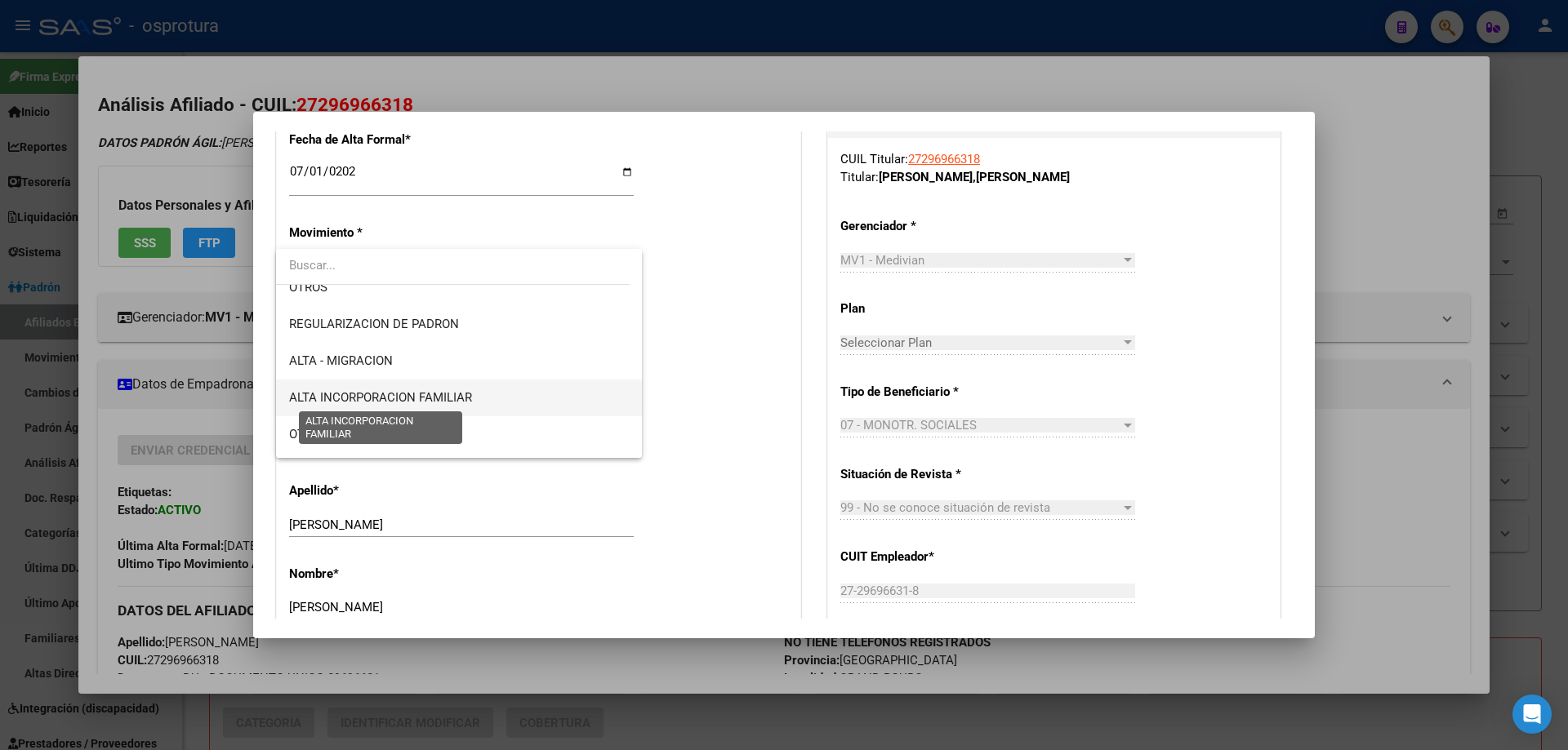
click at [407, 394] on span "ALTA INCORPORACION FAMILIAR" at bounding box center [380, 397] width 183 height 15
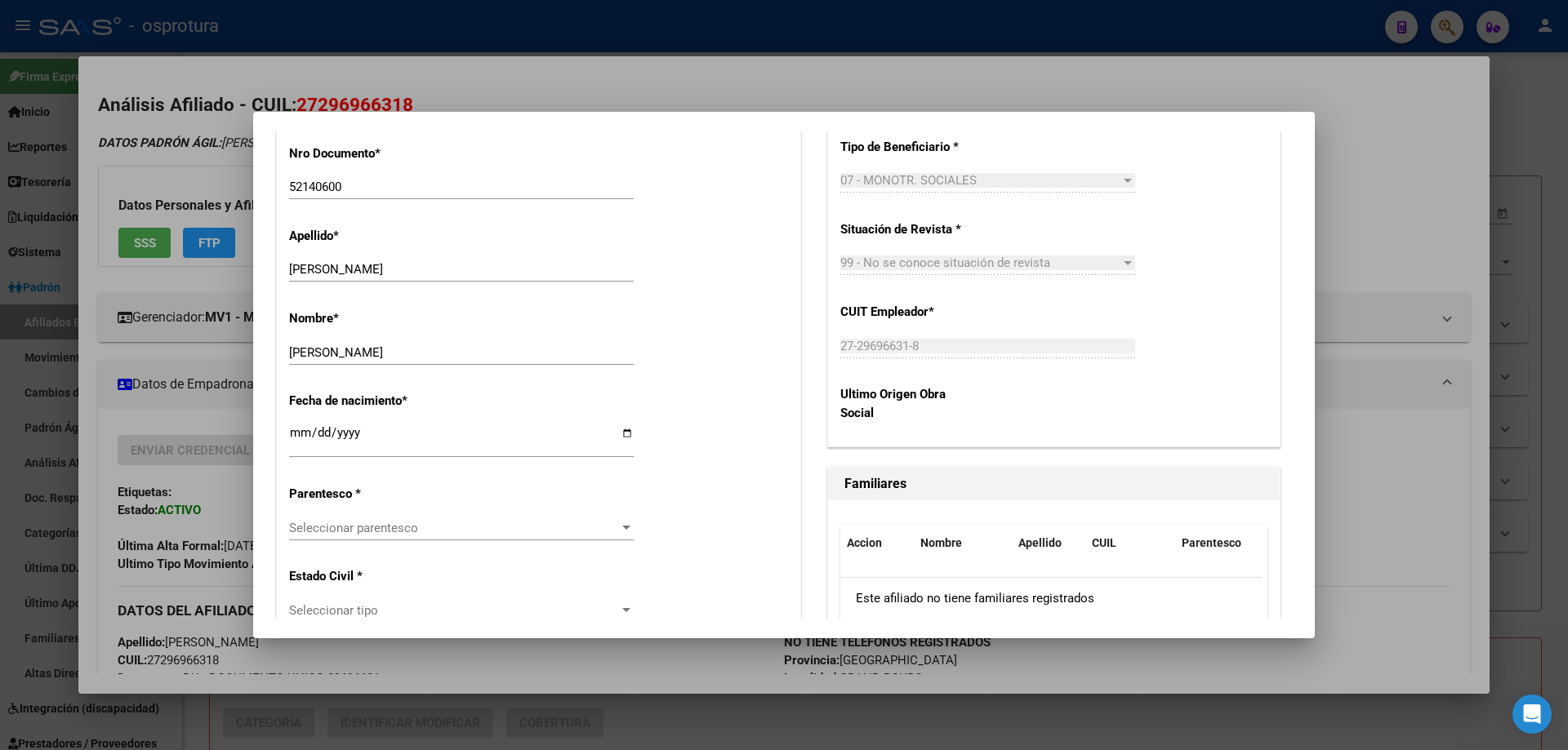
scroll to position [734, 0]
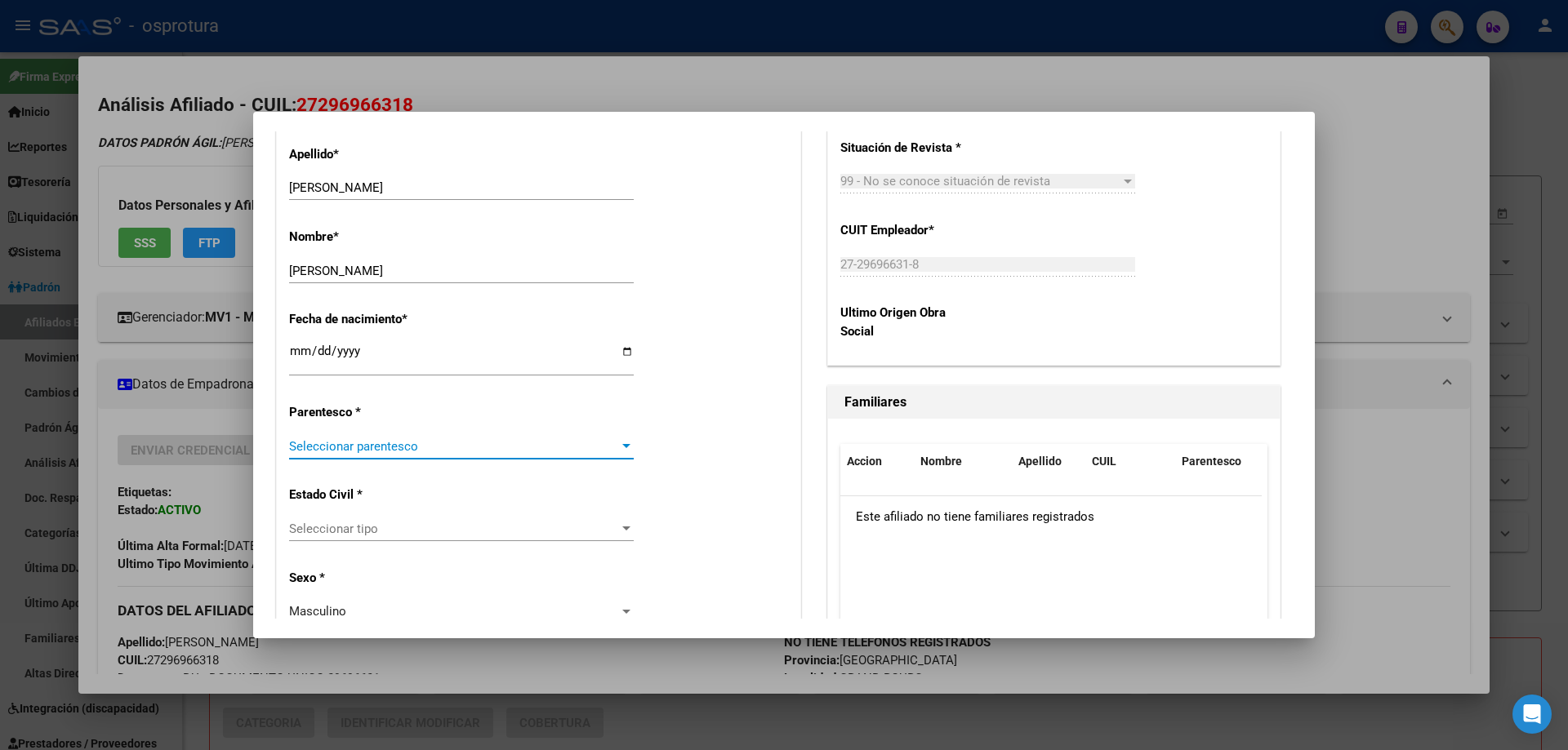
click at [395, 444] on span "Seleccionar parentesco" at bounding box center [453, 446] width 330 height 15
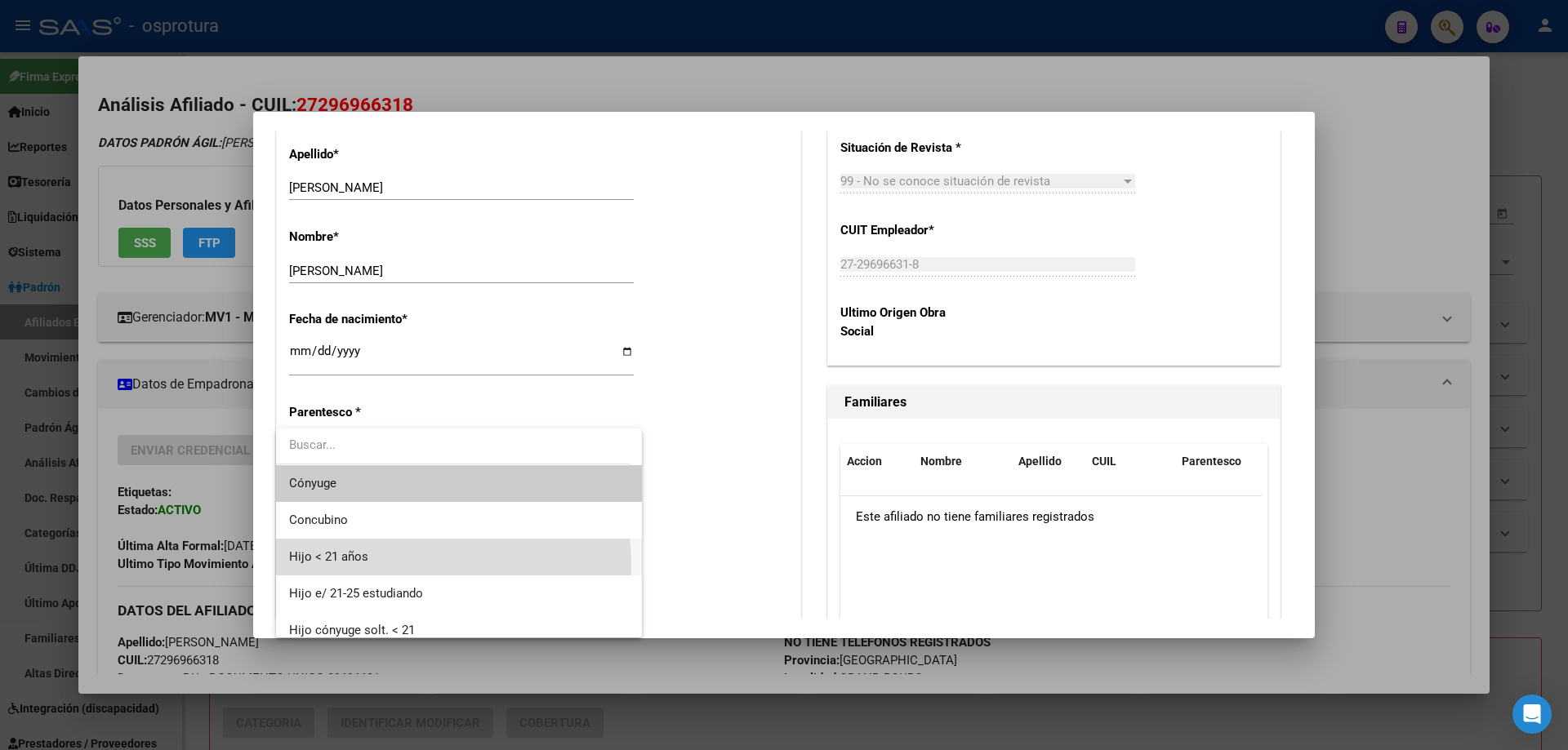
click at [397, 565] on span "Hijo < 21 años" at bounding box center [459, 557] width 340 height 36
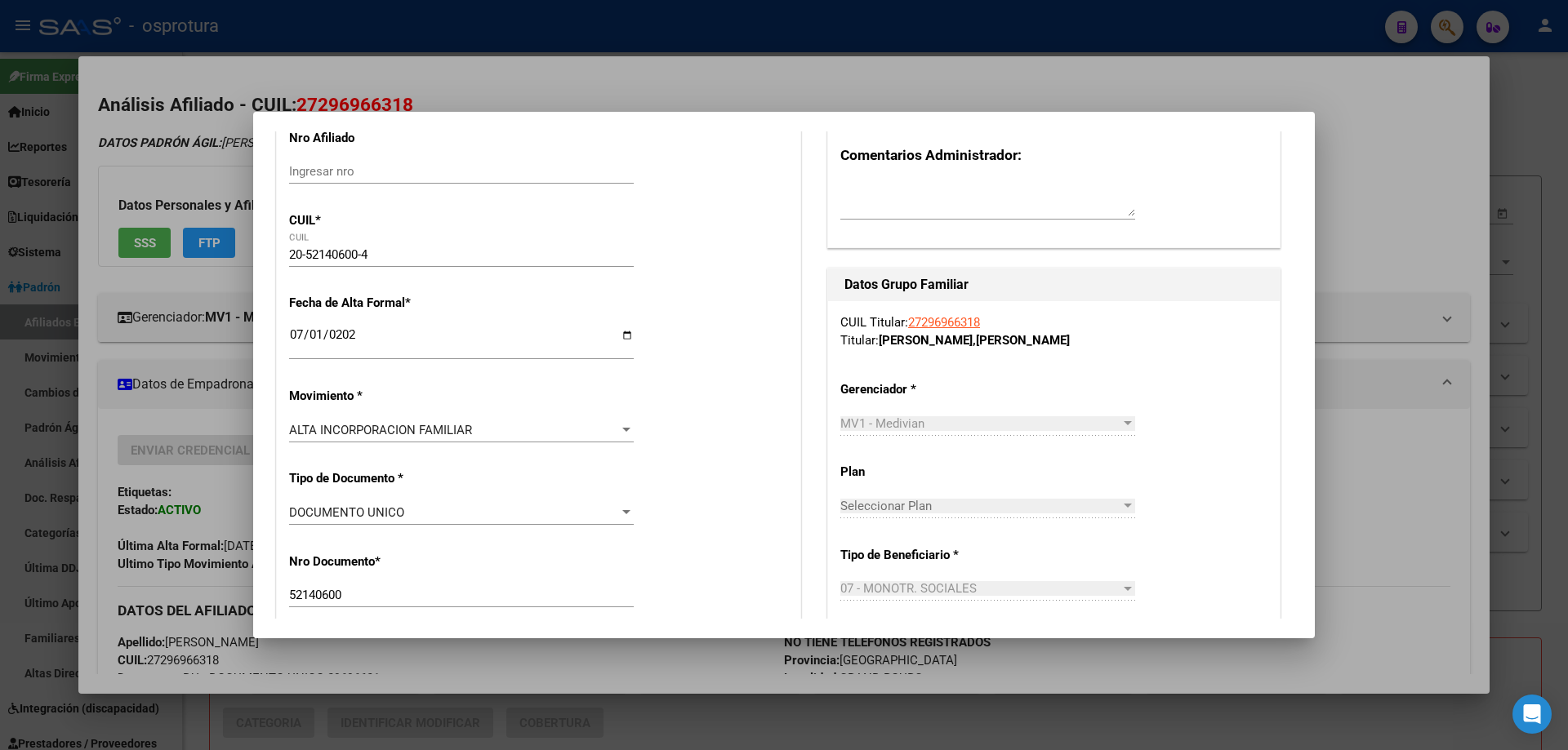
scroll to position [0, 0]
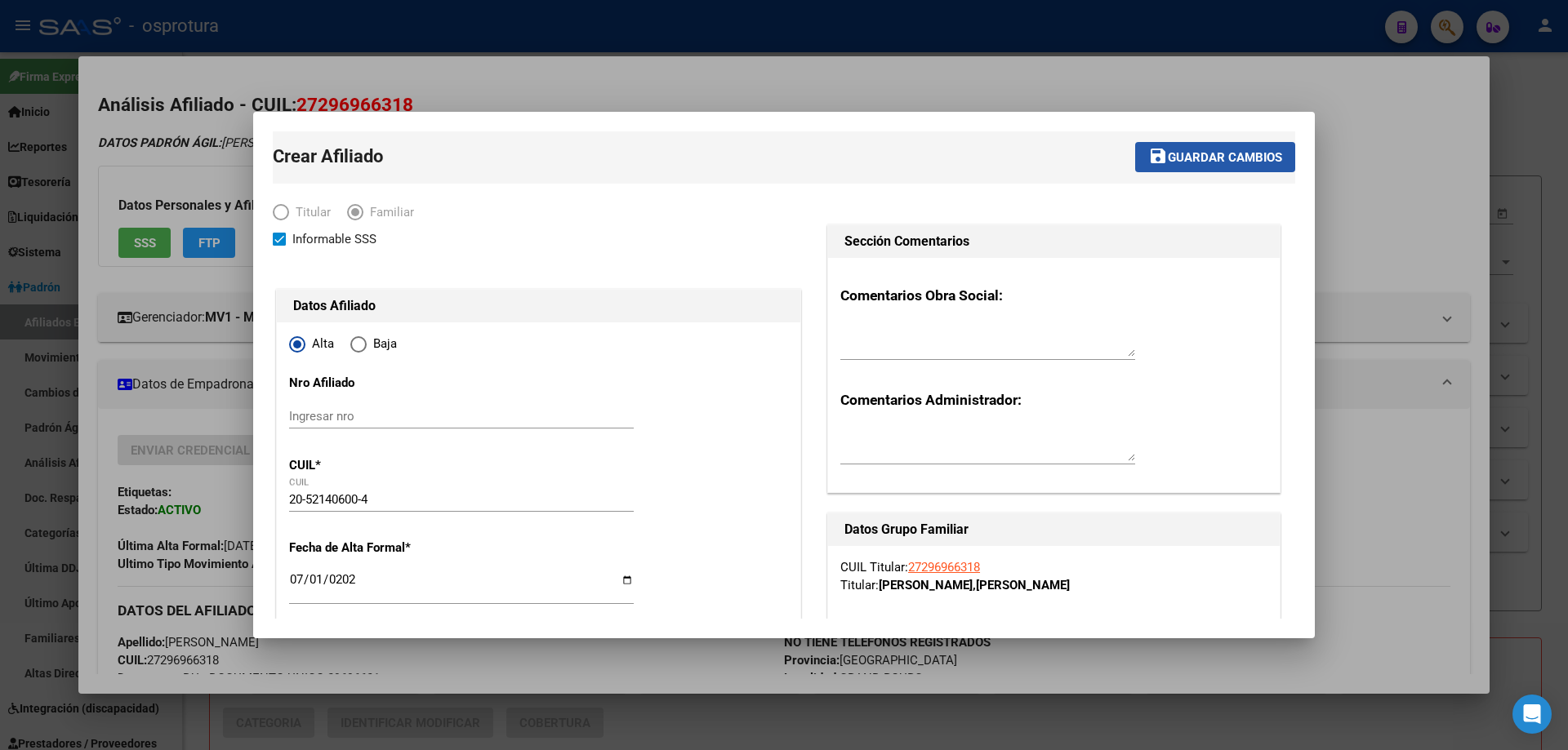
click at [1179, 156] on span "Guardar cambios" at bounding box center [1224, 157] width 114 height 15
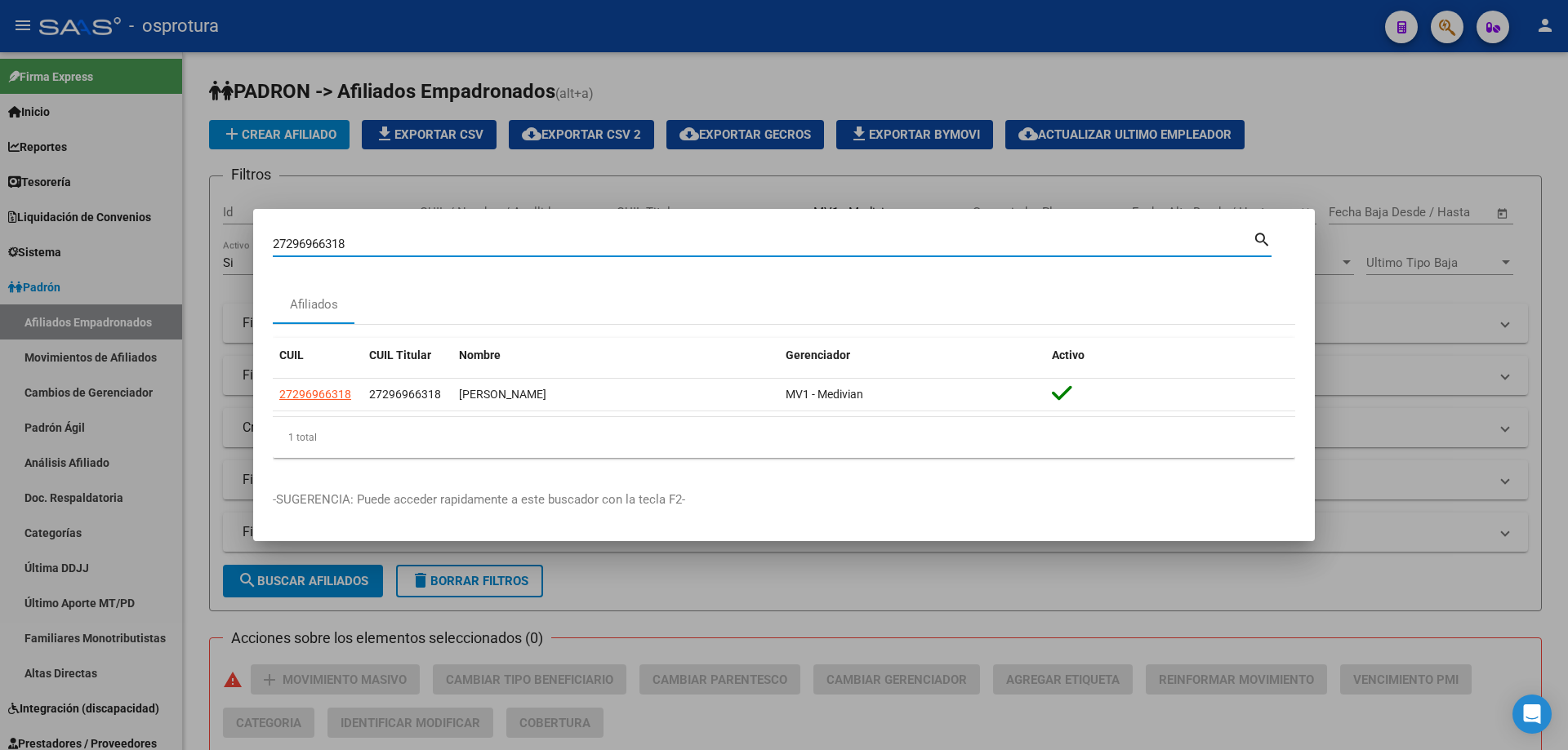
click at [746, 240] on input "27296966318" at bounding box center [762, 244] width 980 height 15
paste input "-29713341-7"
type input "27297133417"
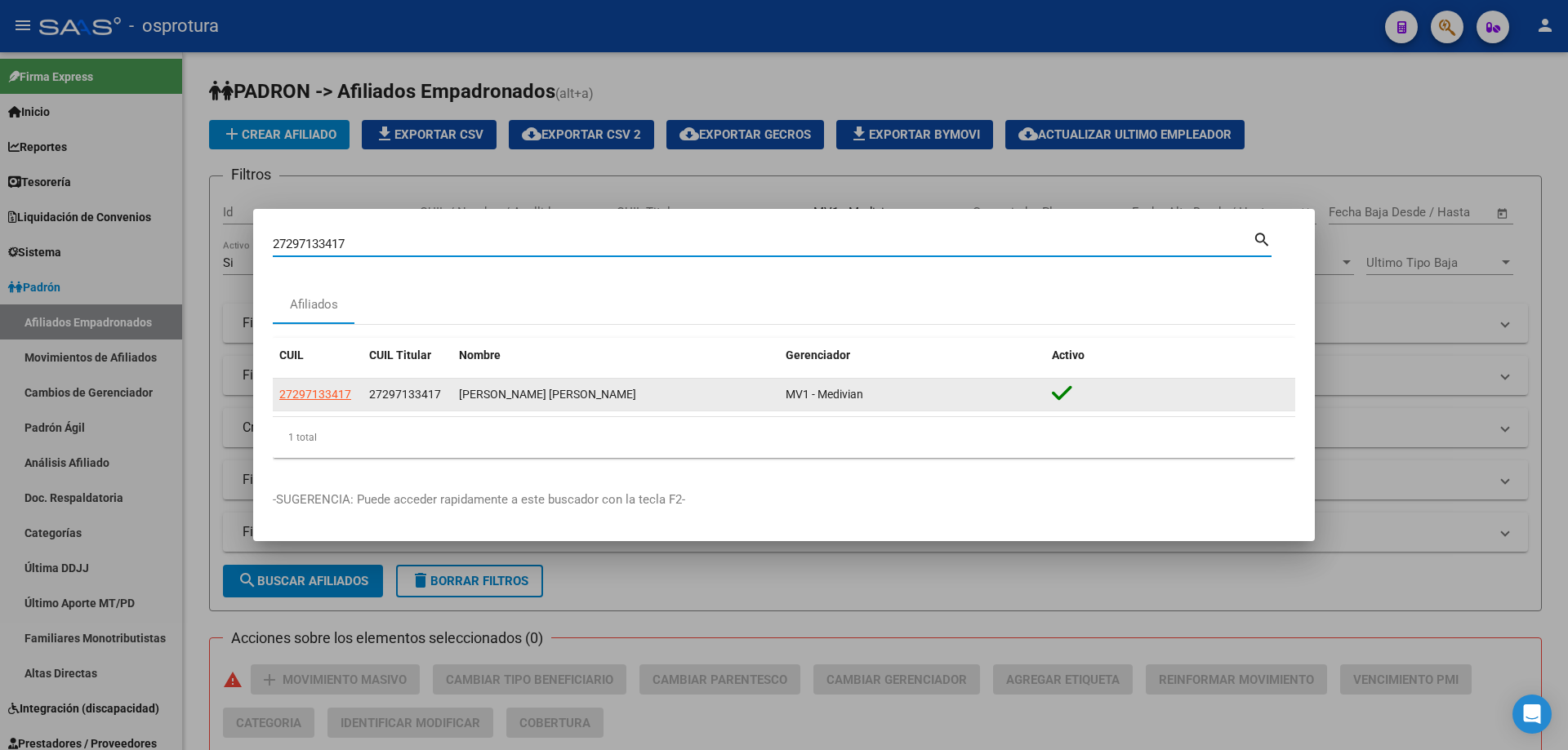
click at [306, 384] on datatable-body-cell "27297133417" at bounding box center [318, 394] width 90 height 32
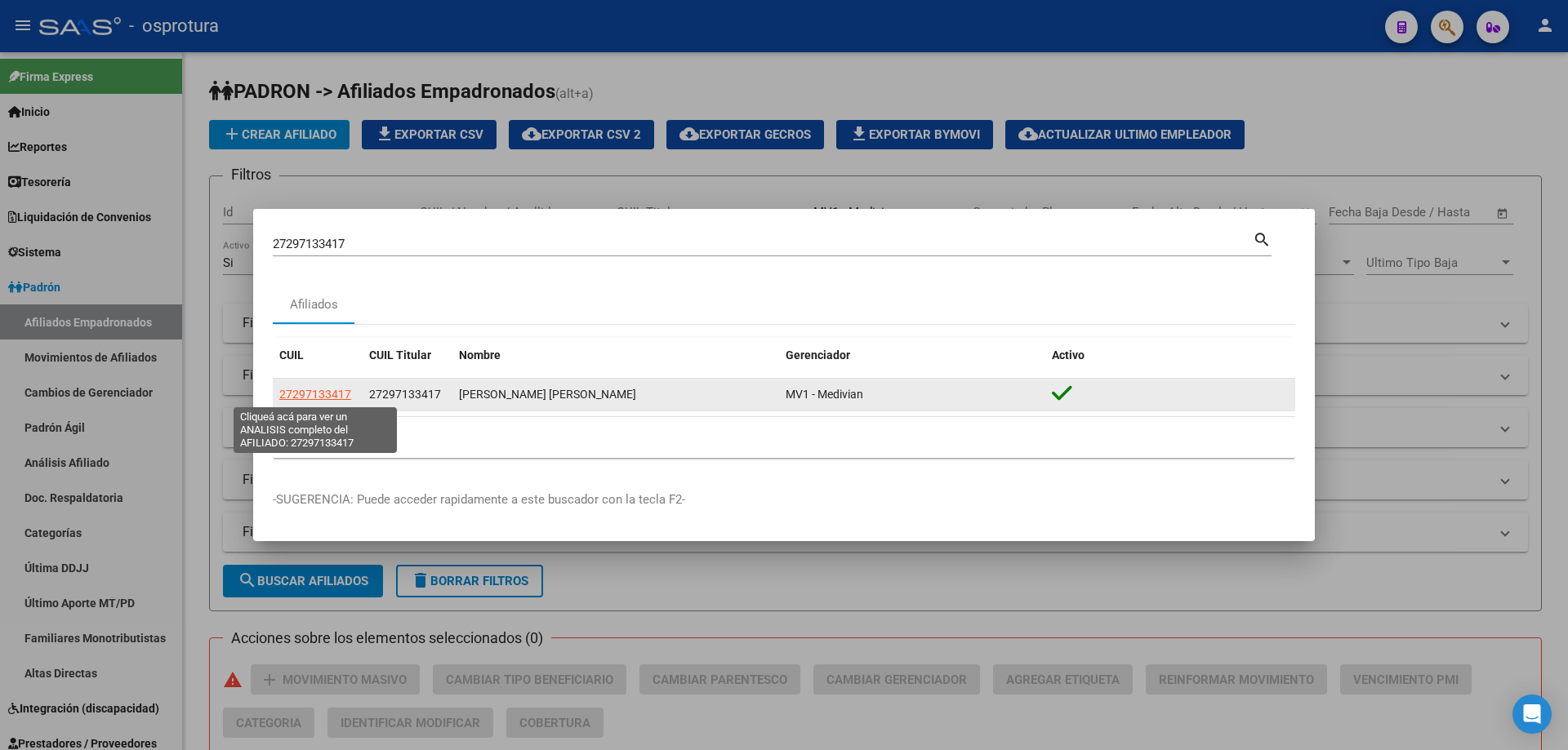
click at [322, 396] on span "27297133417" at bounding box center [315, 394] width 72 height 13
type textarea "27297133417"
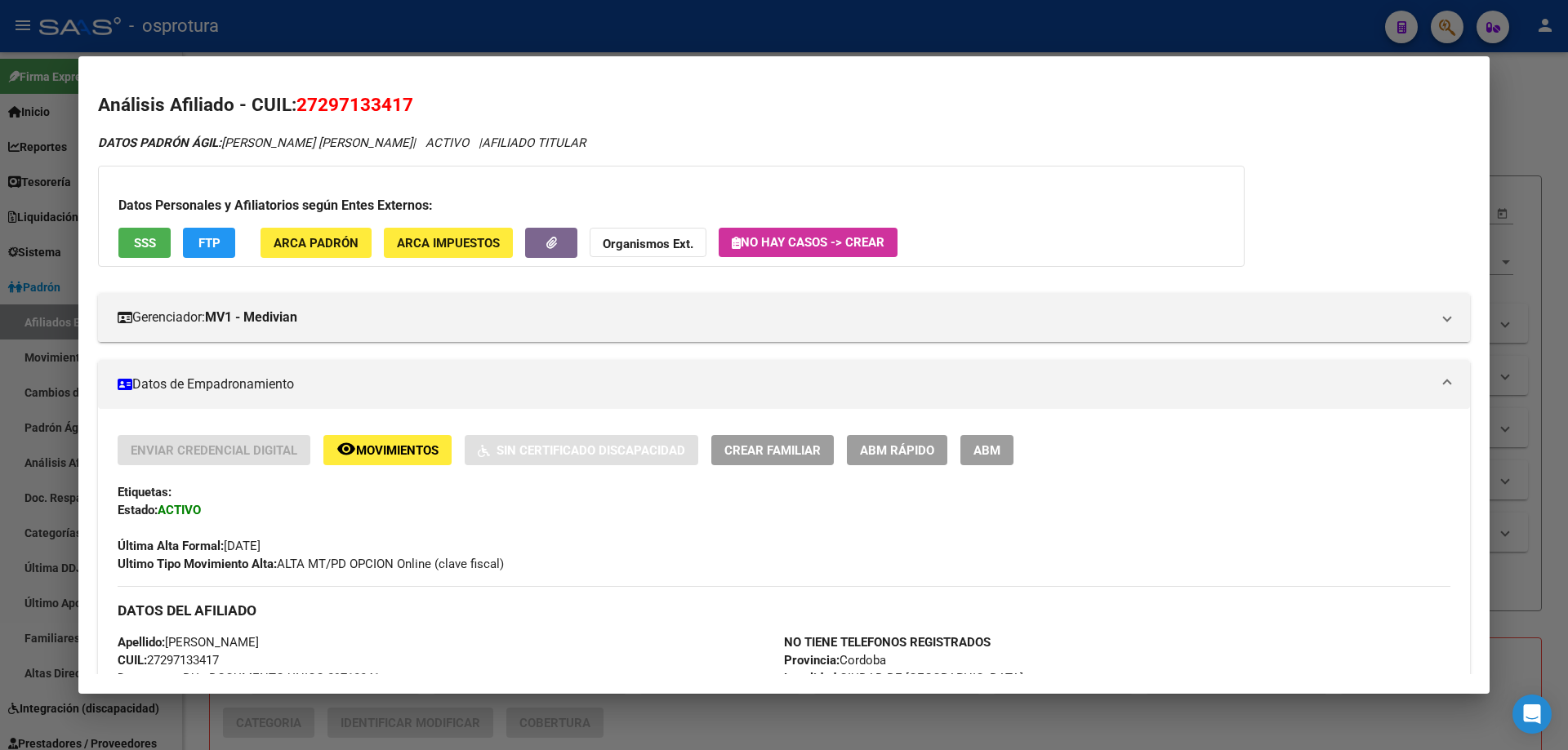
scroll to position [490, 0]
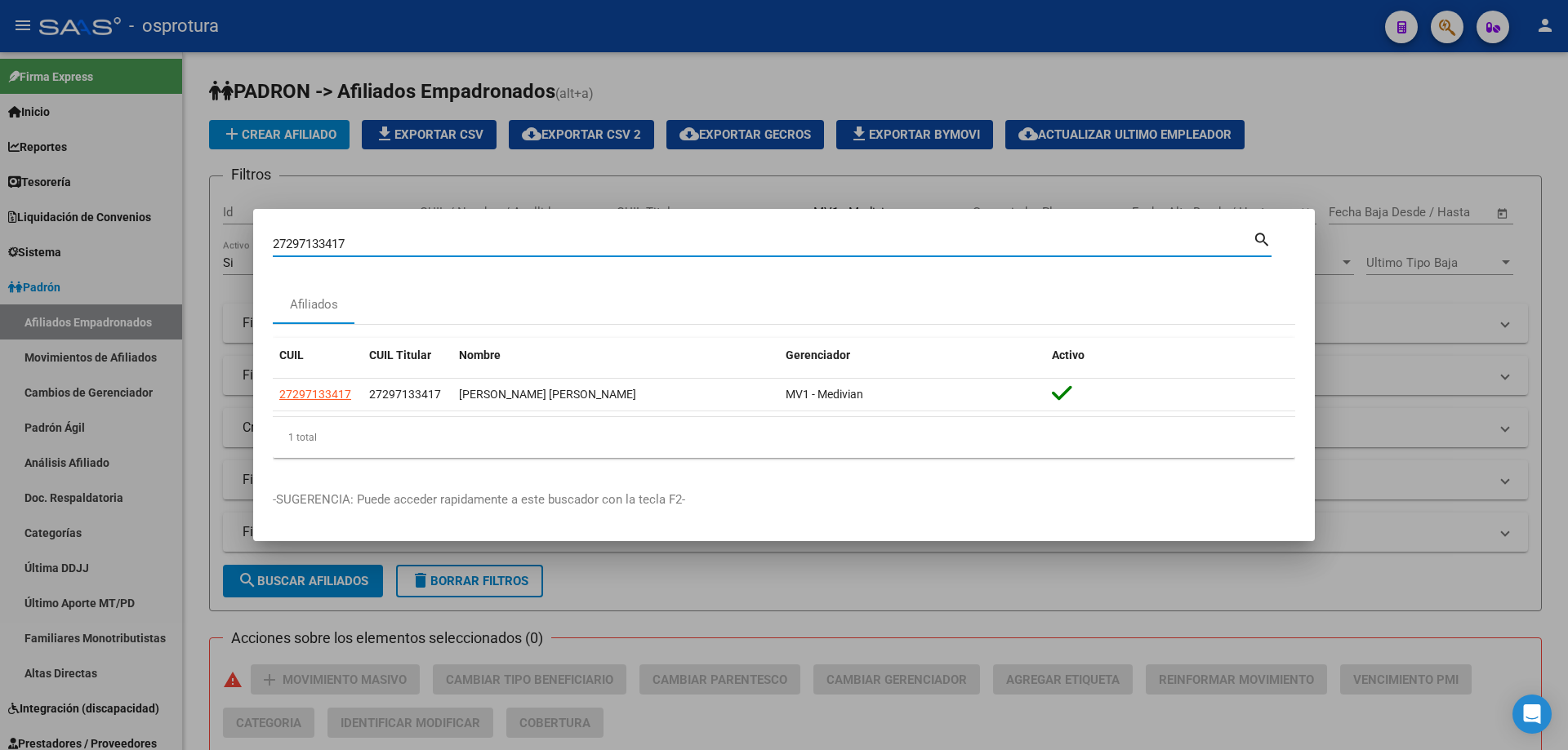
click at [646, 240] on input "27297133417" at bounding box center [762, 244] width 980 height 15
paste input "-29988890-3"
type input "27299888903"
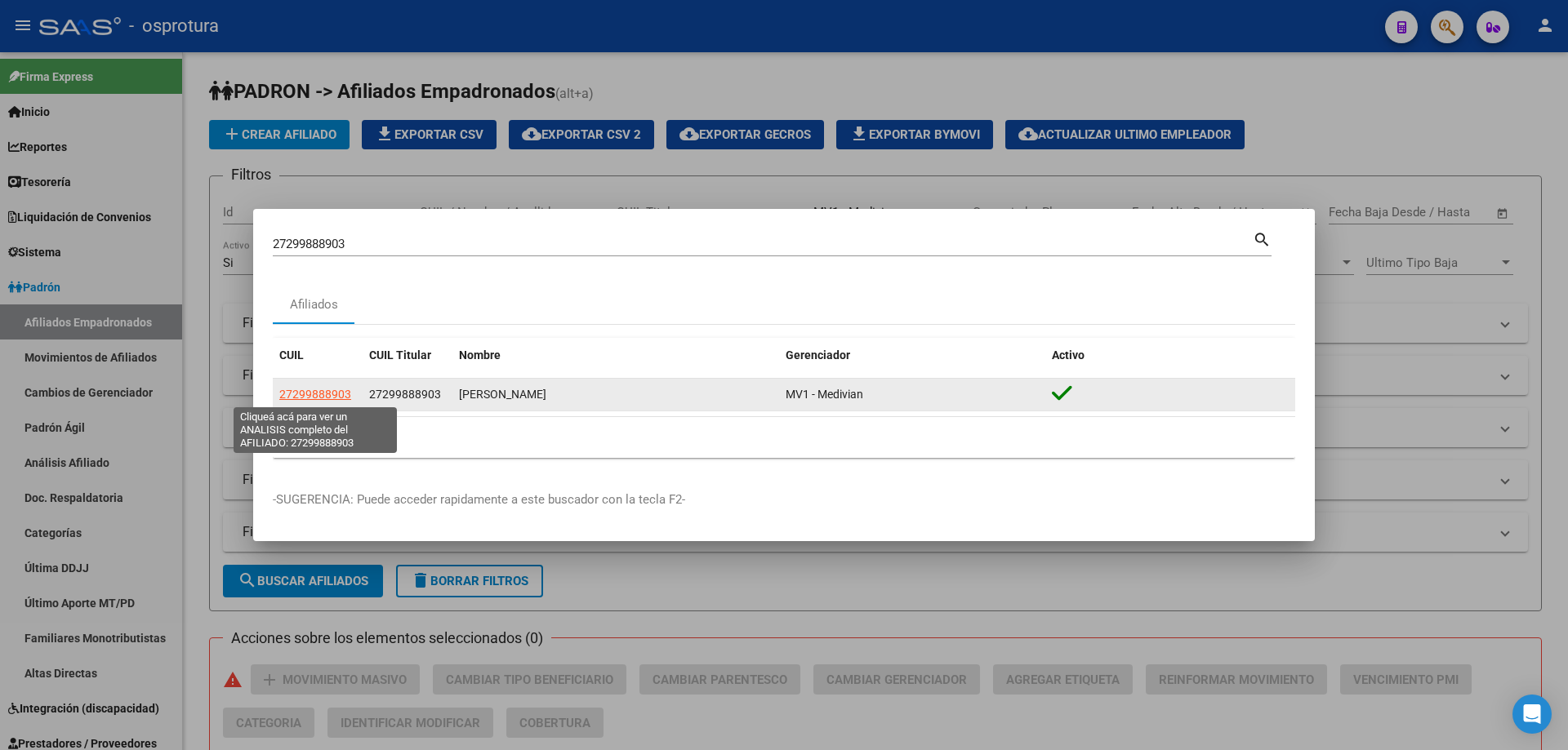
click at [310, 393] on span "27299888903" at bounding box center [315, 394] width 72 height 13
type textarea "27299888903"
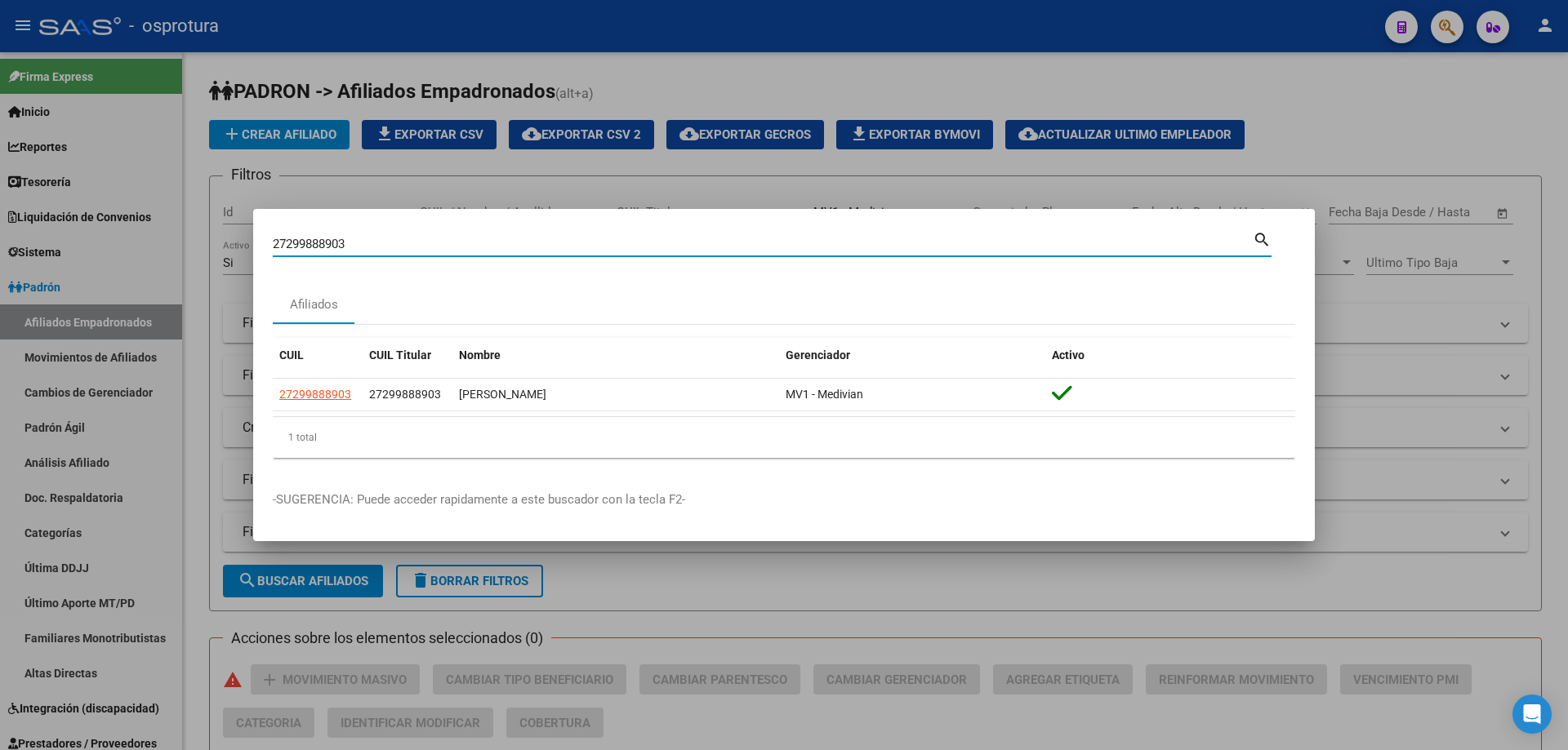
click at [415, 246] on input "27299888903" at bounding box center [762, 244] width 980 height 15
paste input "-30237050-"
type input "27302370503"
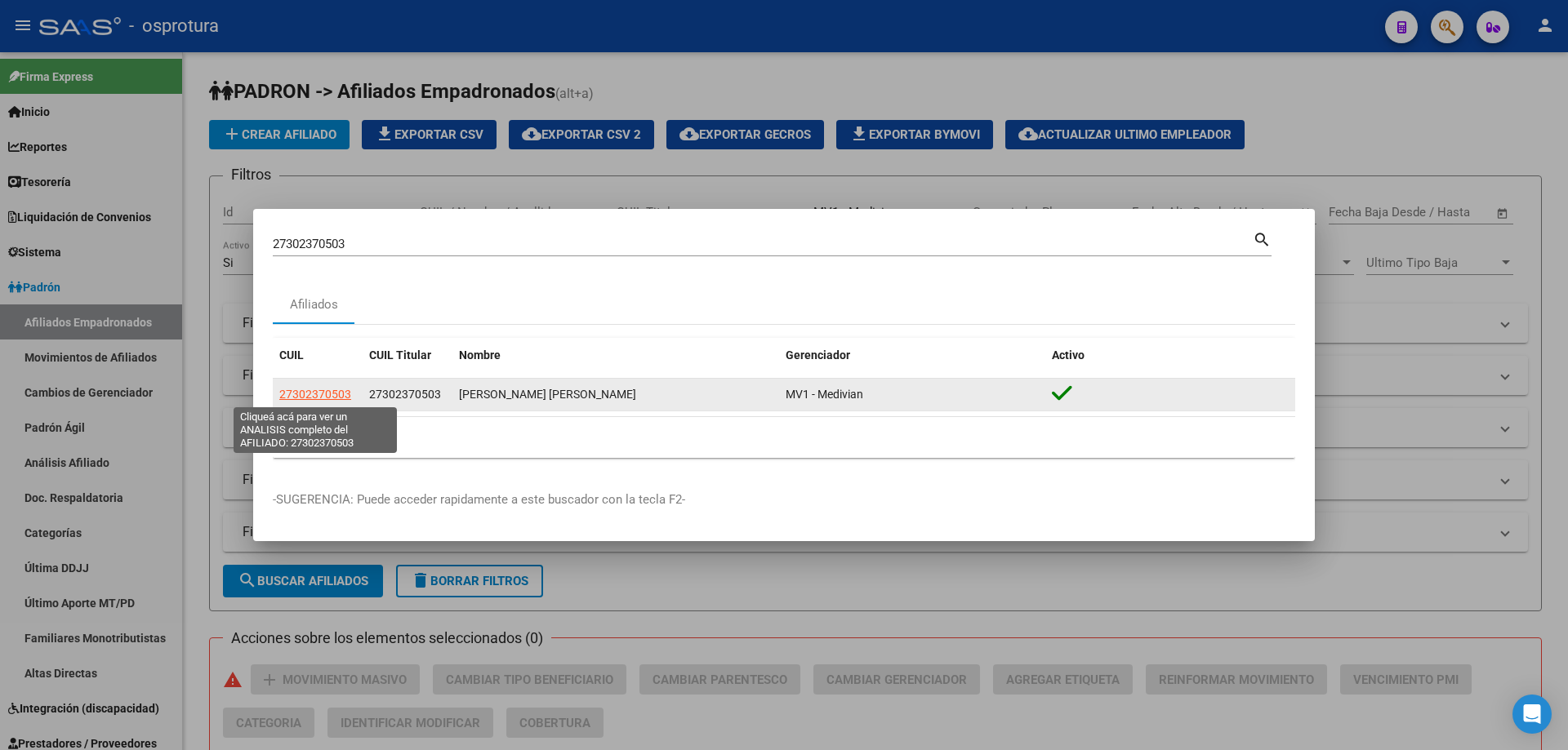
click at [305, 394] on span "27302370503" at bounding box center [315, 394] width 72 height 13
type textarea "27302370503"
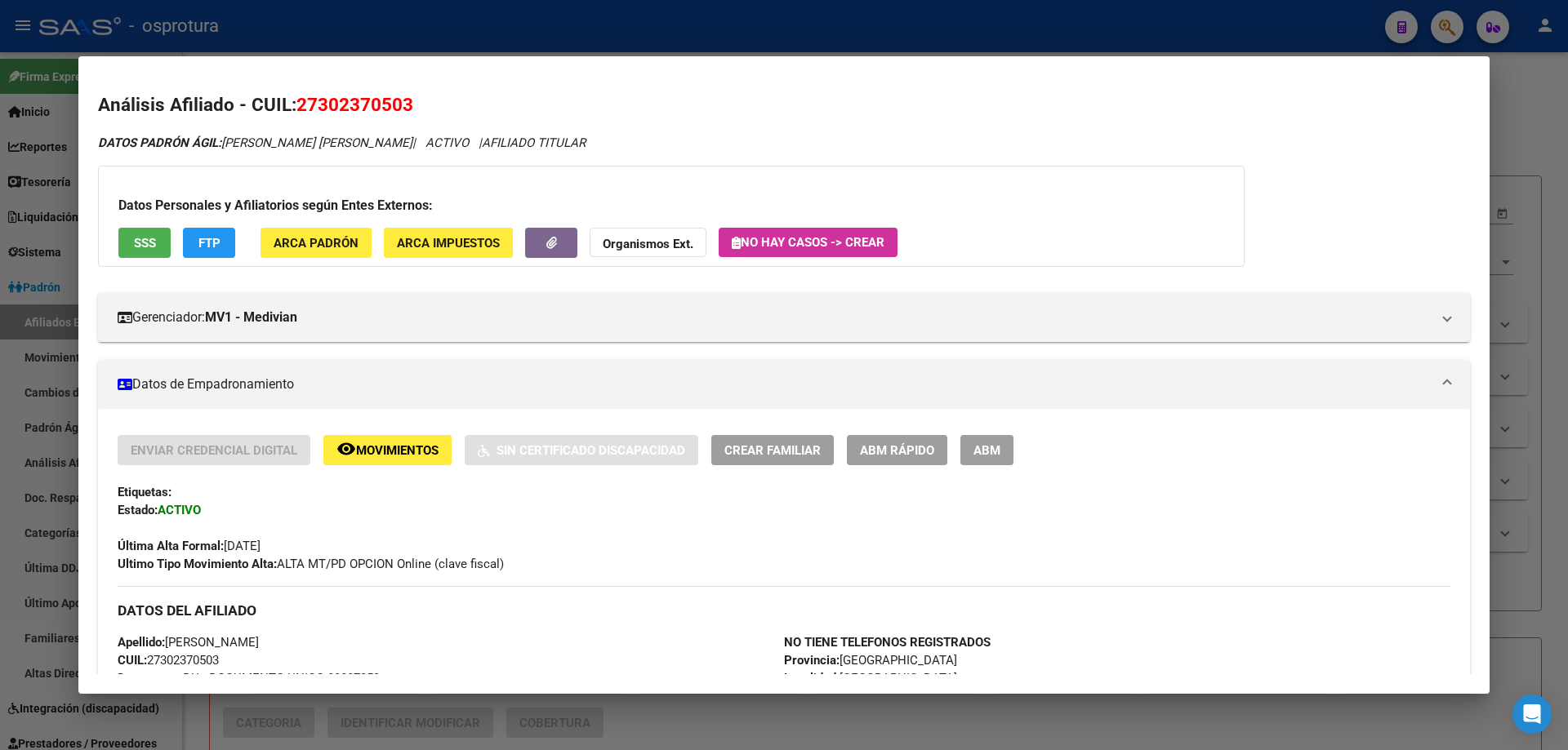
scroll to position [408, 0]
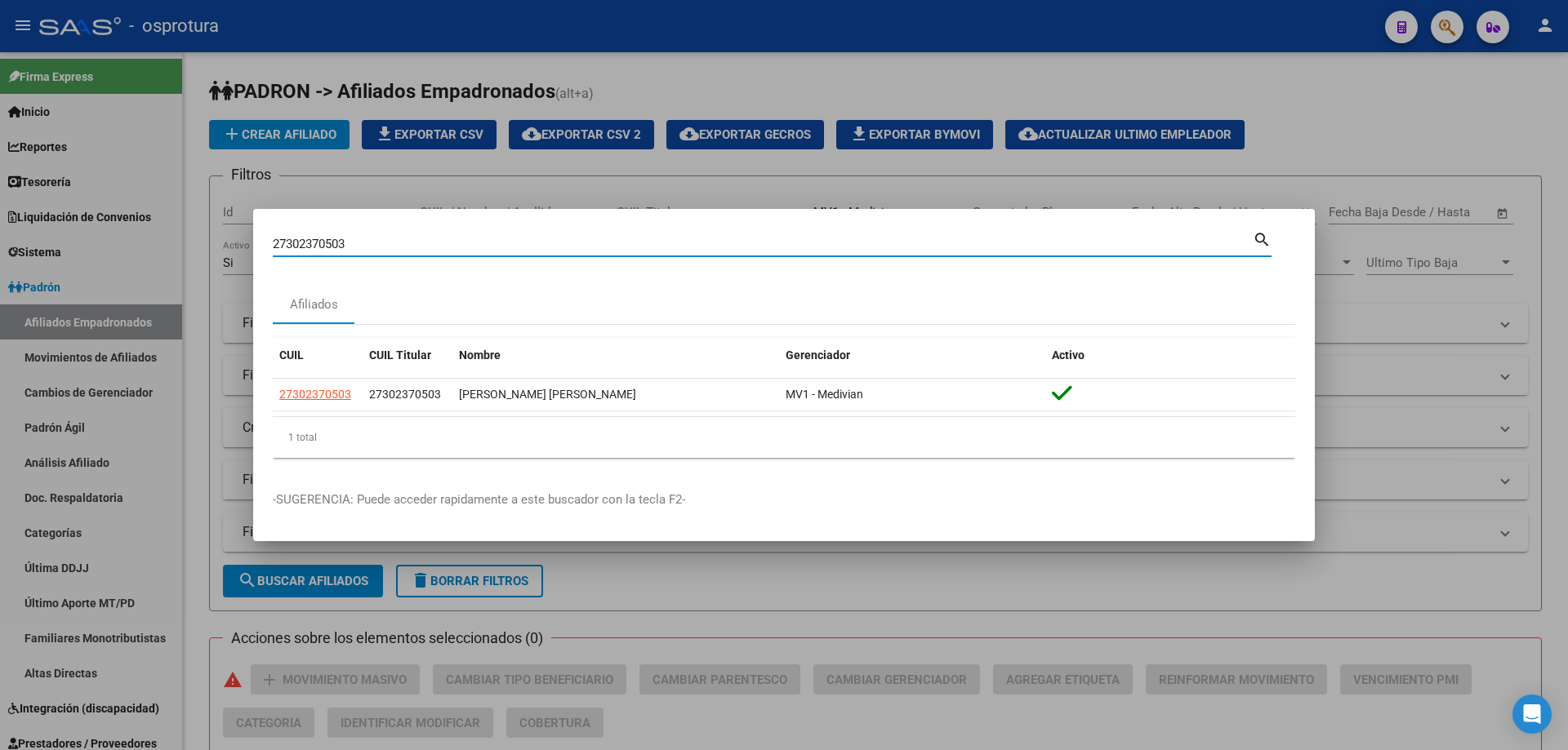
click at [372, 240] on input "27302370503" at bounding box center [762, 244] width 980 height 15
paste input "-30306545-"
type input "27303065453"
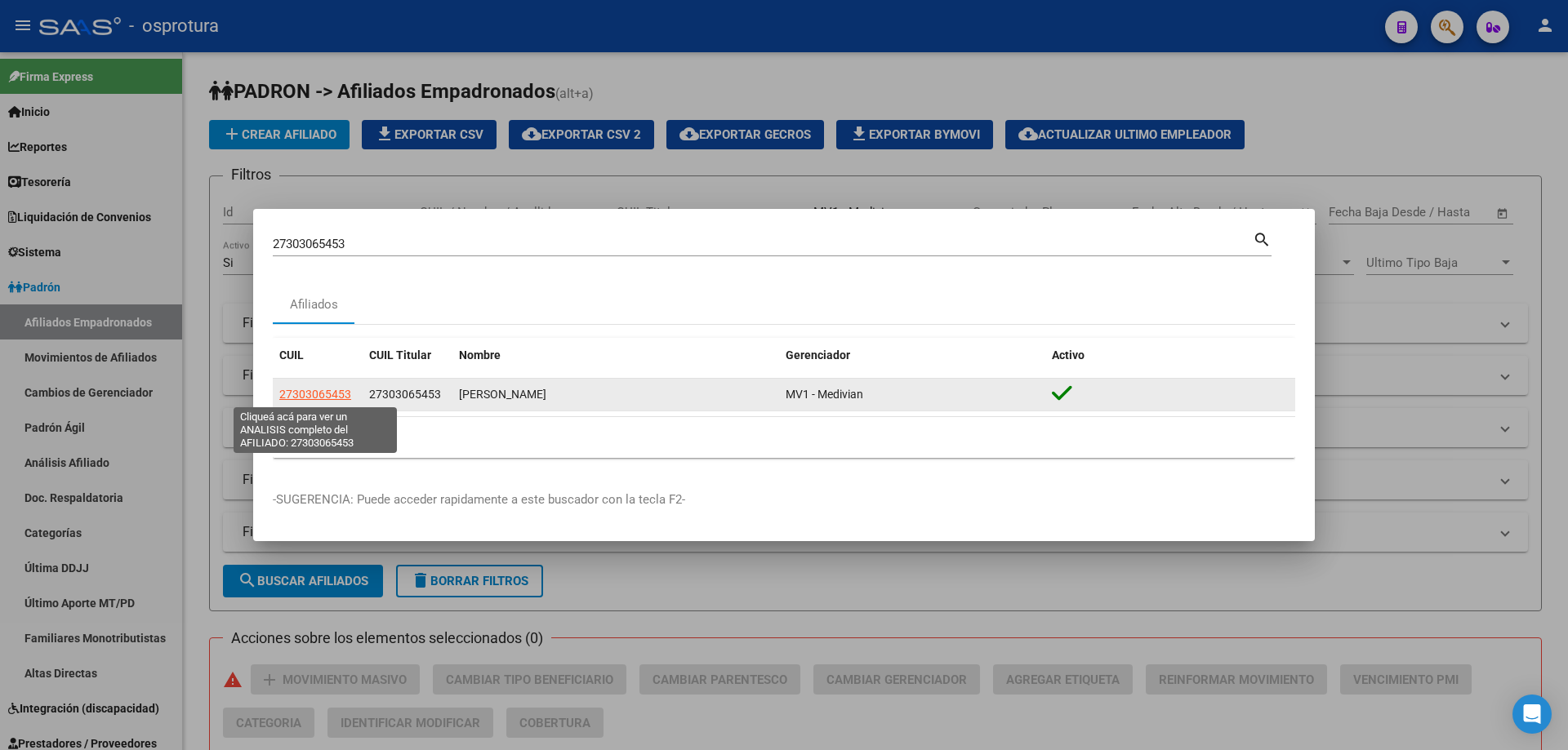
click at [334, 398] on span "27303065453" at bounding box center [315, 394] width 72 height 13
type textarea "27303065453"
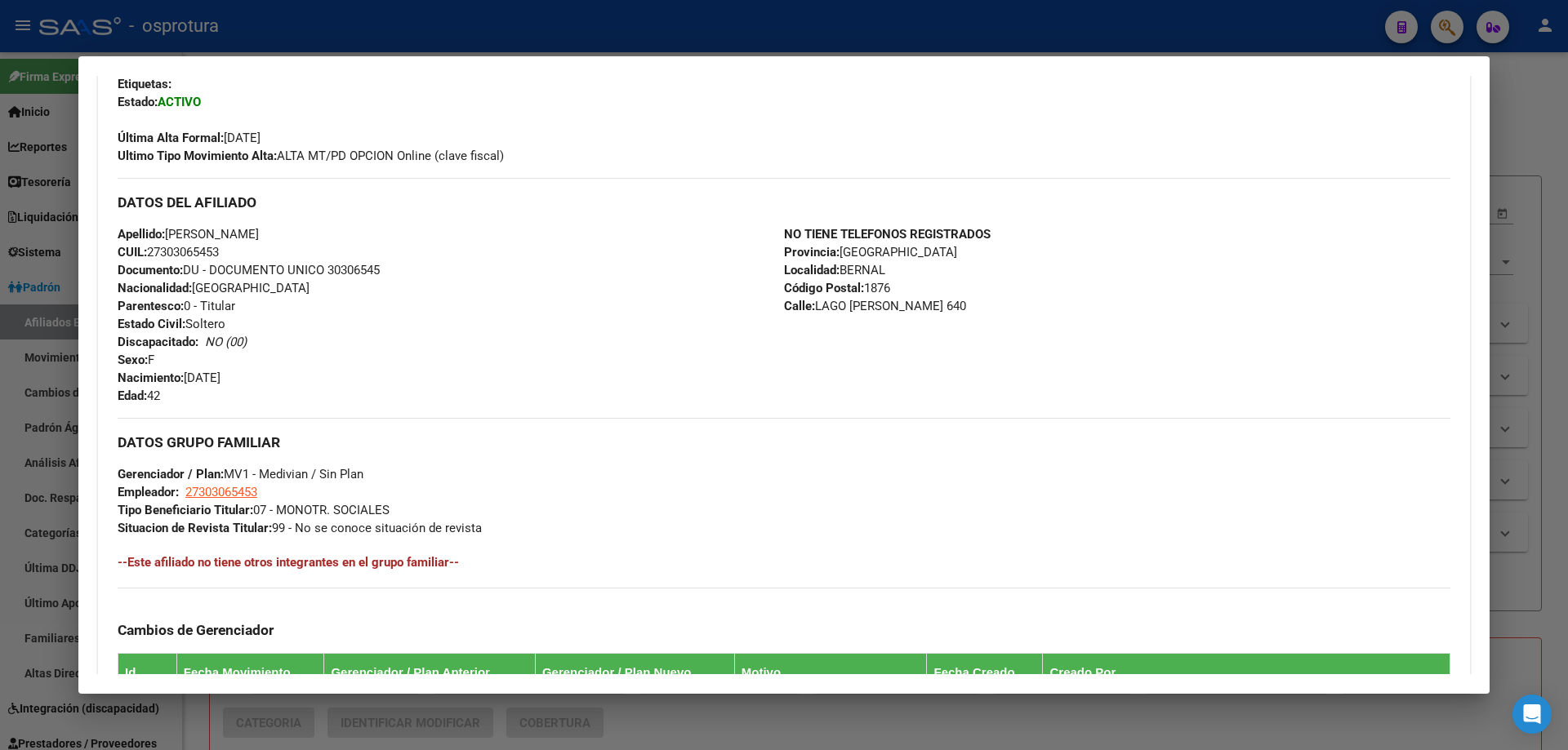
scroll to position [490, 0]
